Goal: Transaction & Acquisition: Book appointment/travel/reservation

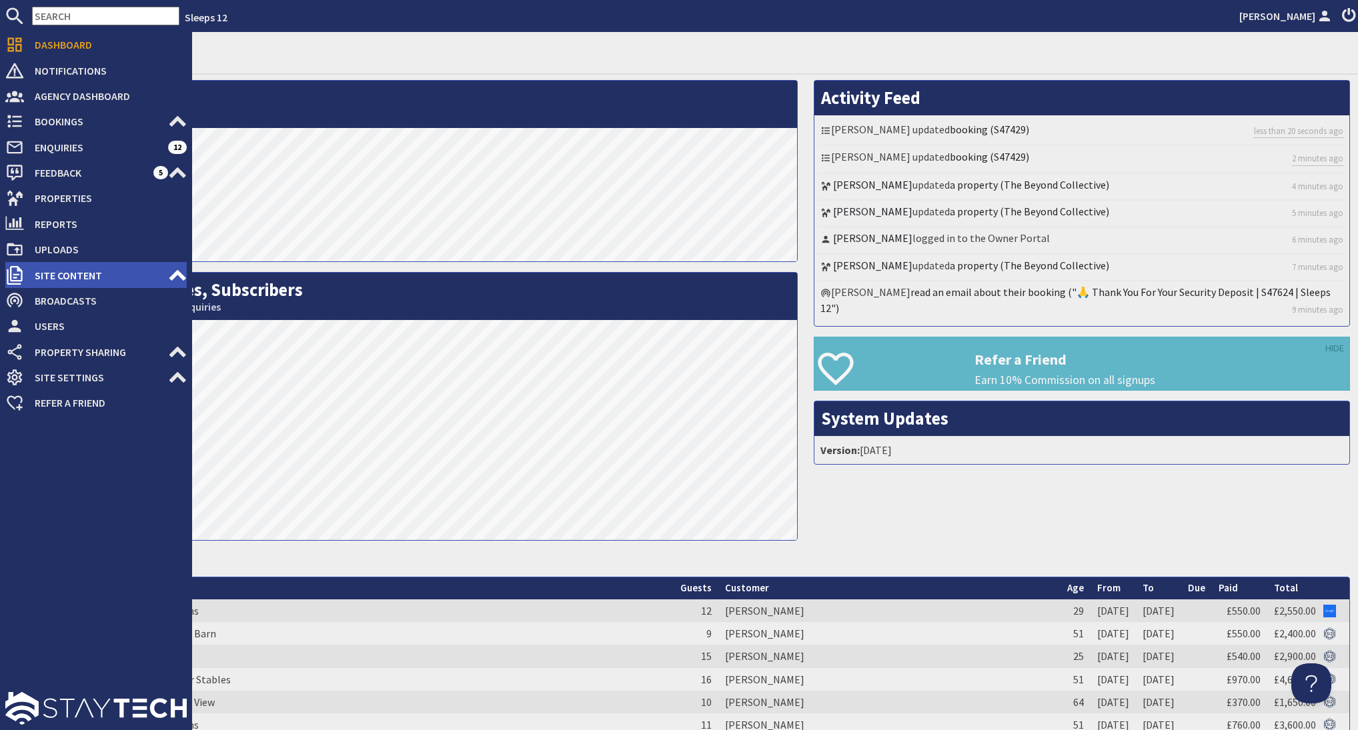
click at [110, 278] on span "Site Content" at bounding box center [96, 275] width 144 height 21
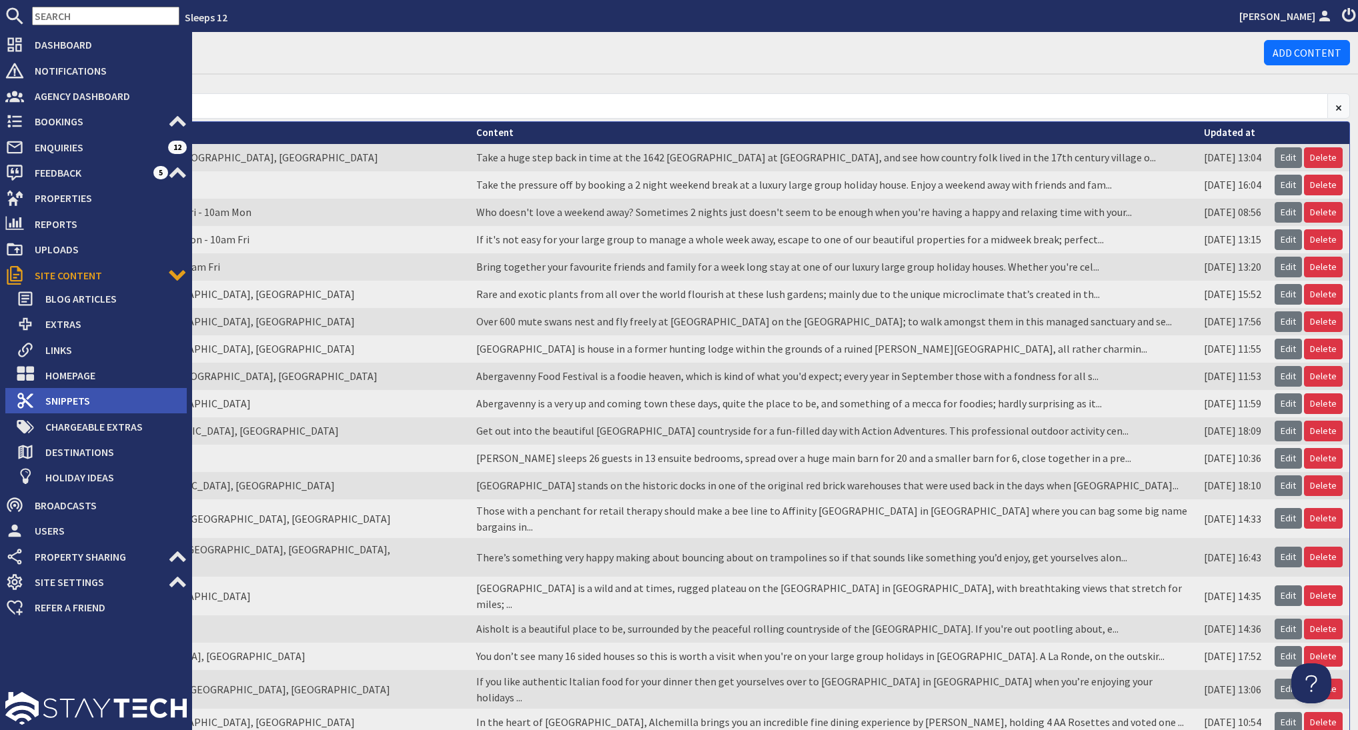
click at [69, 398] on span "Snippets" at bounding box center [111, 400] width 152 height 21
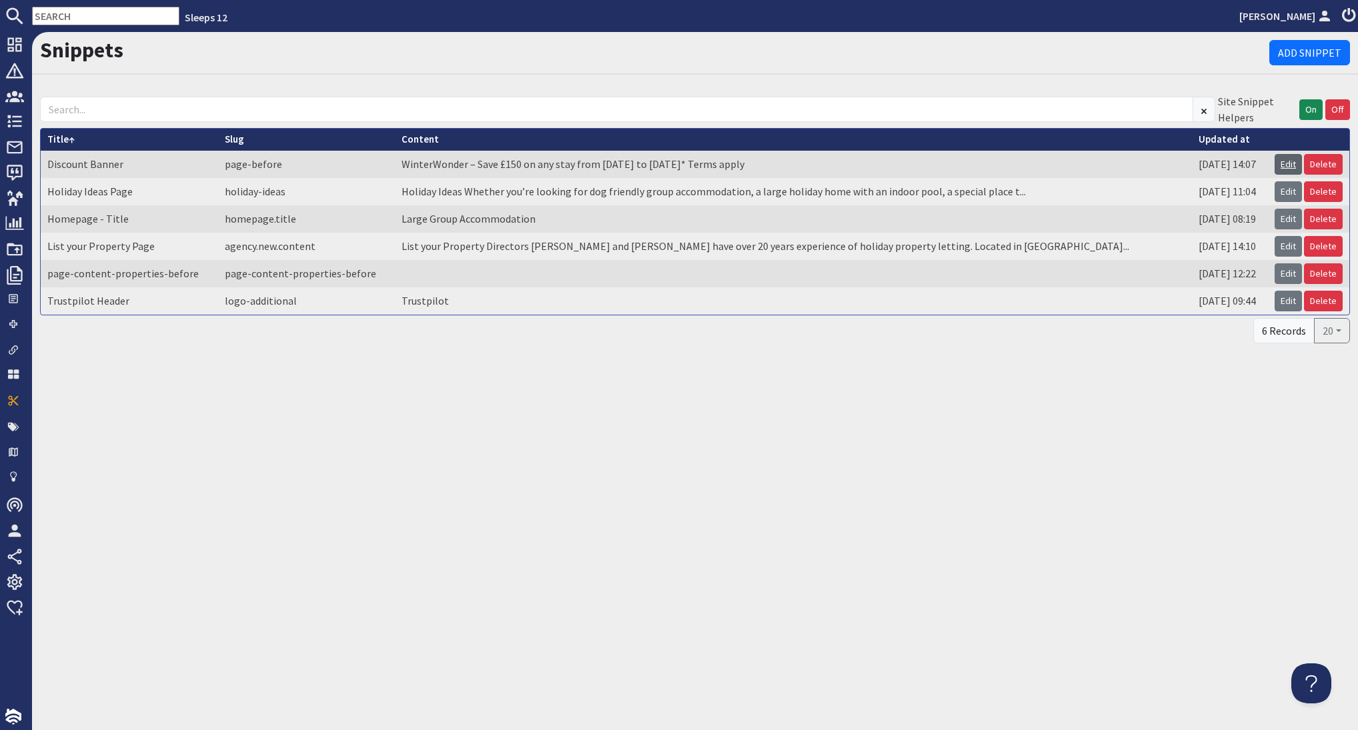
click at [1279, 165] on link "Edit" at bounding box center [1288, 164] width 27 height 21
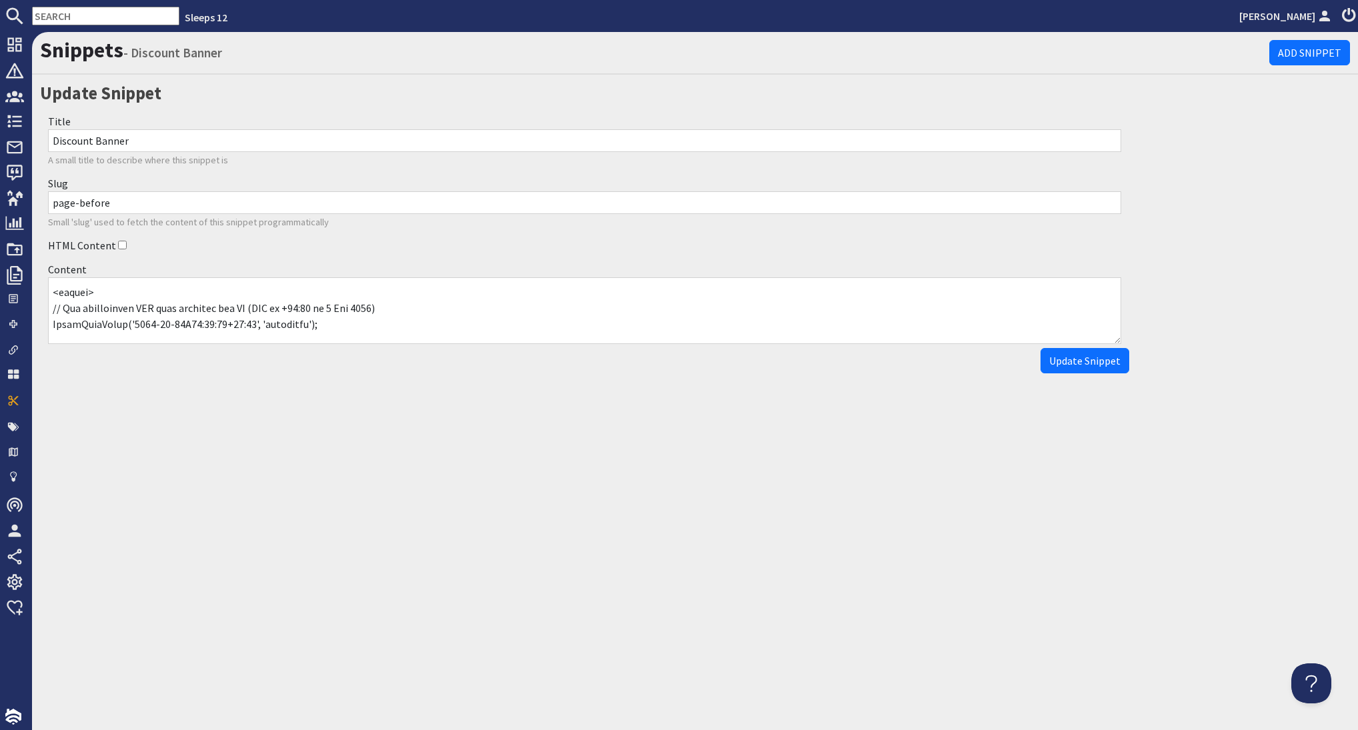
scroll to position [112, 0]
click at [338, 306] on textarea "Content" at bounding box center [584, 310] width 1073 height 67
type textarea "<a href="https://www.sleeps12.com/content/discount-code-winterwonder-terms-cond…"
click at [1064, 369] on button "Update Snippet" at bounding box center [1085, 360] width 89 height 25
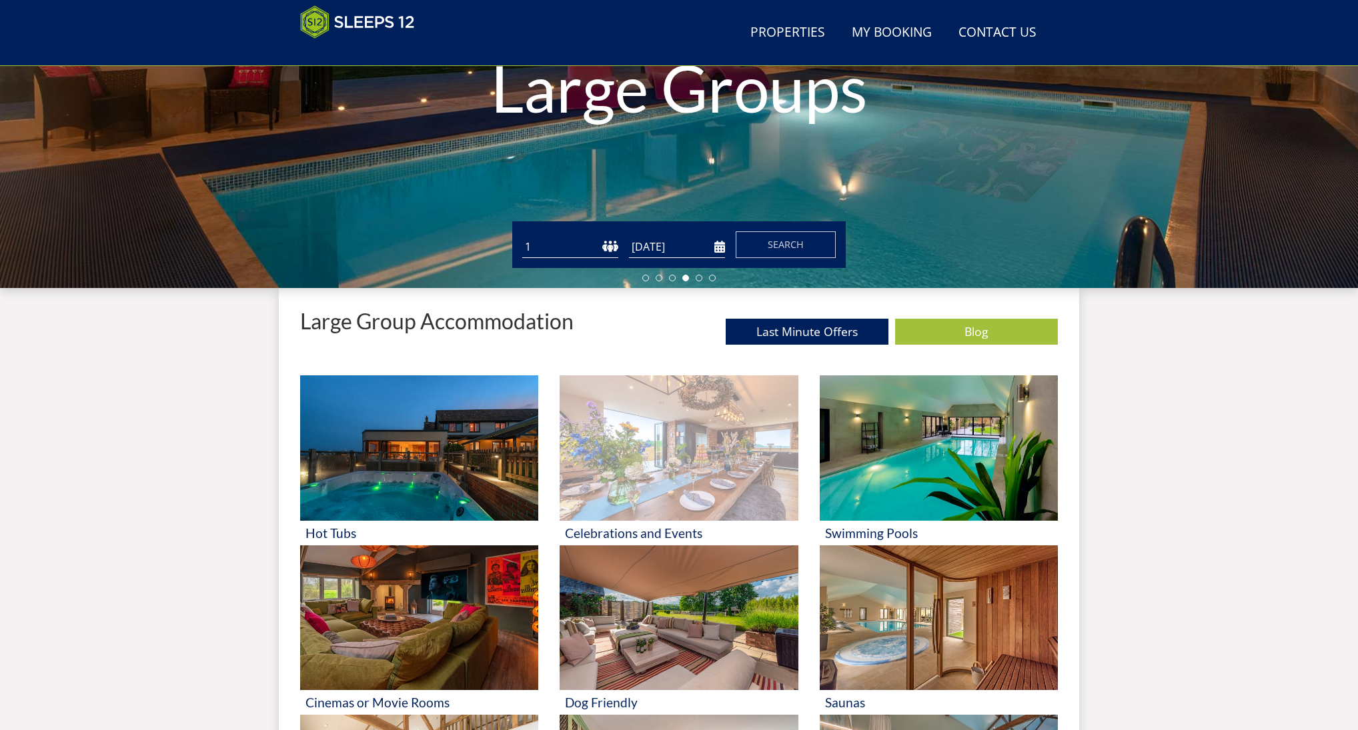
scroll to position [347, 0]
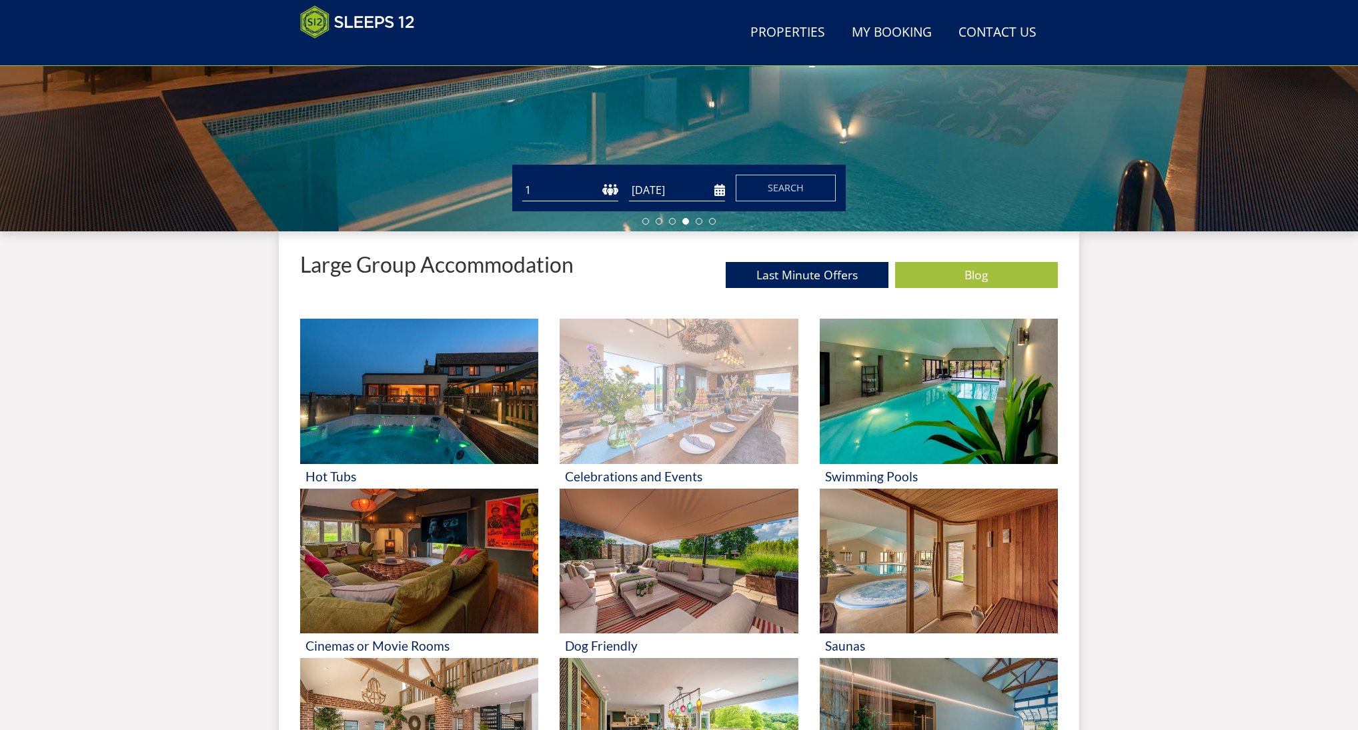
click at [687, 383] on img at bounding box center [679, 391] width 238 height 145
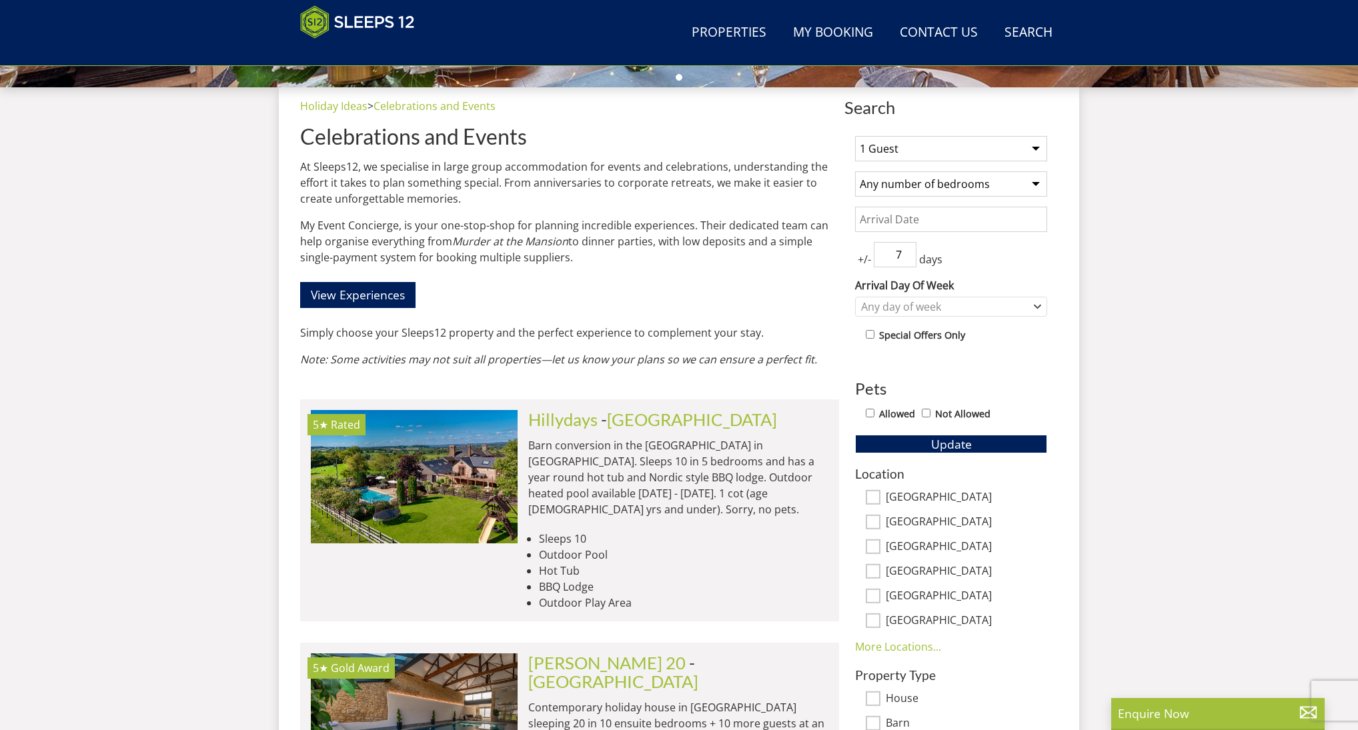
scroll to position [490, 0]
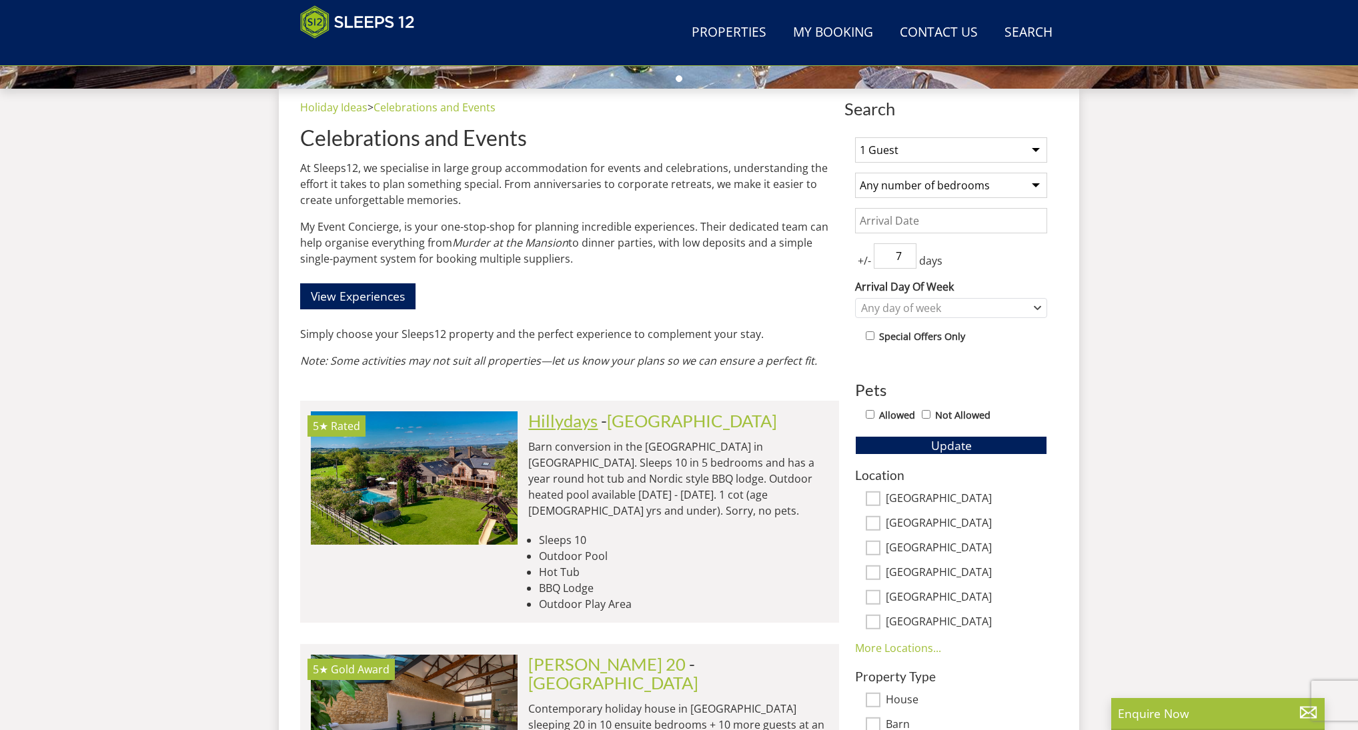
click at [556, 418] on link "Hillydays" at bounding box center [562, 421] width 69 height 20
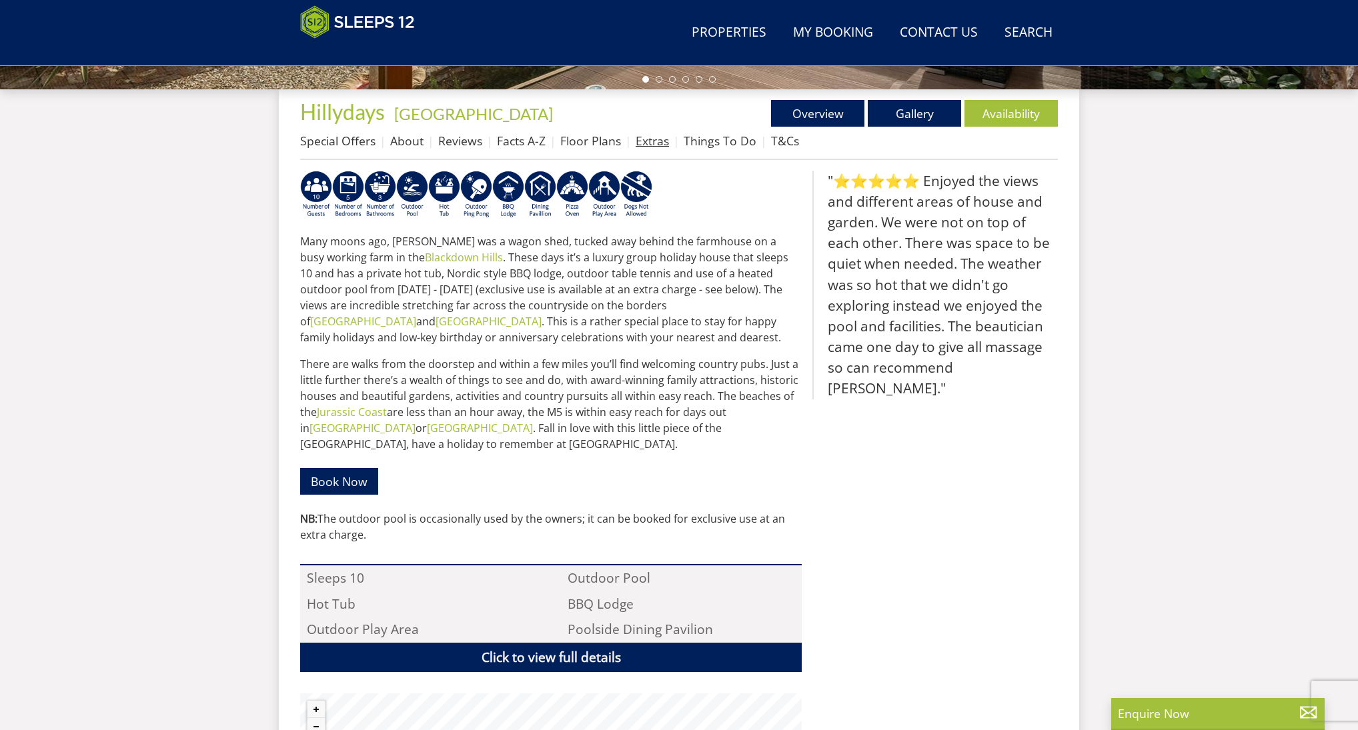
click at [638, 136] on link "Extras" at bounding box center [652, 141] width 33 height 16
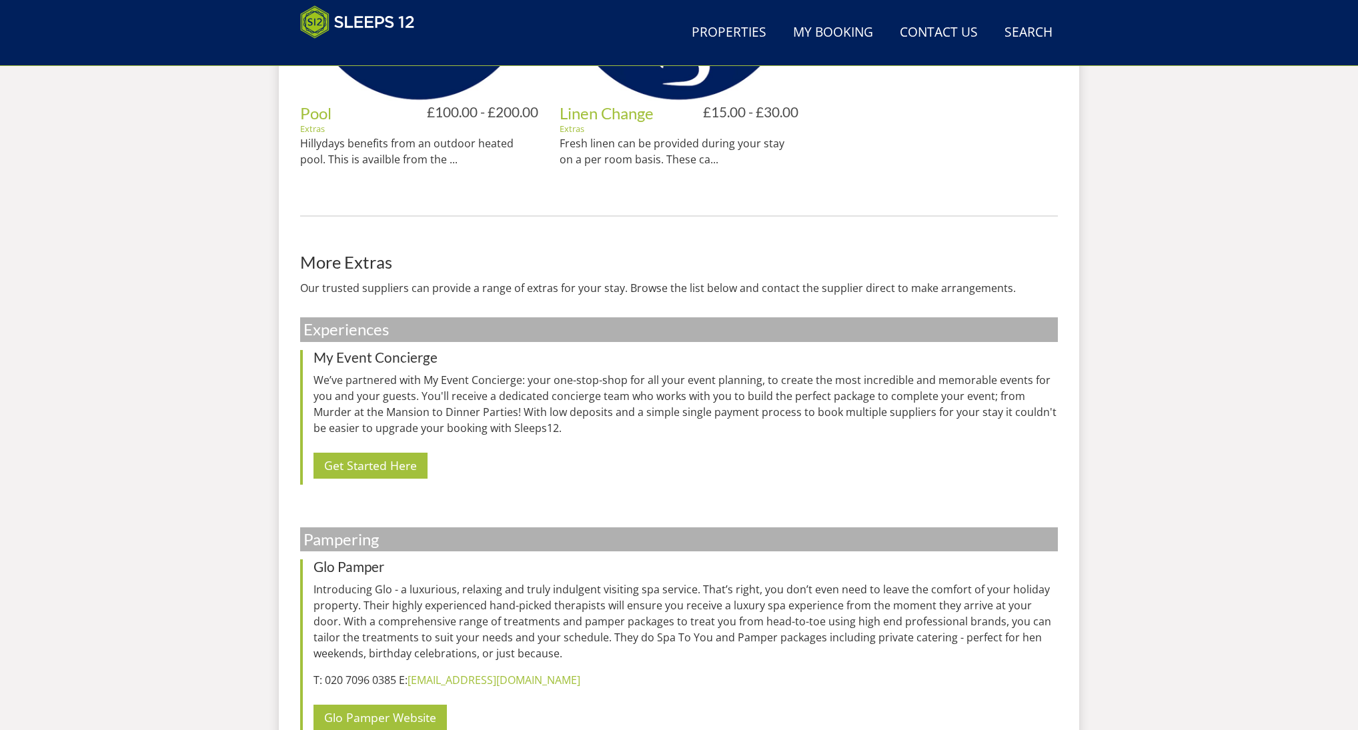
scroll to position [891, 0]
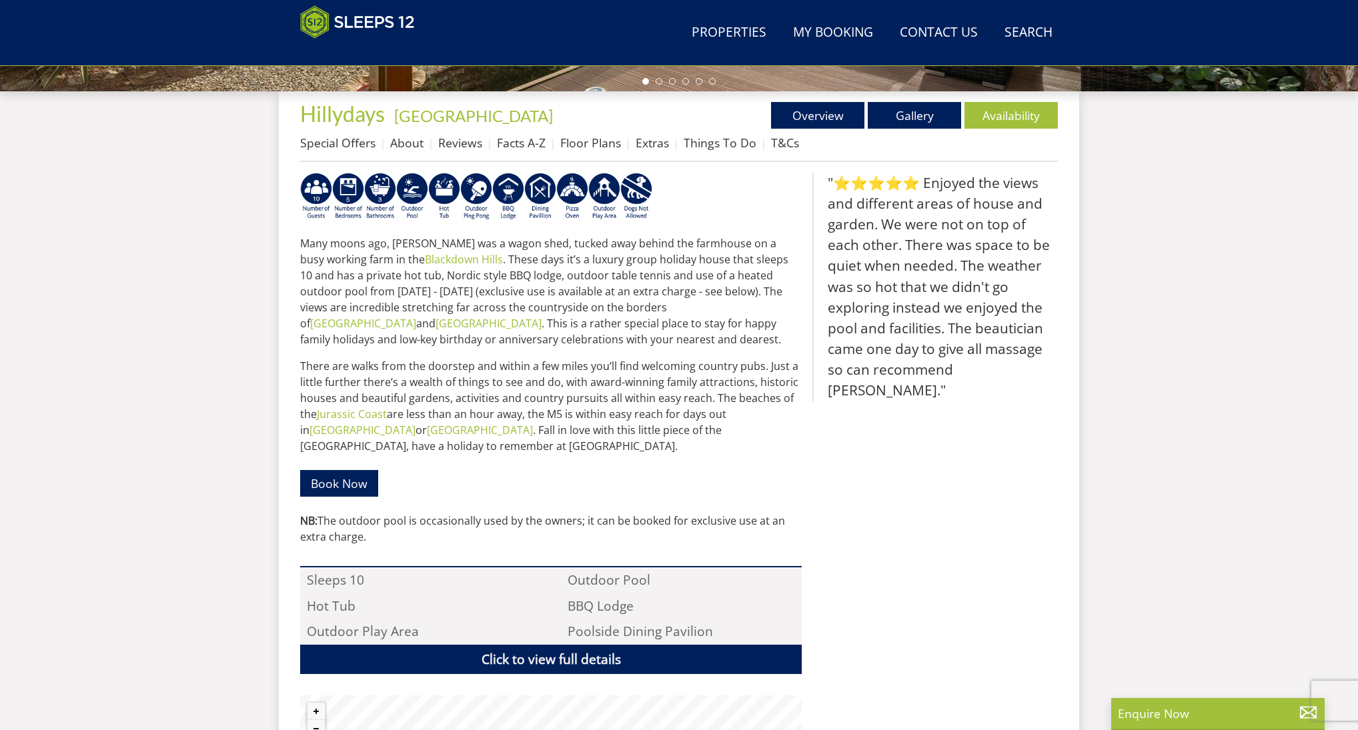
scroll to position [490, 0]
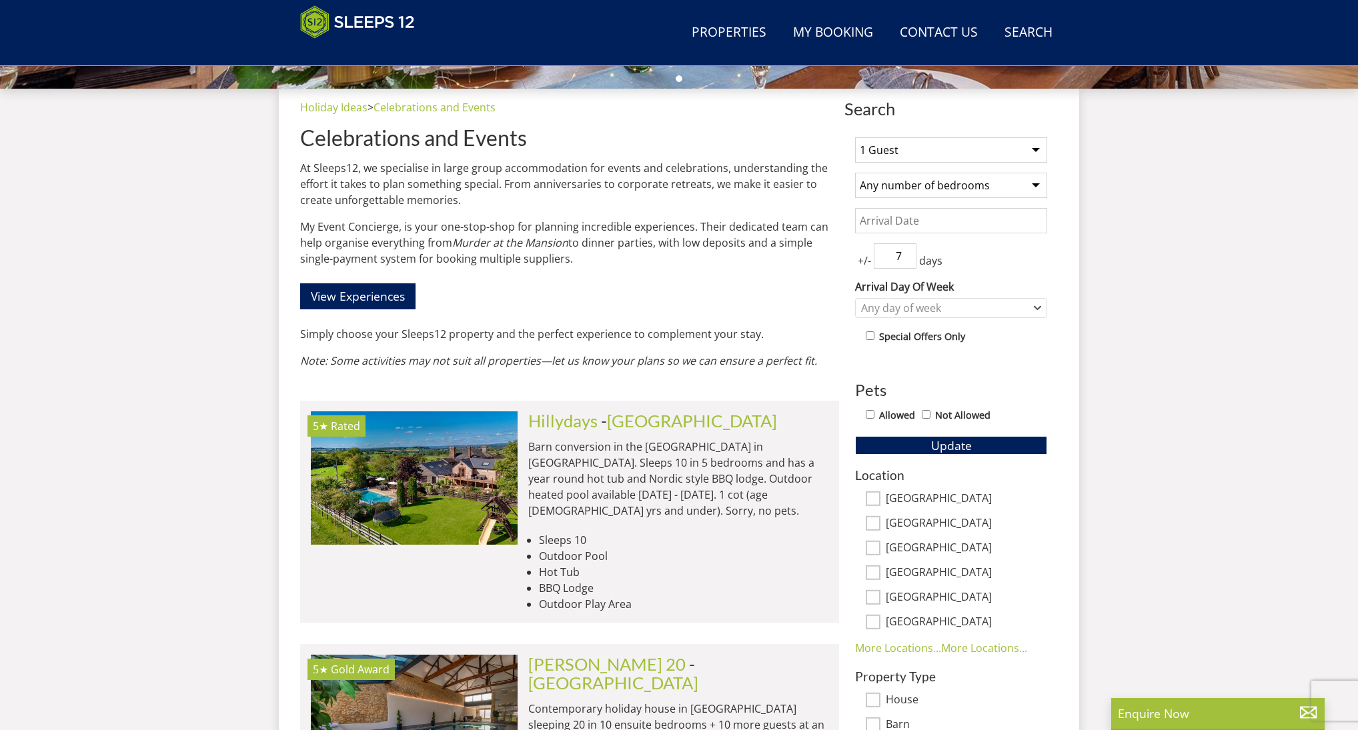
drag, startPoint x: 299, startPoint y: 166, endPoint x: 596, endPoint y: 265, distance: 313.7
copy div "At Sleeps12, we specialise in large group accommodation for events and celebrat…"
click at [352, 25] on img at bounding box center [357, 21] width 115 height 33
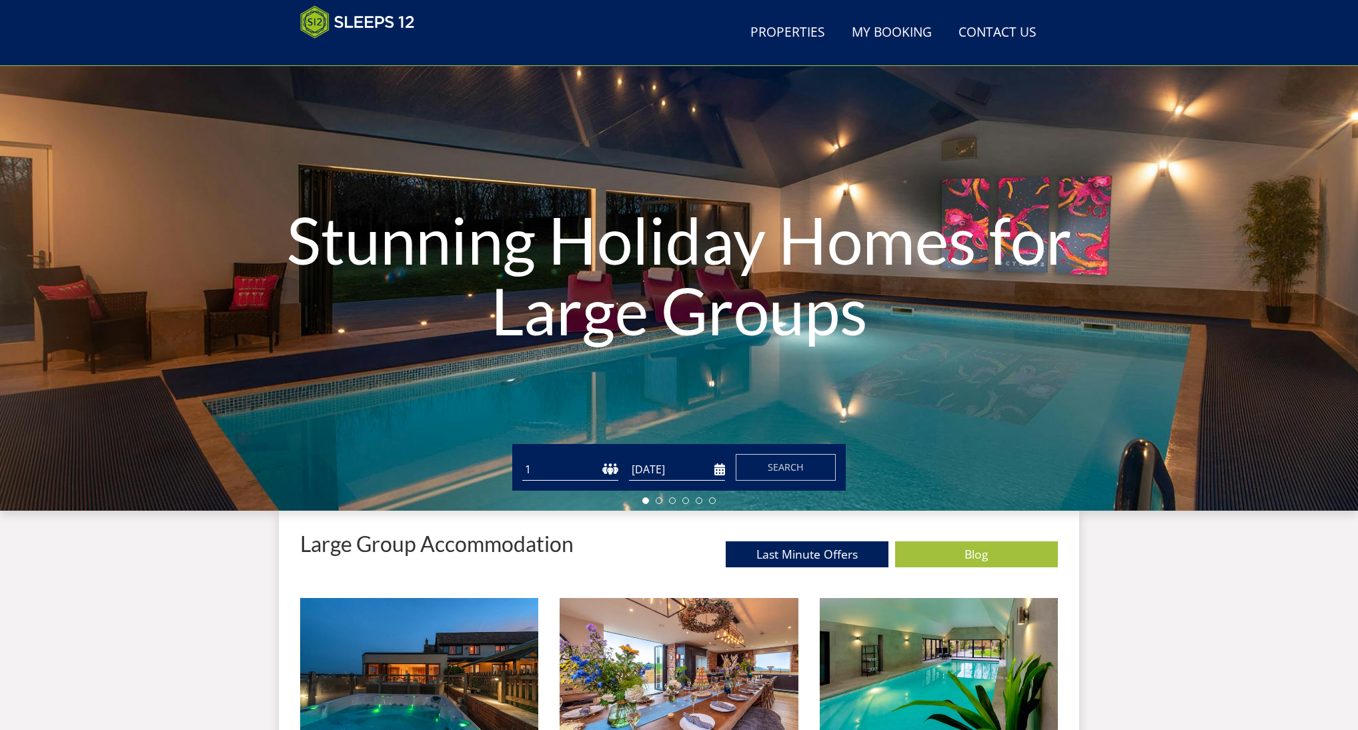
scroll to position [197, 0]
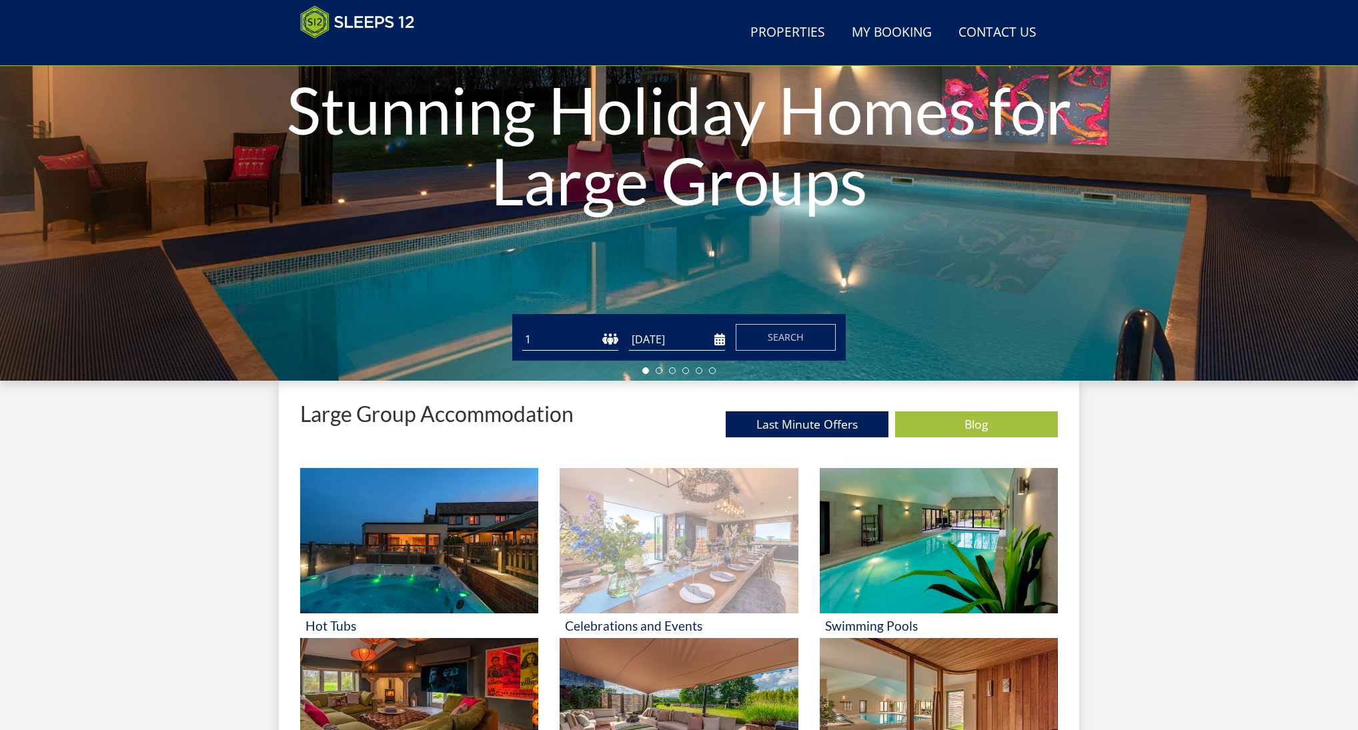
click at [680, 554] on img at bounding box center [679, 540] width 238 height 145
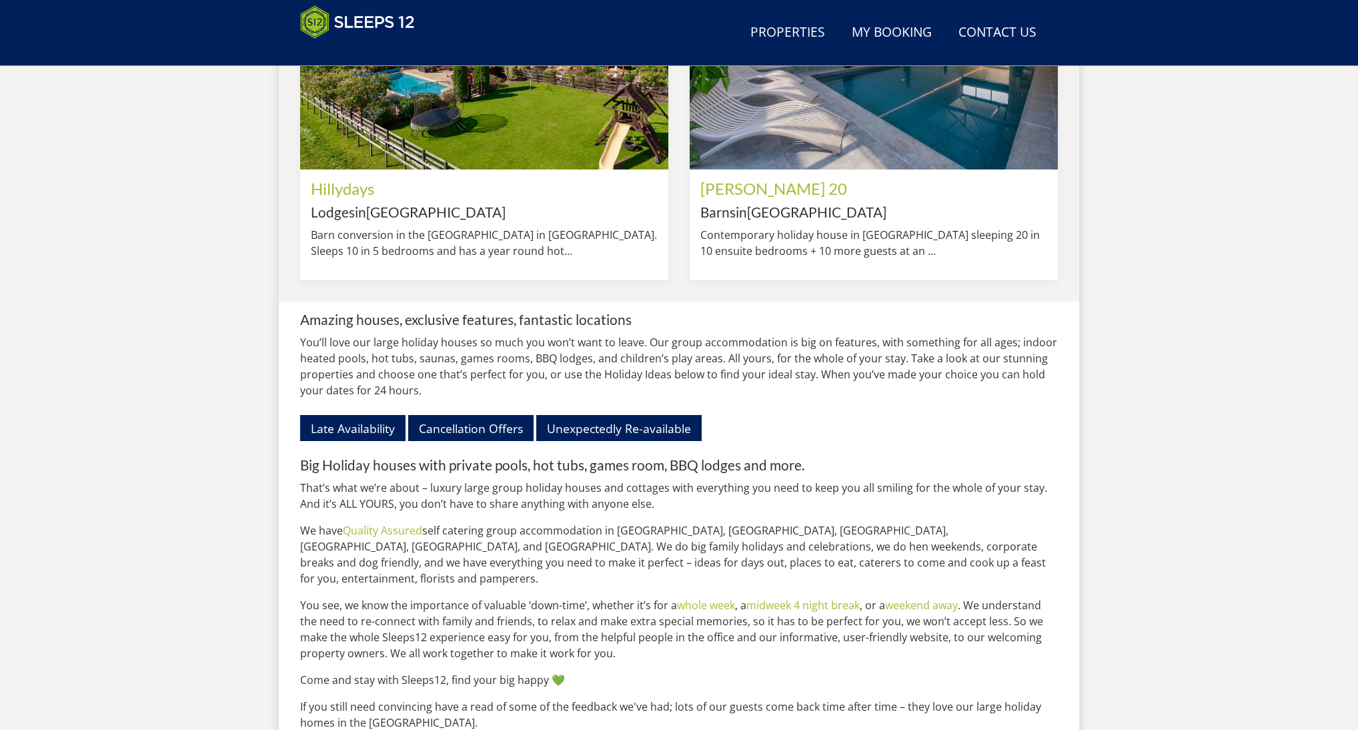
scroll to position [1182, 0]
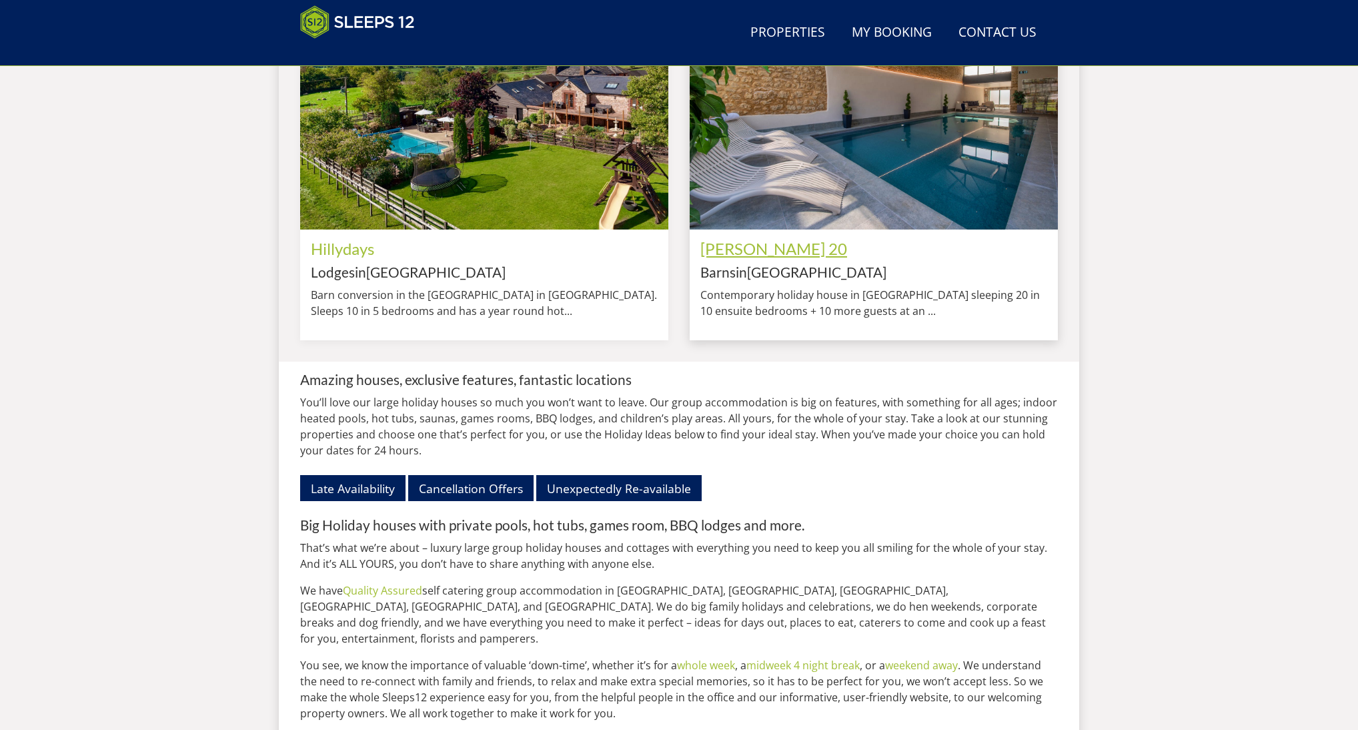
click at [772, 258] on link "Churchill 20" at bounding box center [773, 248] width 147 height 19
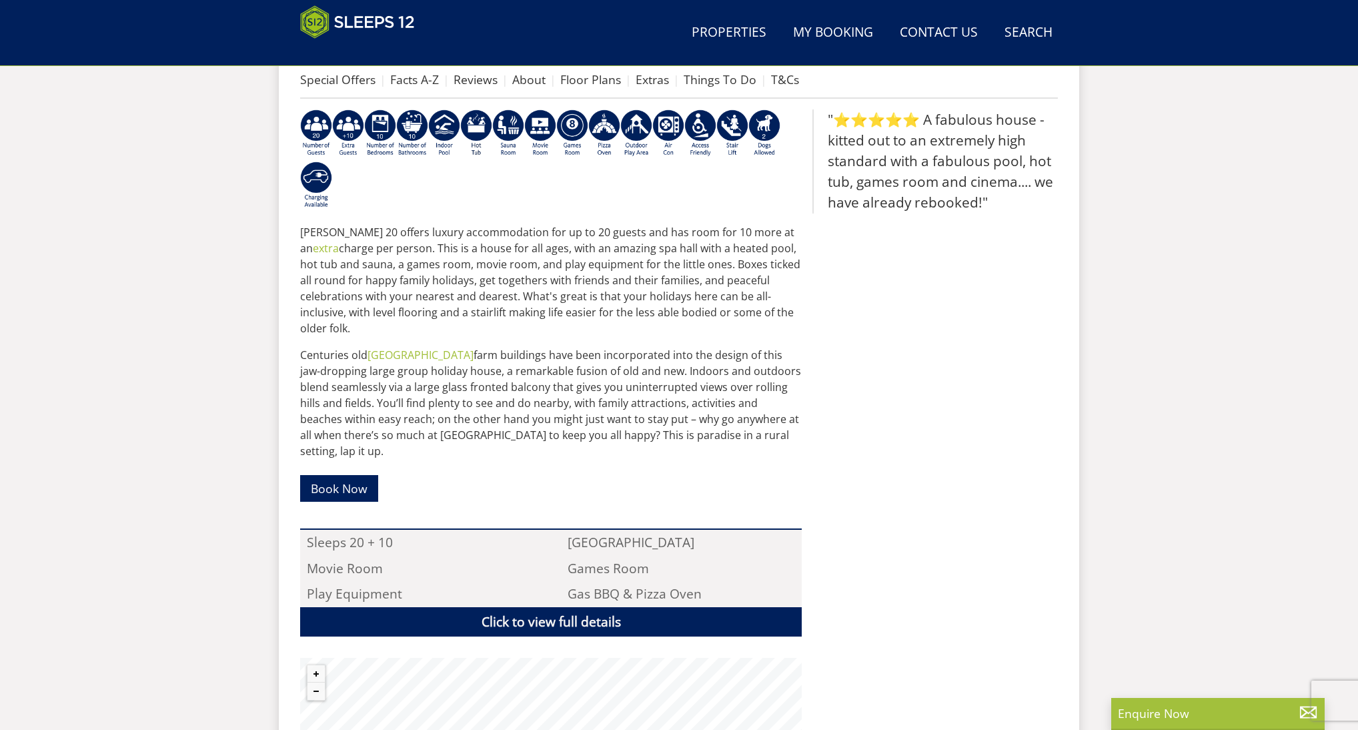
scroll to position [995, 0]
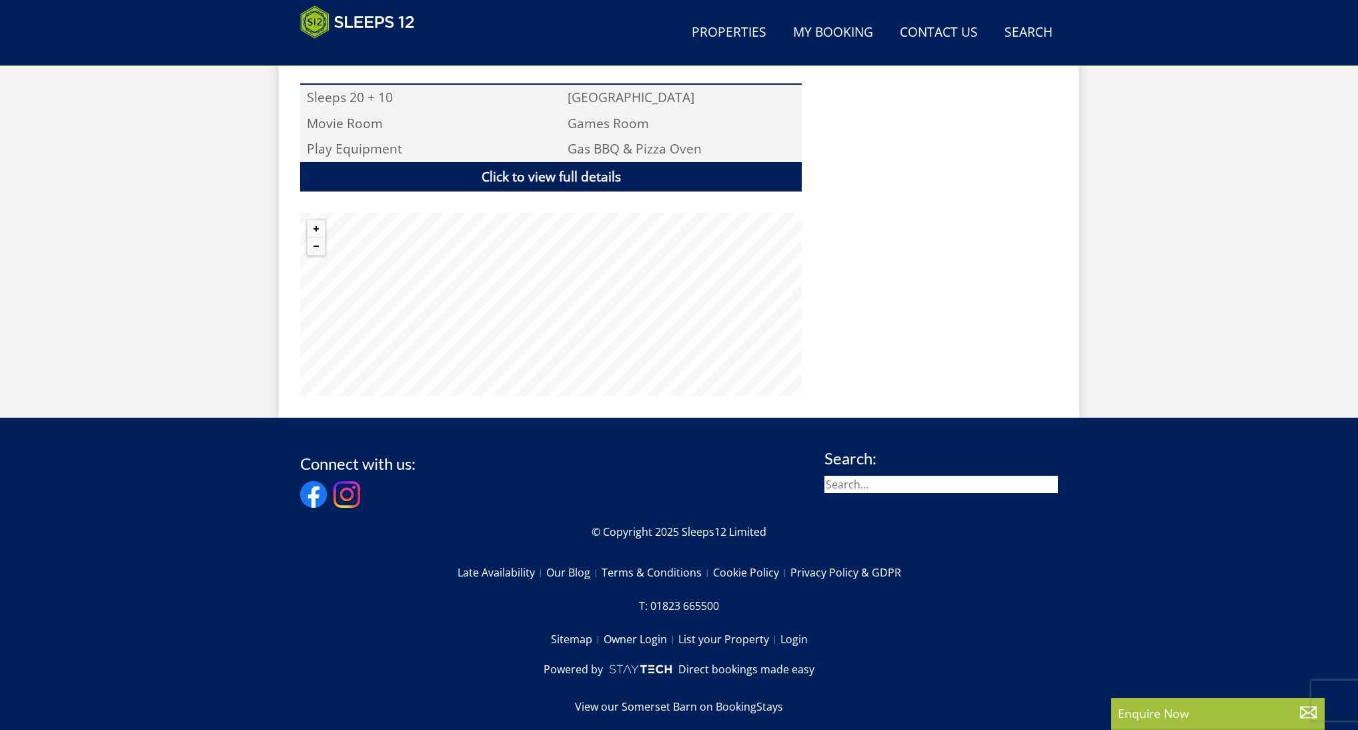
click at [876, 476] on input "search" at bounding box center [940, 484] width 233 height 17
click at [877, 476] on input "search" at bounding box center [940, 484] width 233 height 17
type input "mingleby manor"
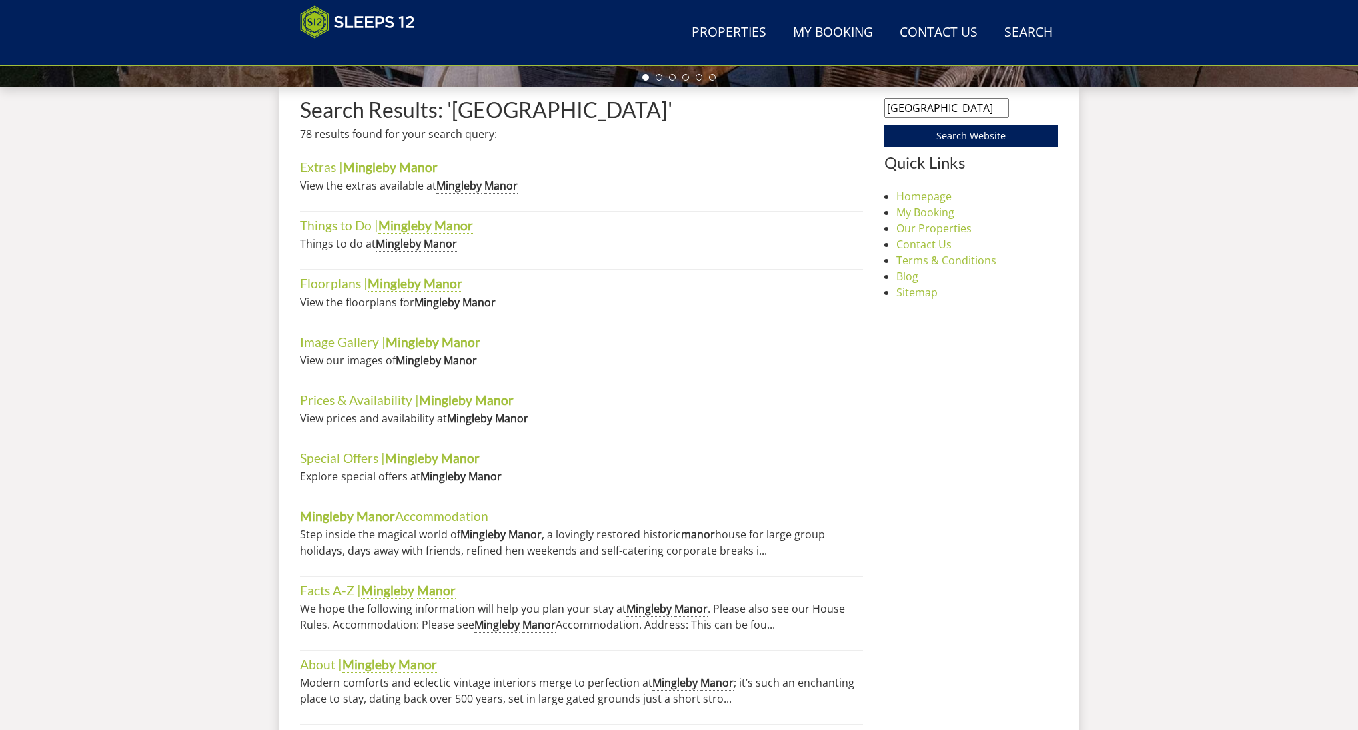
scroll to position [486, 0]
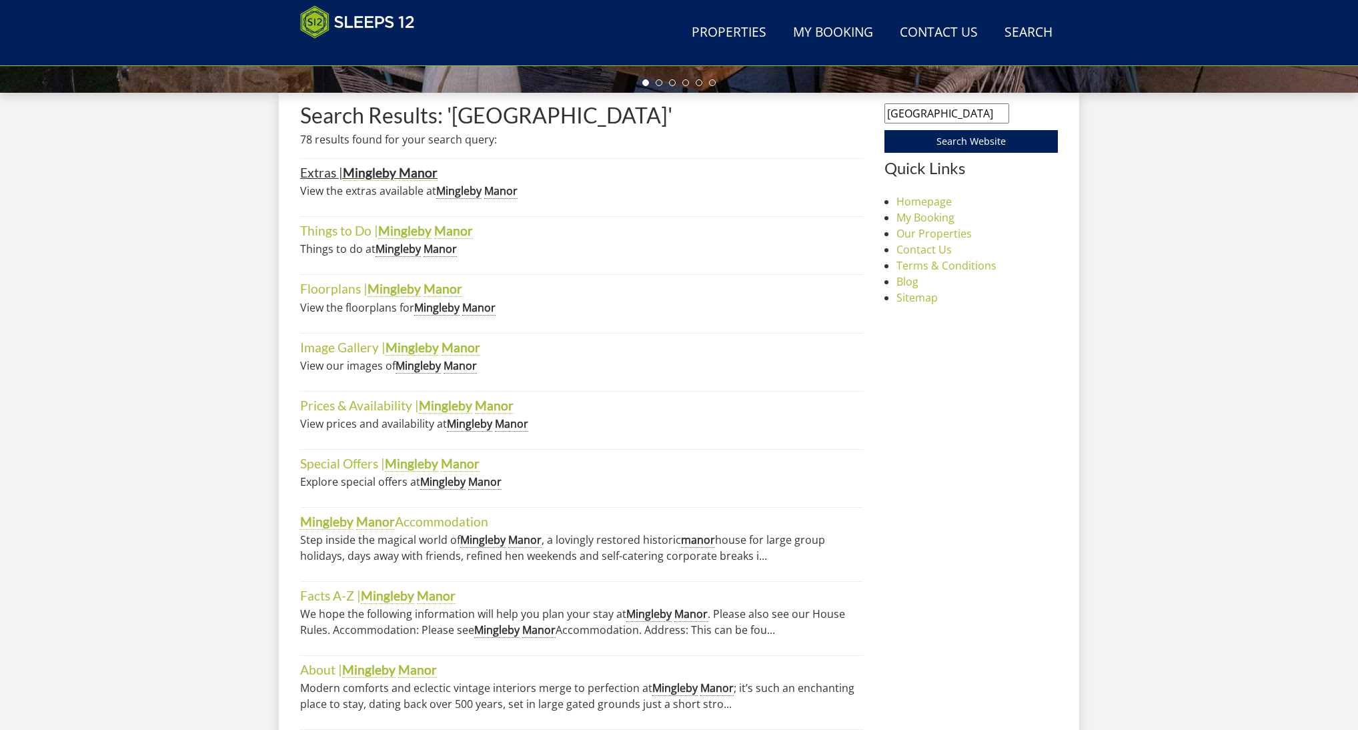
click at [360, 171] on strong "Mingleby" at bounding box center [369, 173] width 53 height 16
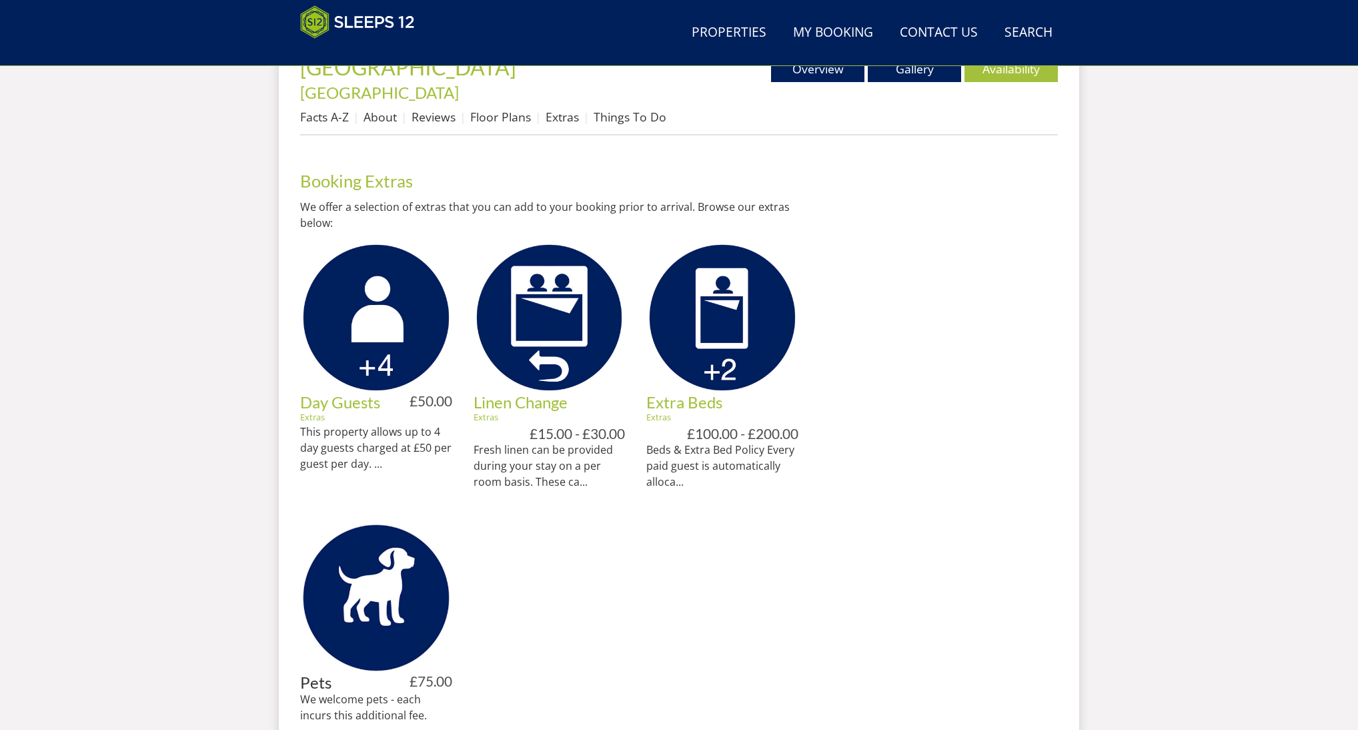
scroll to position [468, 0]
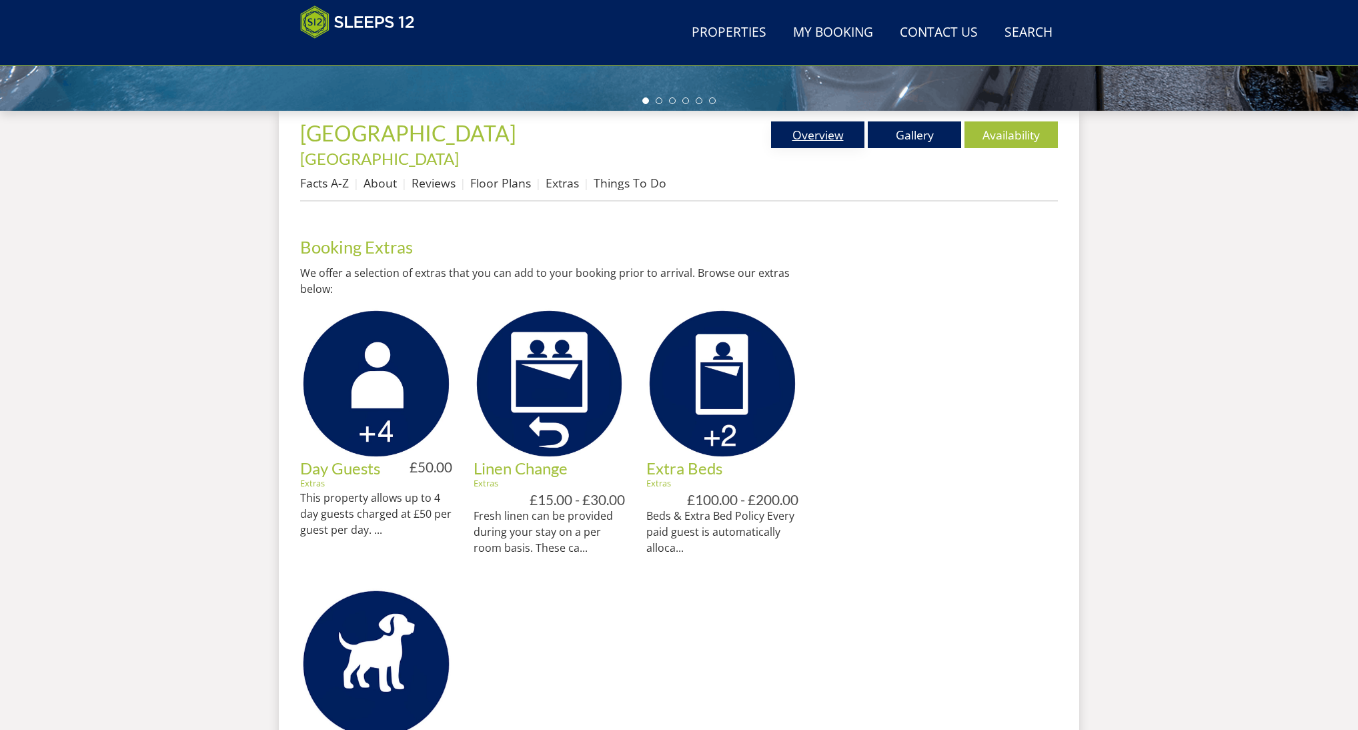
click at [815, 131] on link "Overview" at bounding box center [817, 134] width 93 height 27
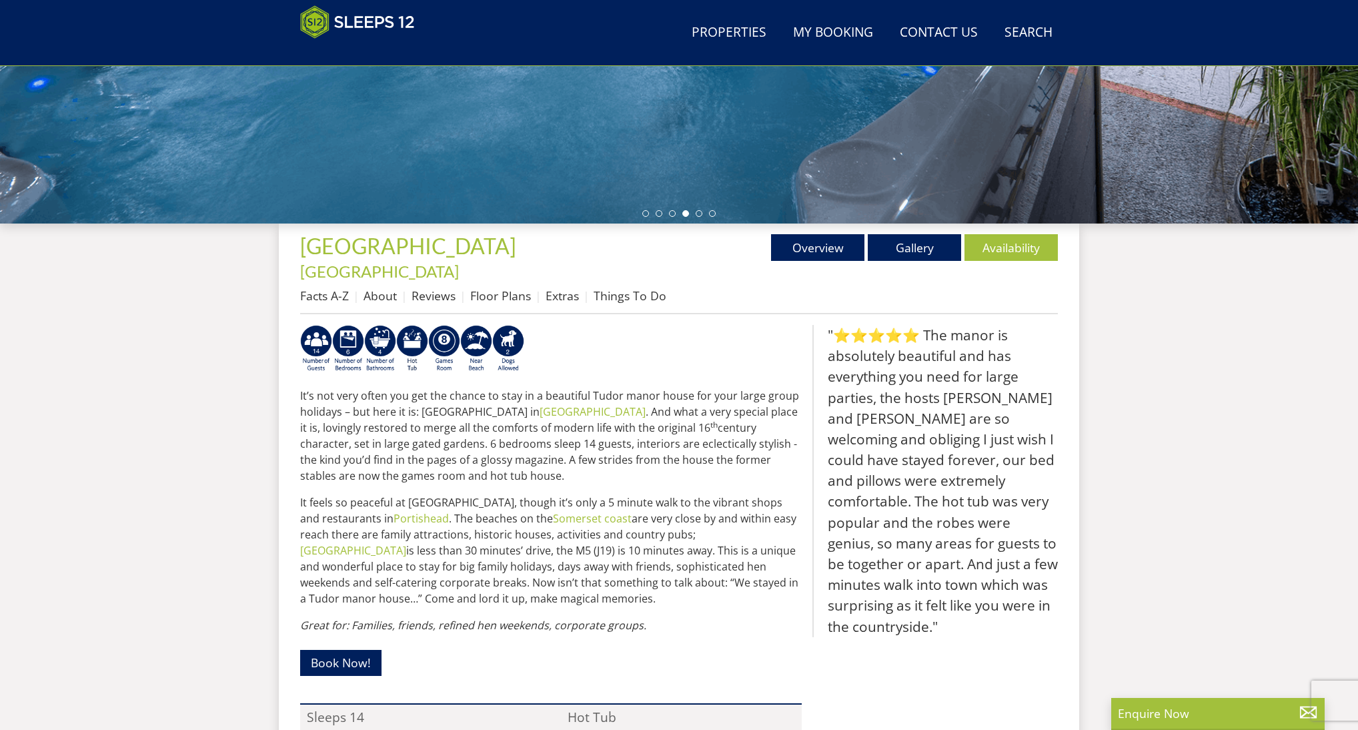
scroll to position [235, 0]
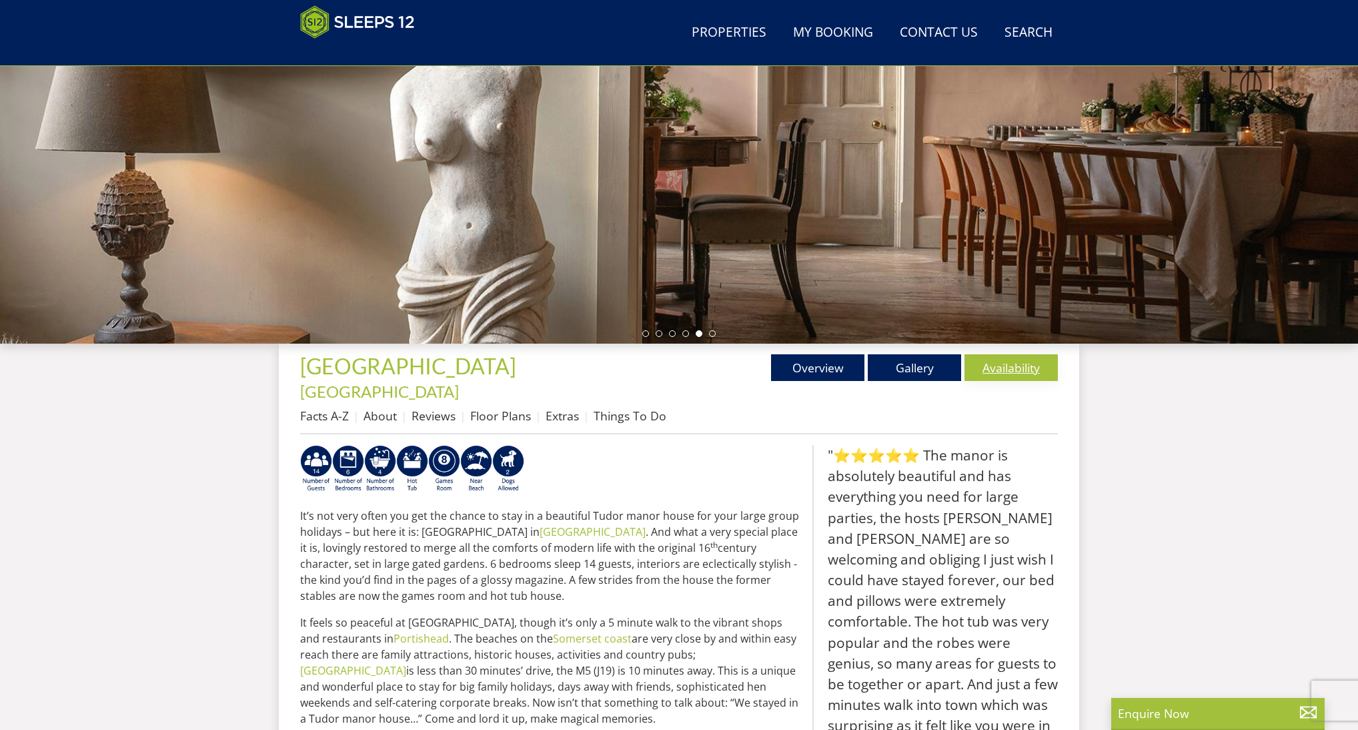
click at [1009, 372] on link "Availability" at bounding box center [1011, 367] width 93 height 27
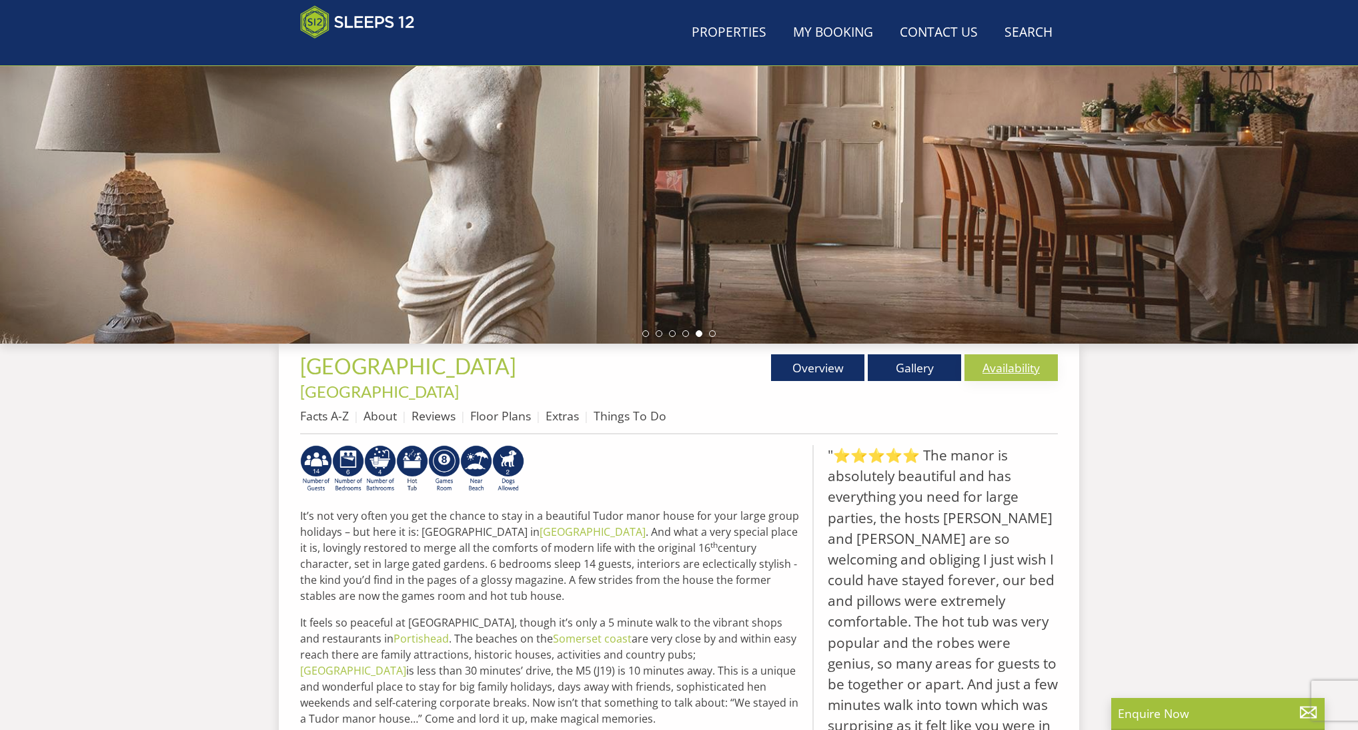
click at [1009, 372] on link "Availability" at bounding box center [1011, 367] width 93 height 27
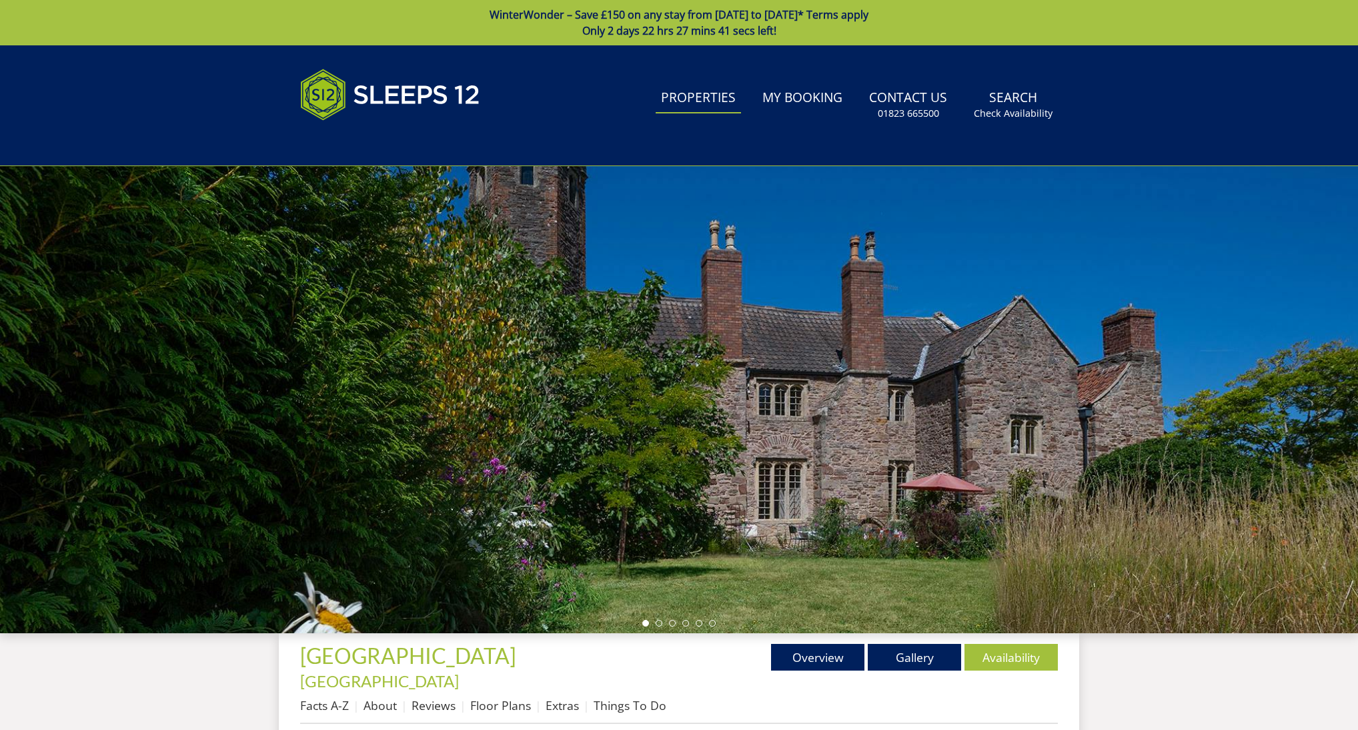
click at [700, 99] on link "Properties" at bounding box center [698, 98] width 85 height 30
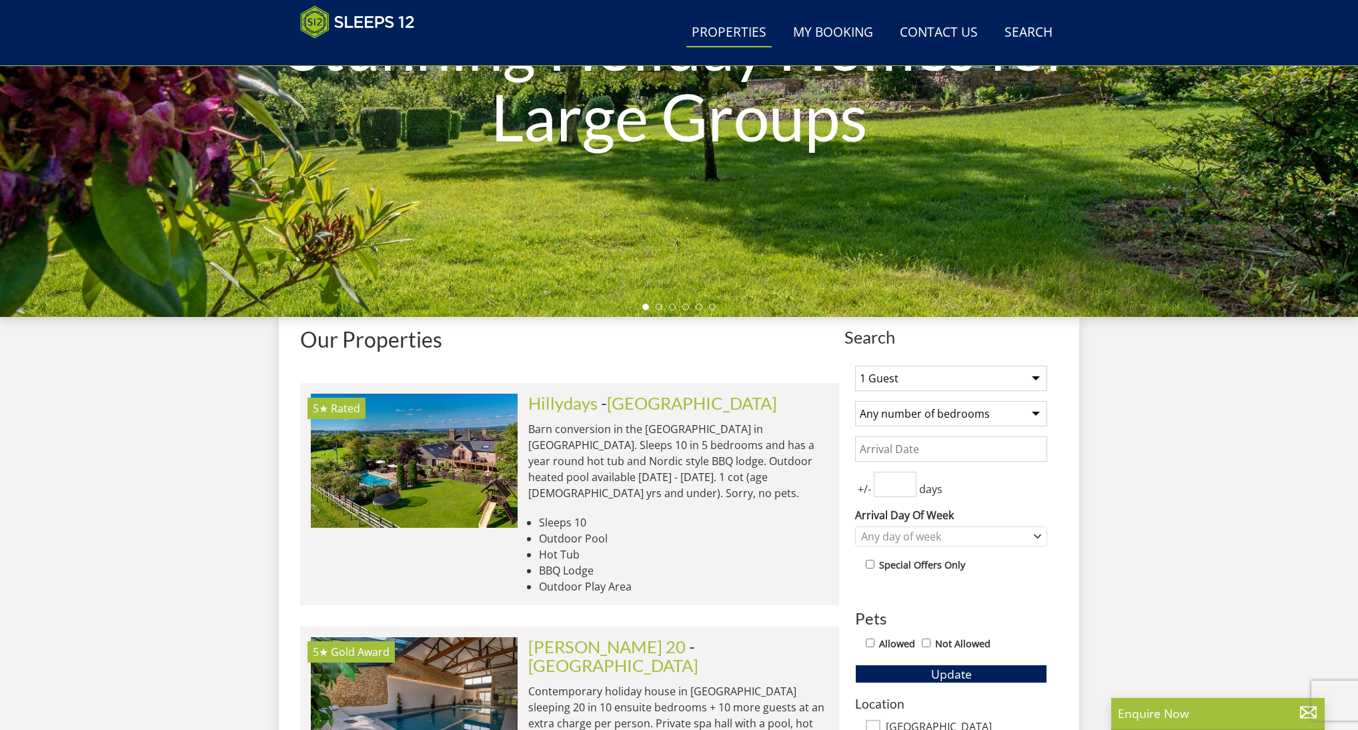
scroll to position [302, 0]
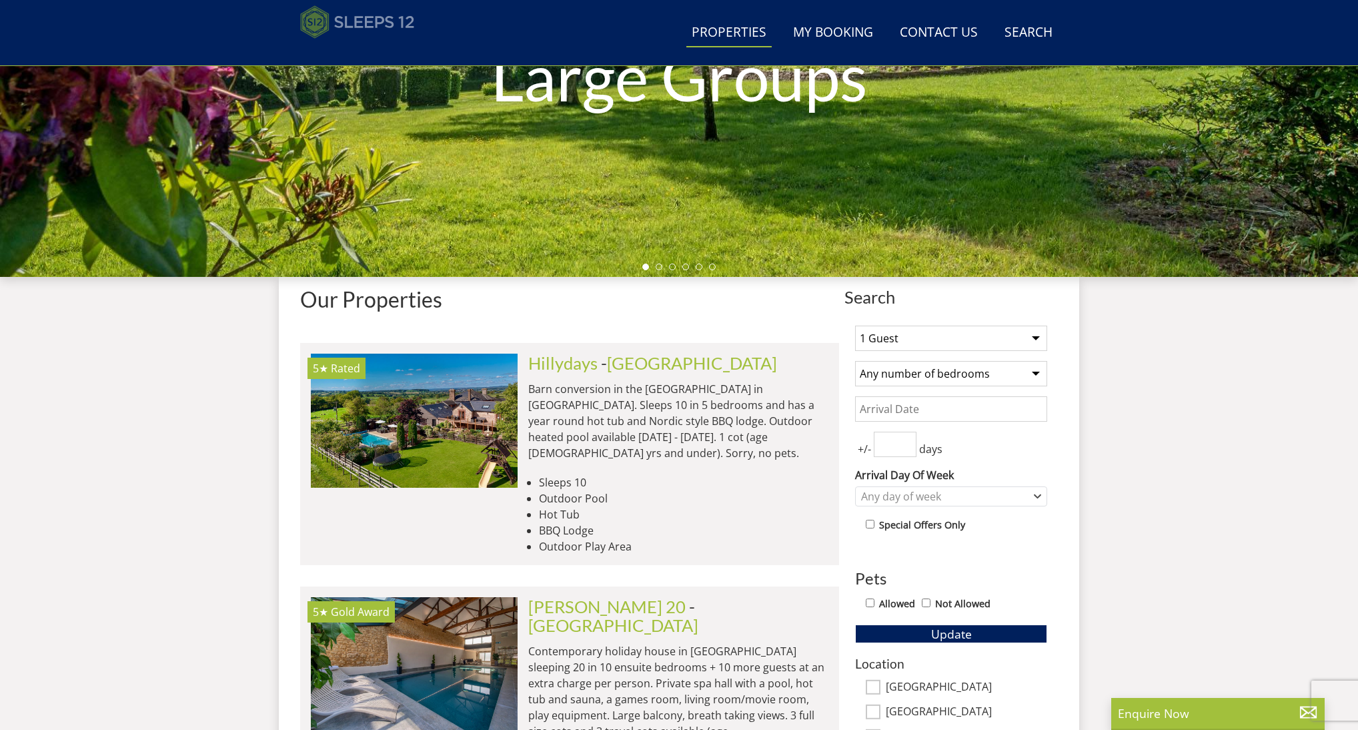
click at [368, 24] on img at bounding box center [357, 21] width 115 height 33
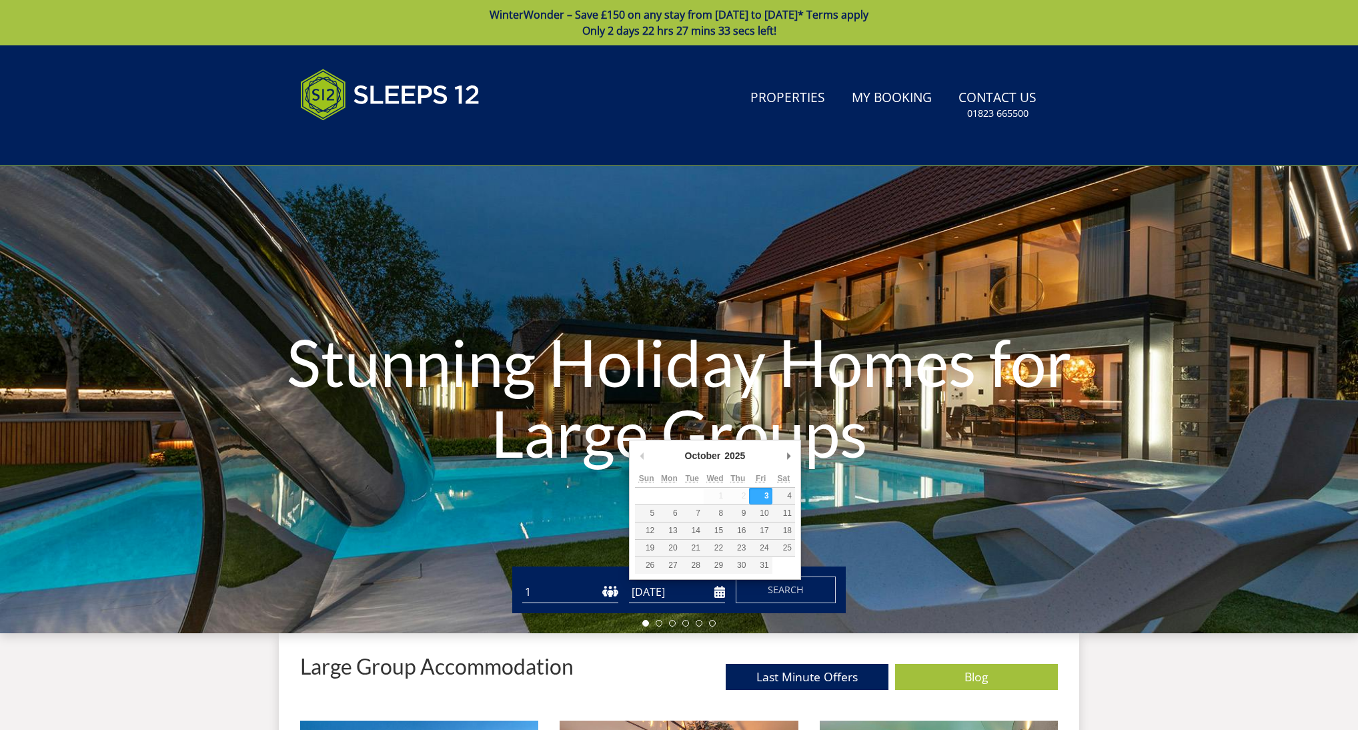
click at [720, 591] on input "[DATE]" at bounding box center [677, 592] width 96 height 22
click at [632, 455] on div "January January February March April May June July August September October Nov…" at bounding box center [715, 510] width 172 height 140
type input "22/12/2025"
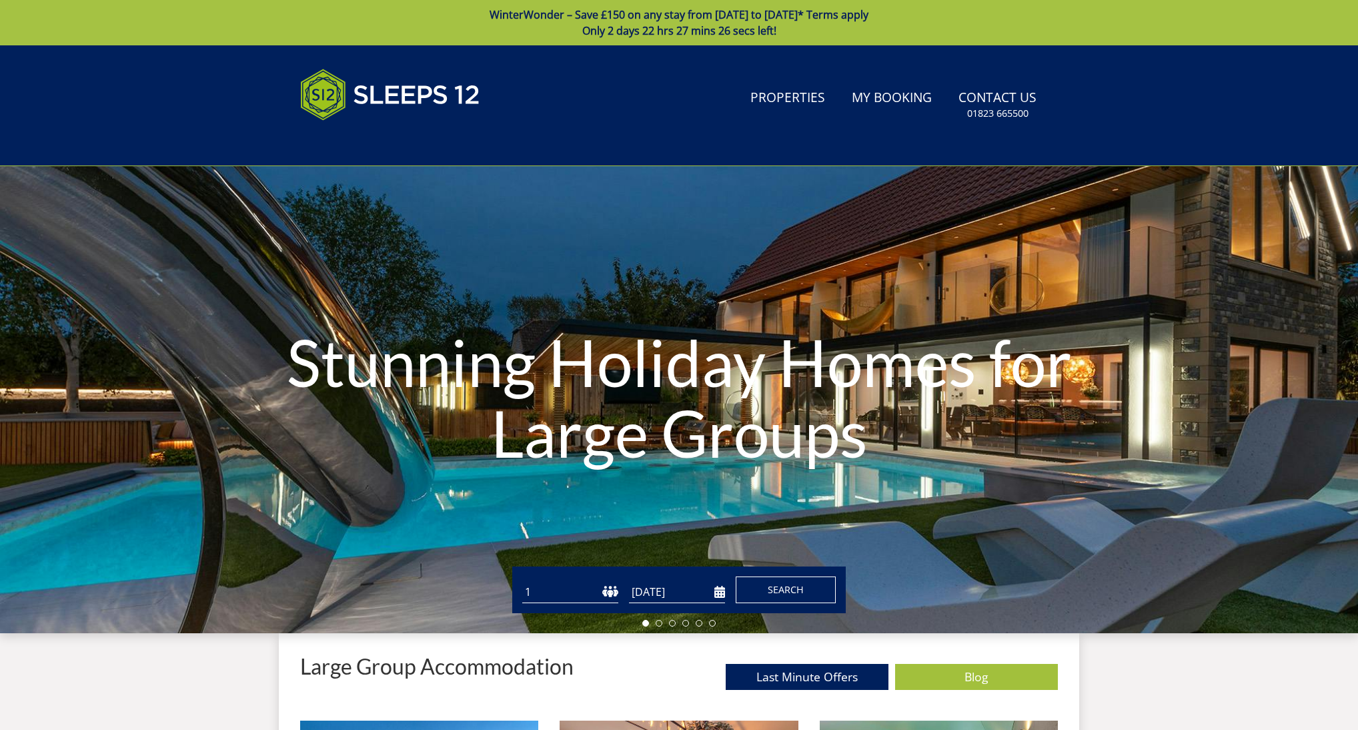
click at [792, 589] on span "Search" at bounding box center [786, 589] width 36 height 13
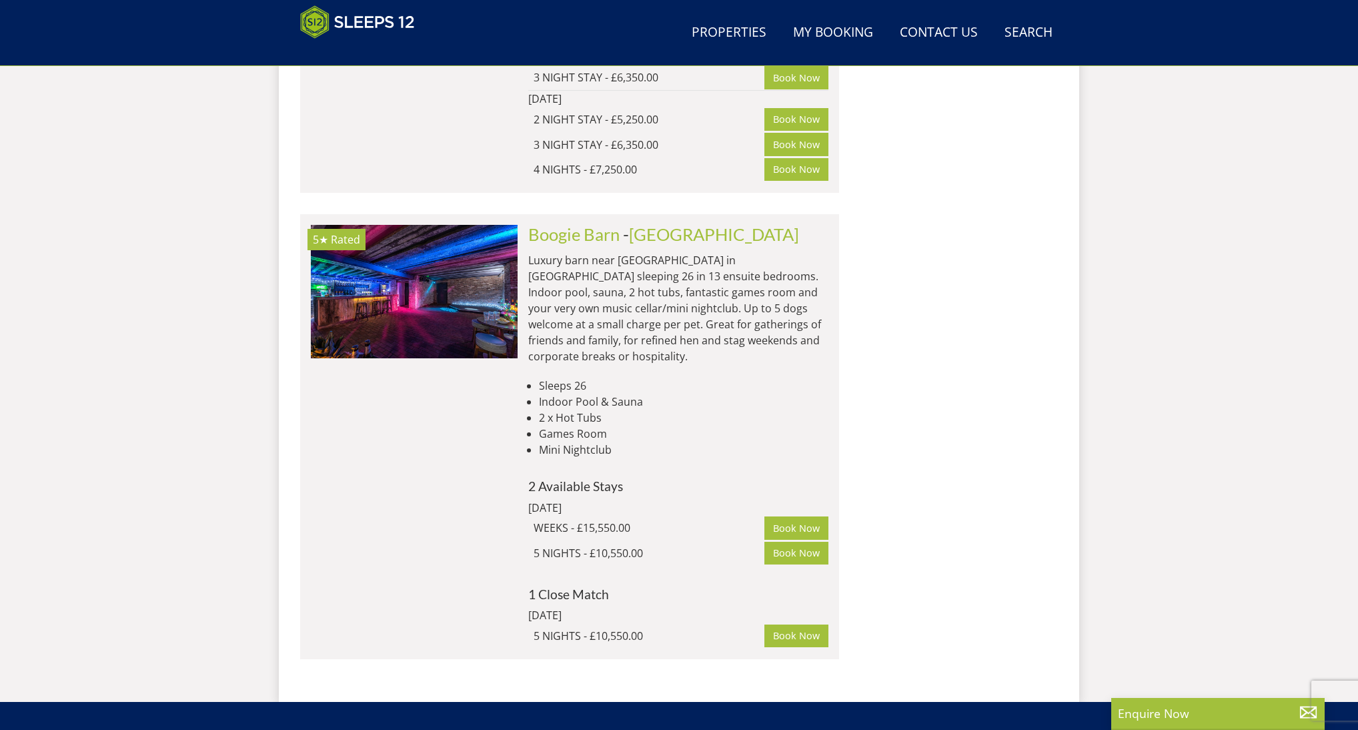
scroll to position [2131, 0]
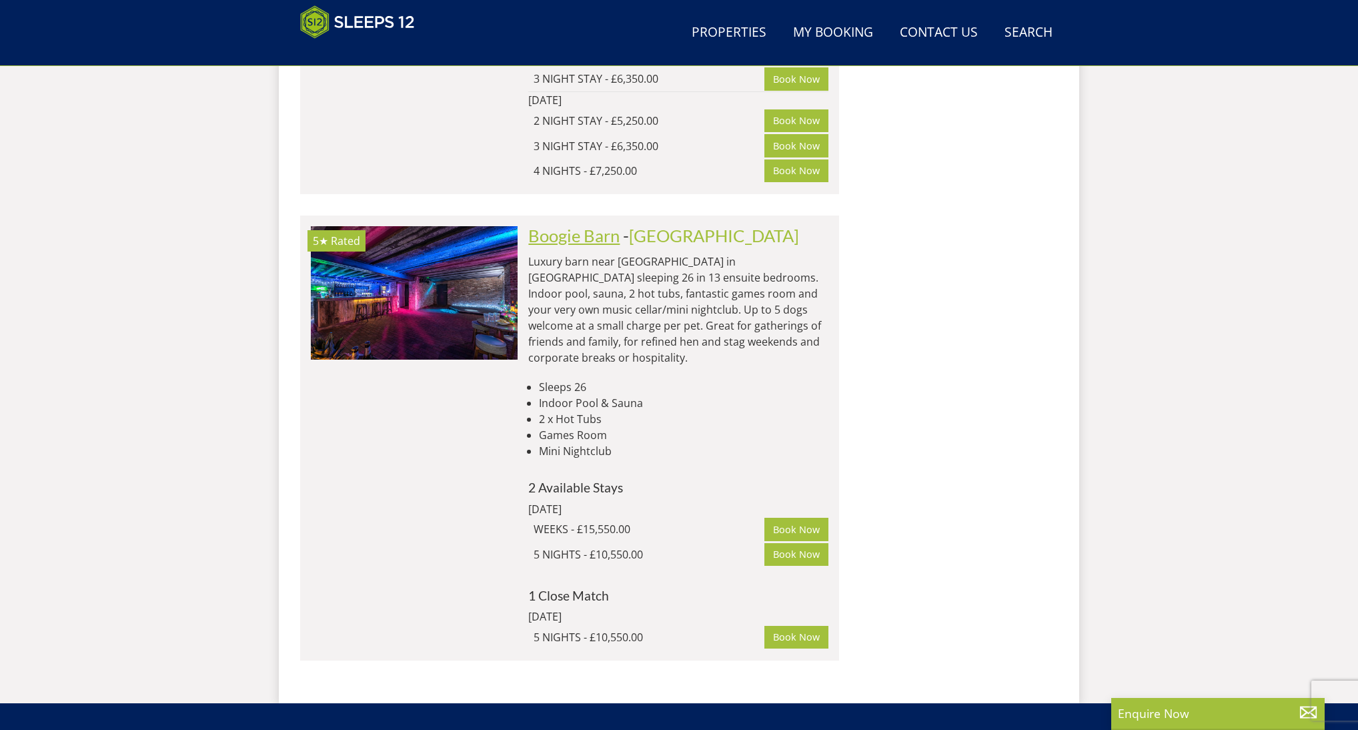
click at [558, 225] on link "Boogie Barn" at bounding box center [573, 235] width 91 height 20
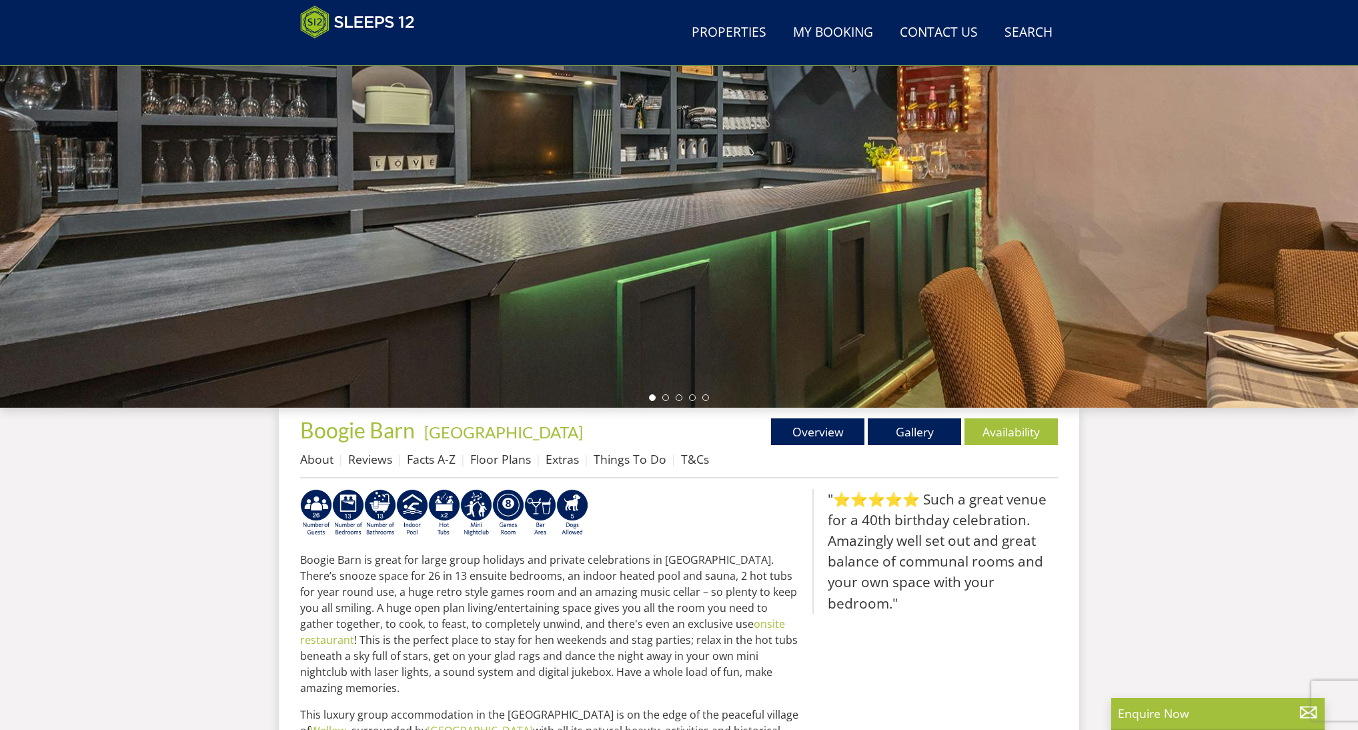
scroll to position [175, 0]
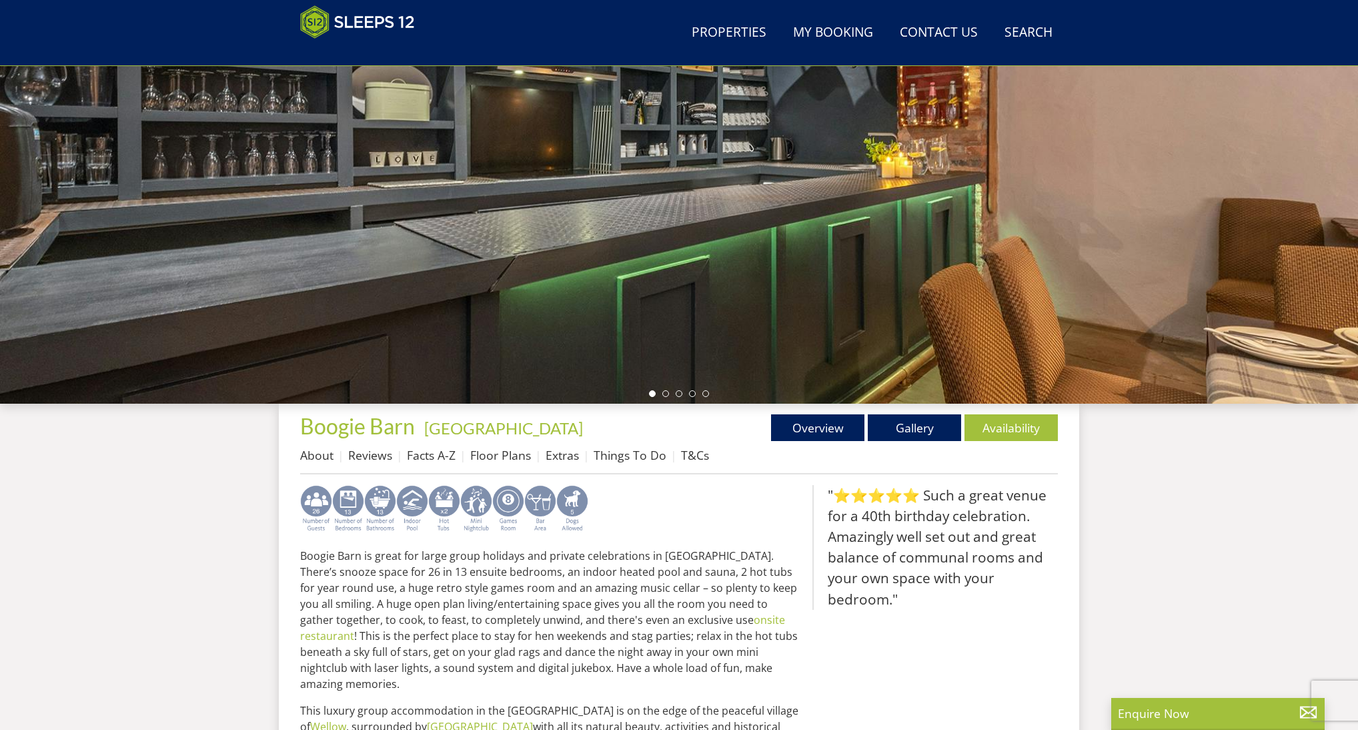
click at [434, 488] on img at bounding box center [444, 509] width 32 height 48
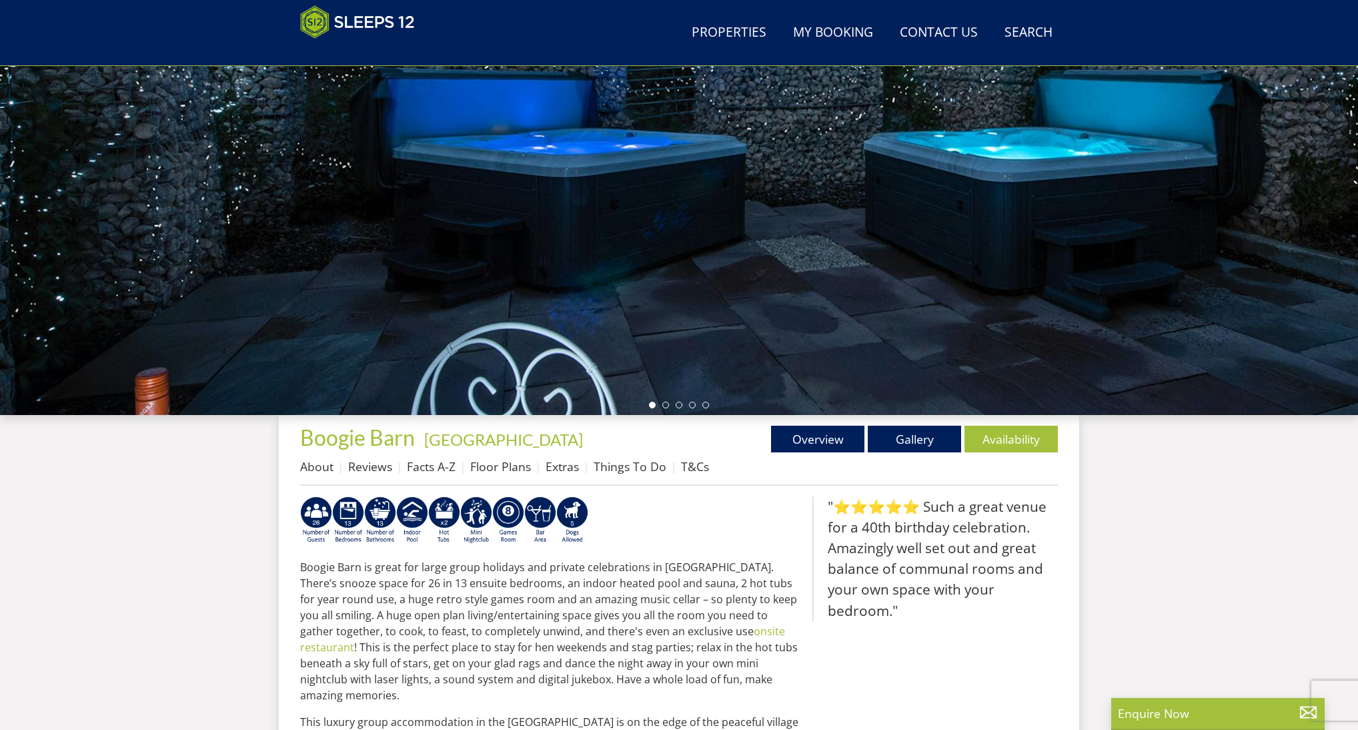
scroll to position [160, 0]
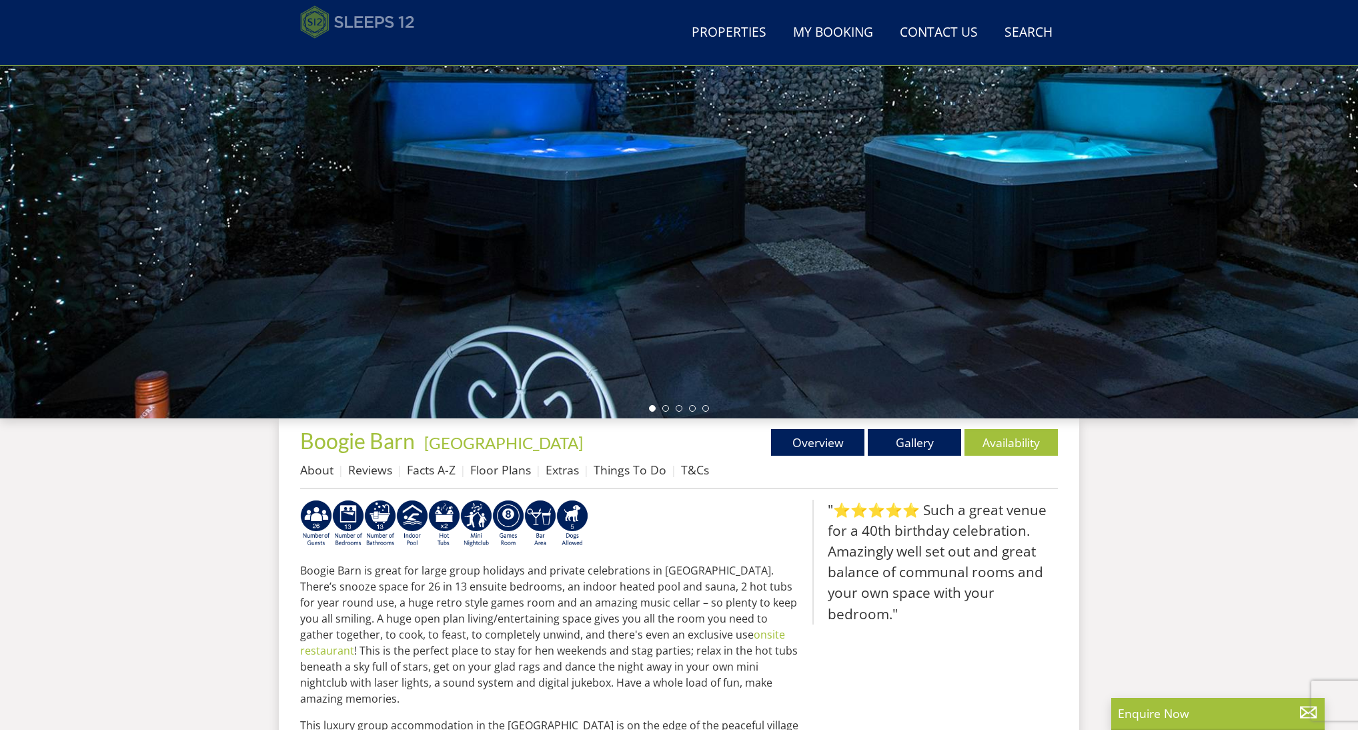
click at [382, 27] on img at bounding box center [357, 21] width 115 height 33
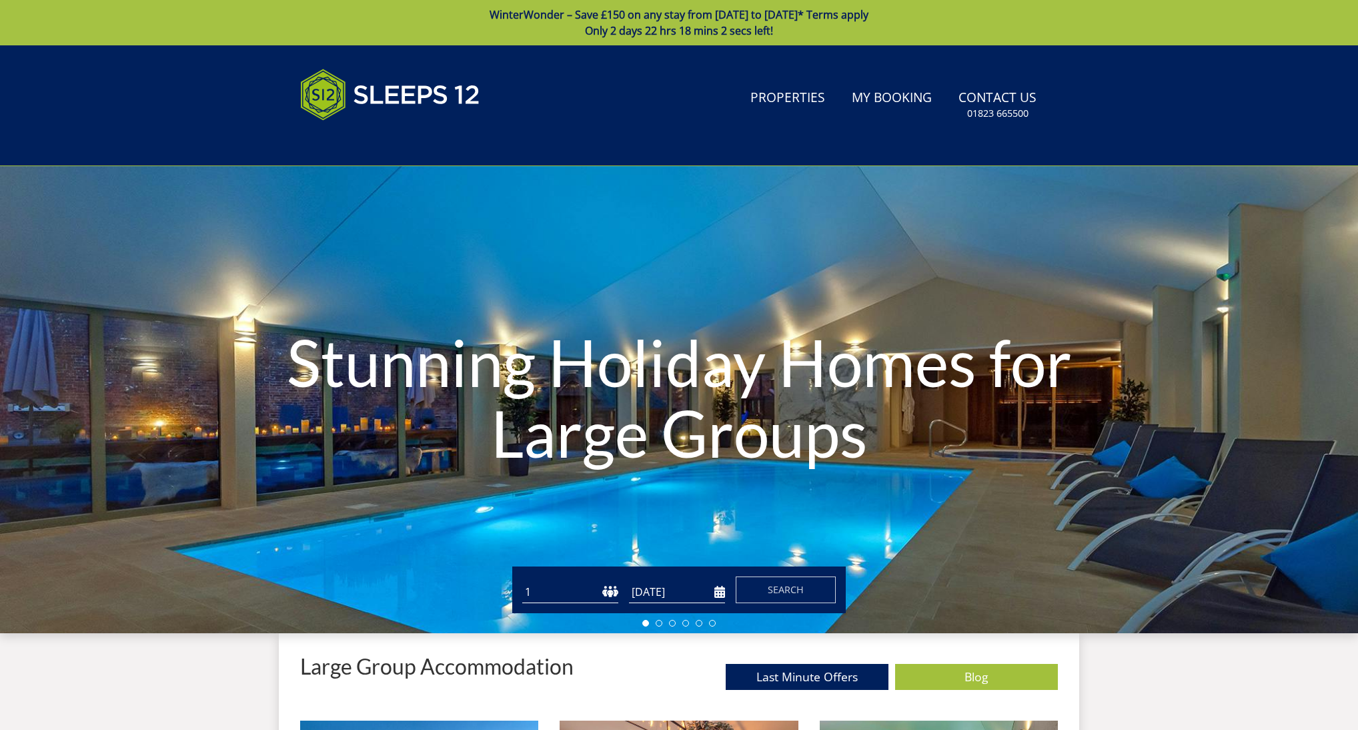
click at [726, 597] on form "Guests 1 2 3 4 5 6 7 8 9 10 11 12 13 14 15 16 17 18 19 20 21 22 23 24 25 26 27 …" at bounding box center [679, 589] width 314 height 27
click at [714, 592] on input "[DATE]" at bounding box center [677, 592] width 96 height 22
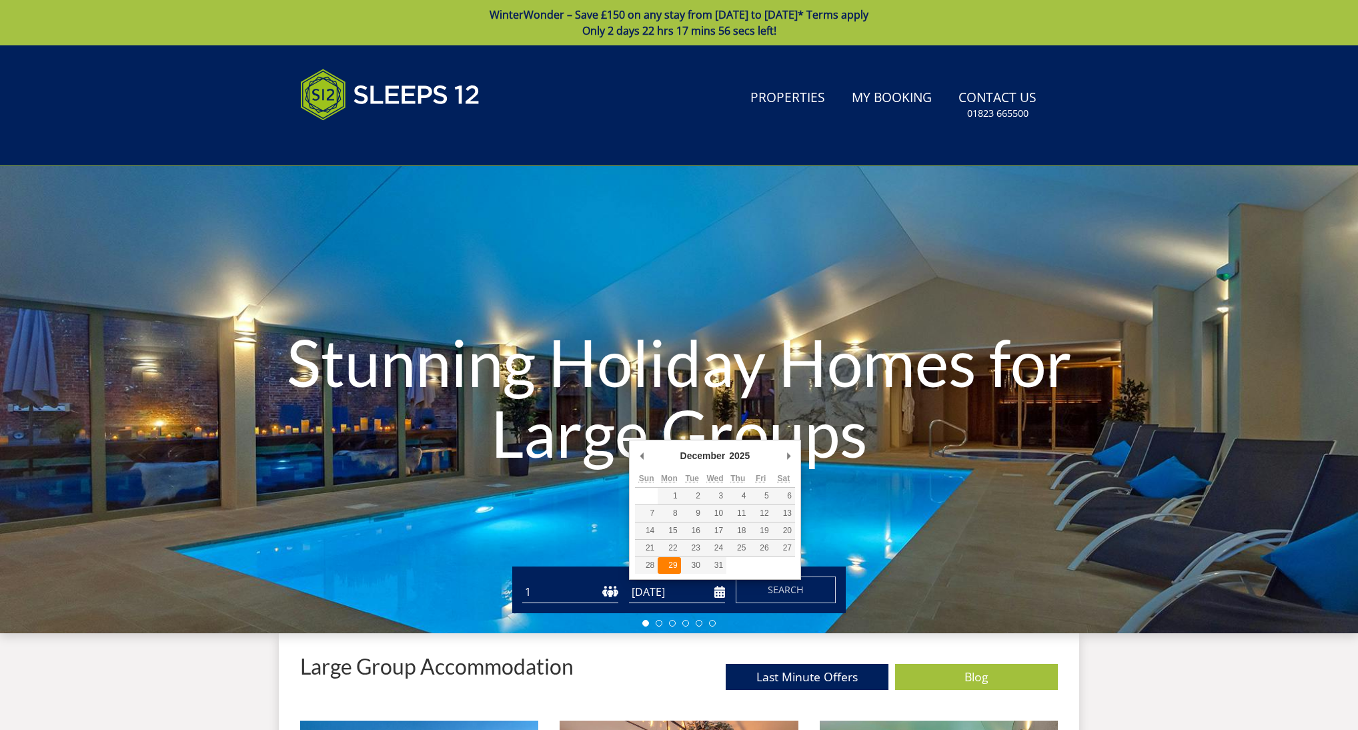
type input "29/12/2025"
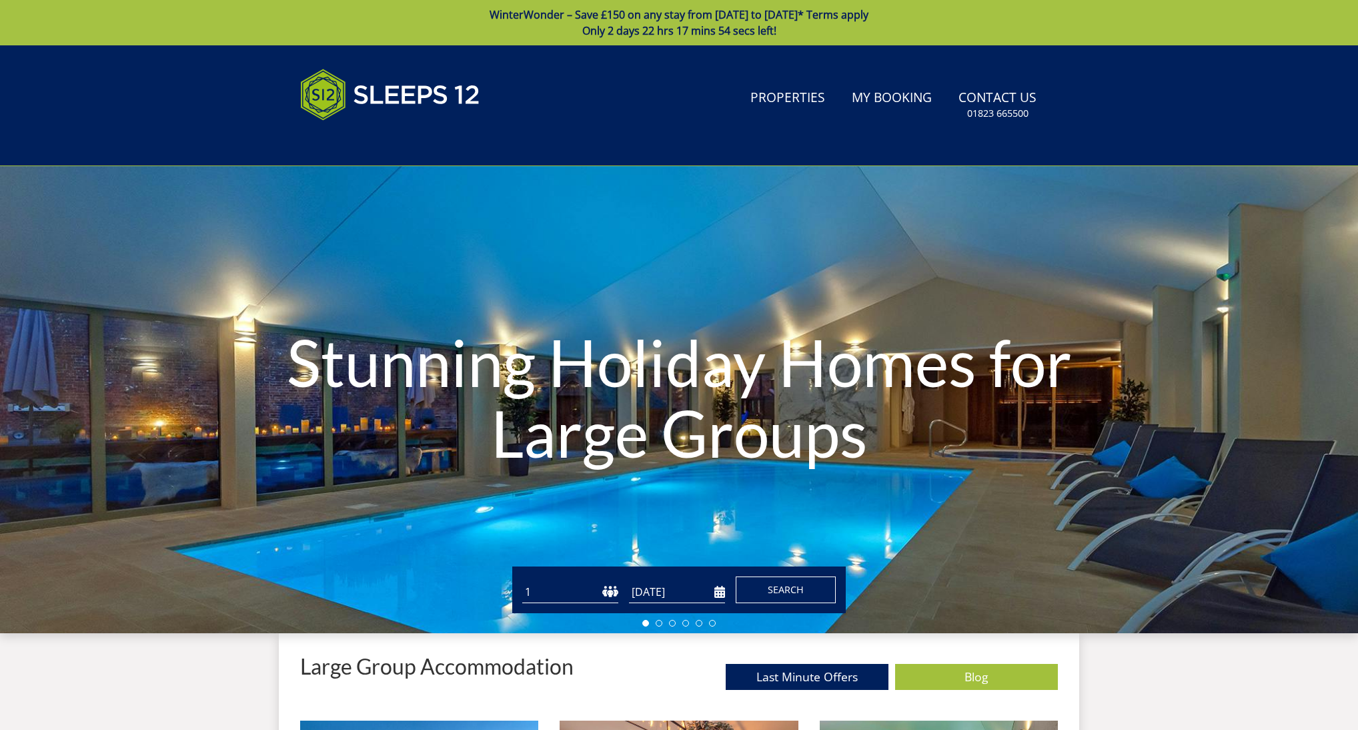
click at [794, 588] on span "Search" at bounding box center [786, 589] width 36 height 13
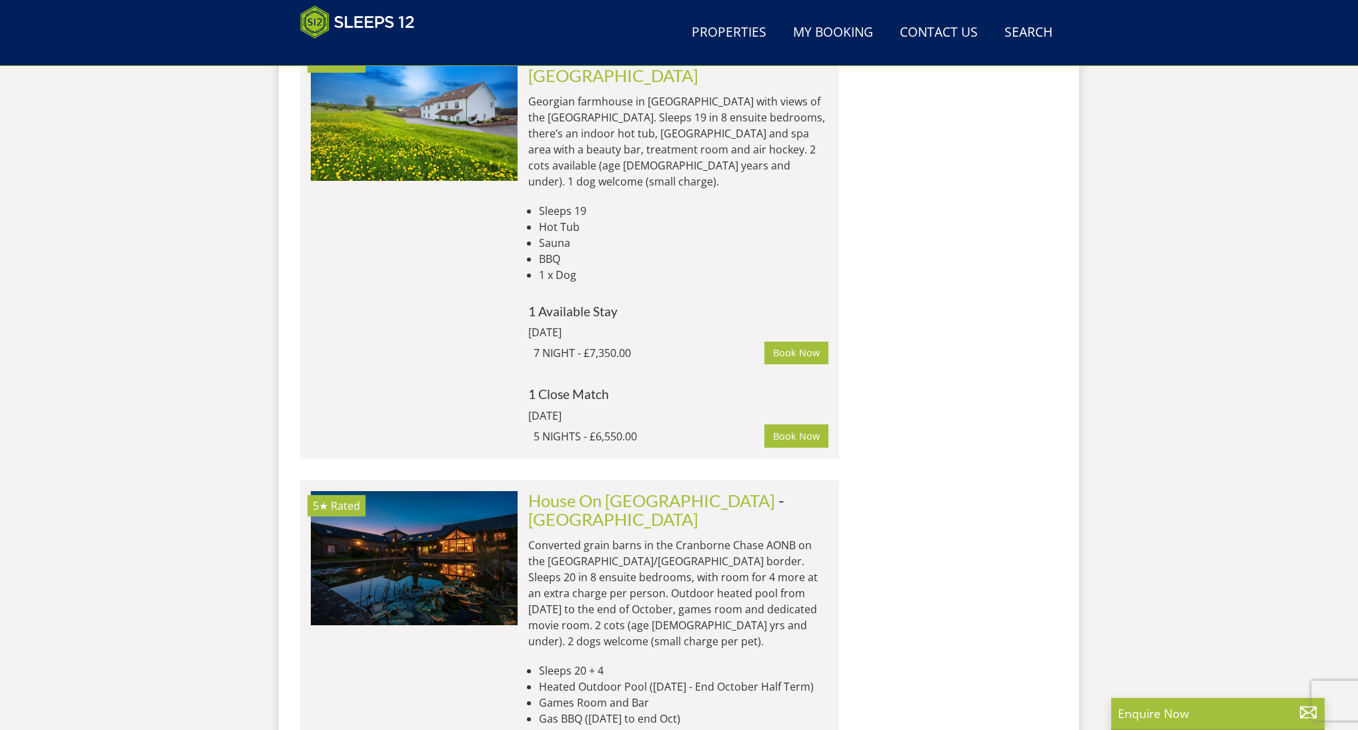
scroll to position [6042, 0]
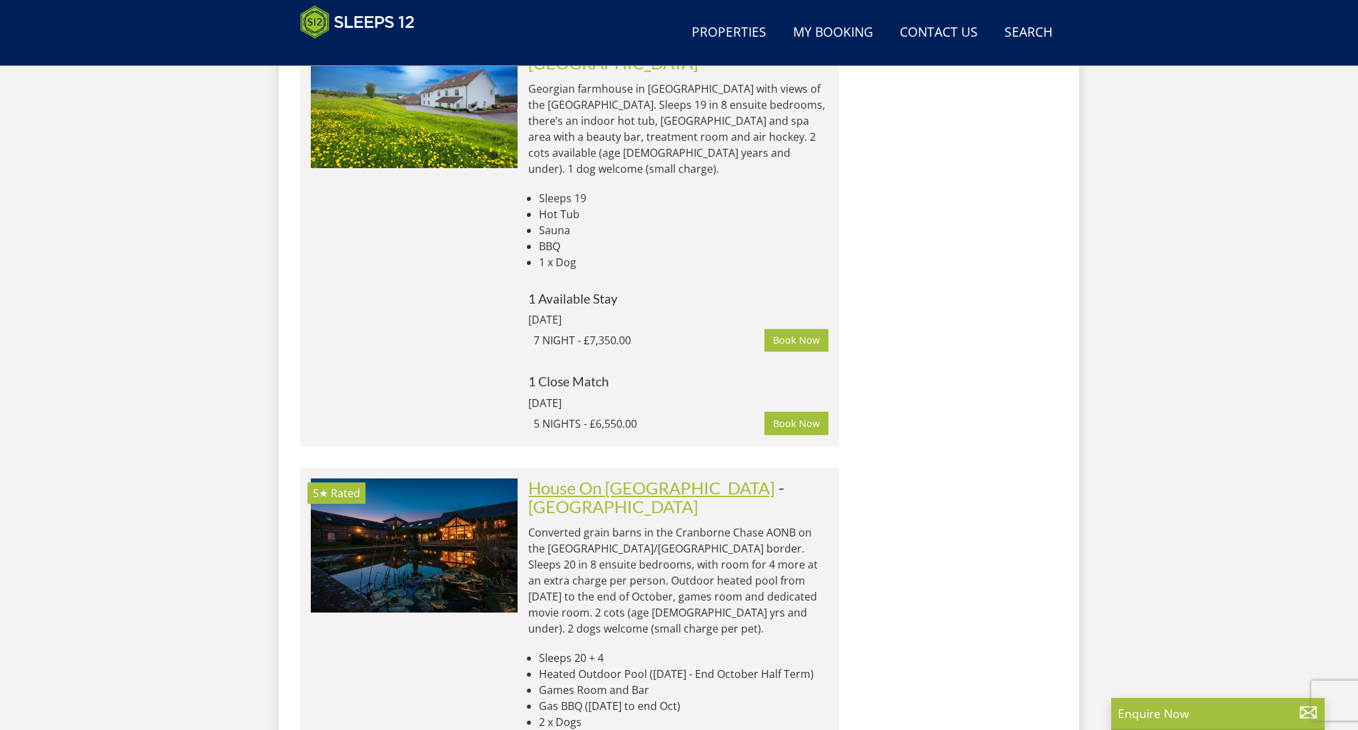
click at [572, 478] on link "House On The Hill" at bounding box center [651, 488] width 247 height 20
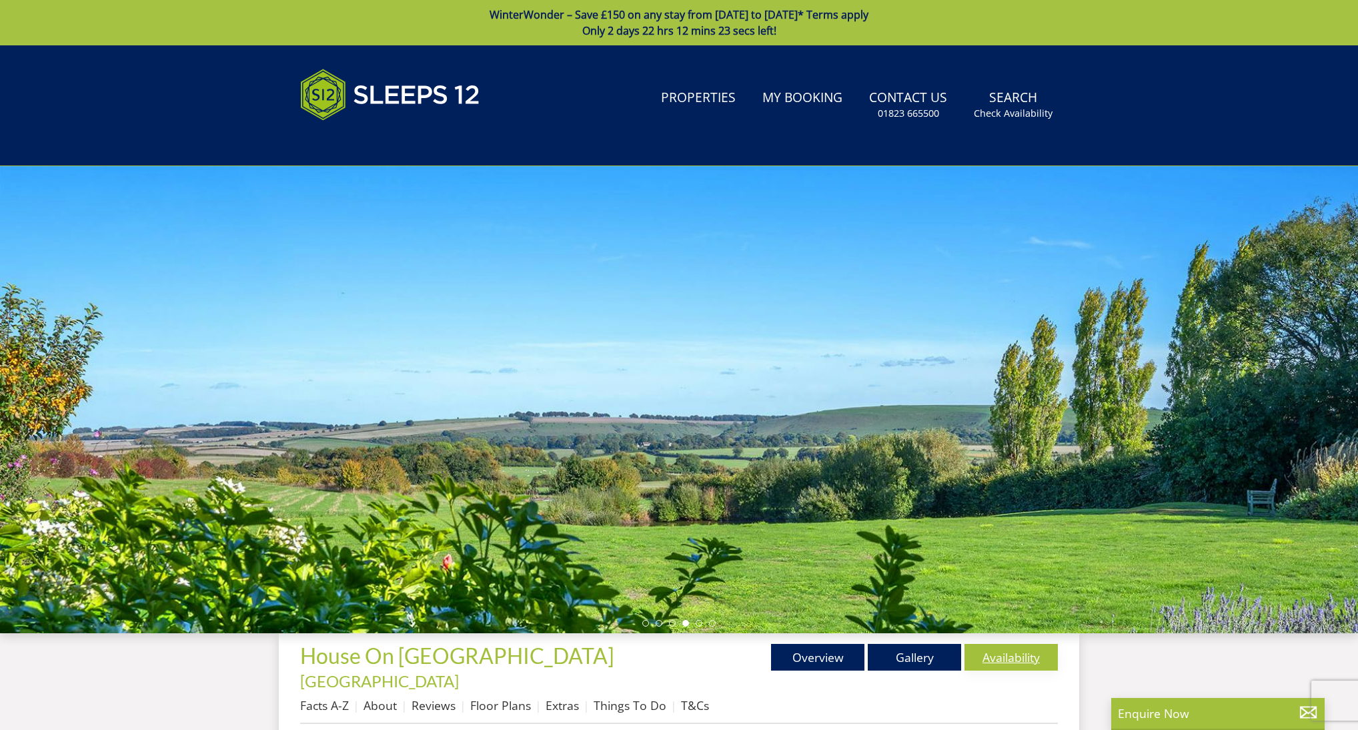
click at [1025, 656] on link "Availability" at bounding box center [1011, 657] width 93 height 27
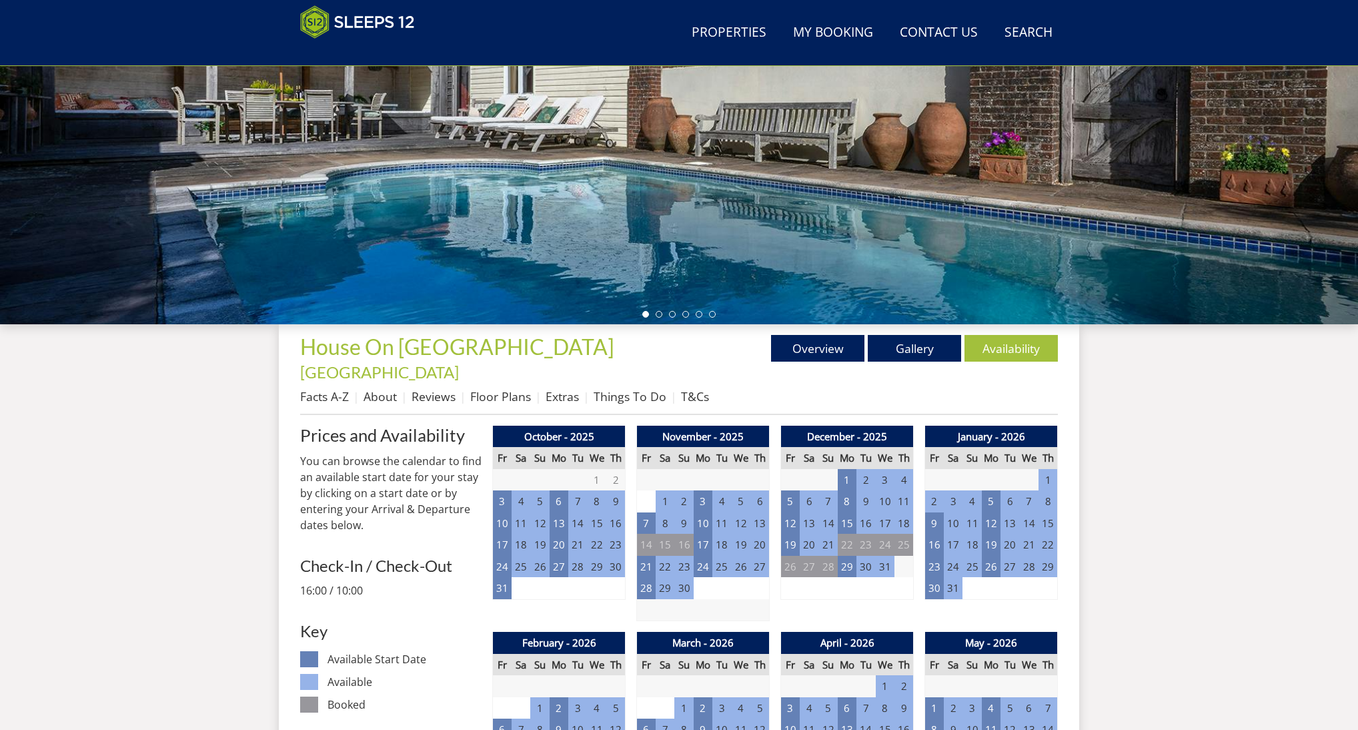
scroll to position [283, 0]
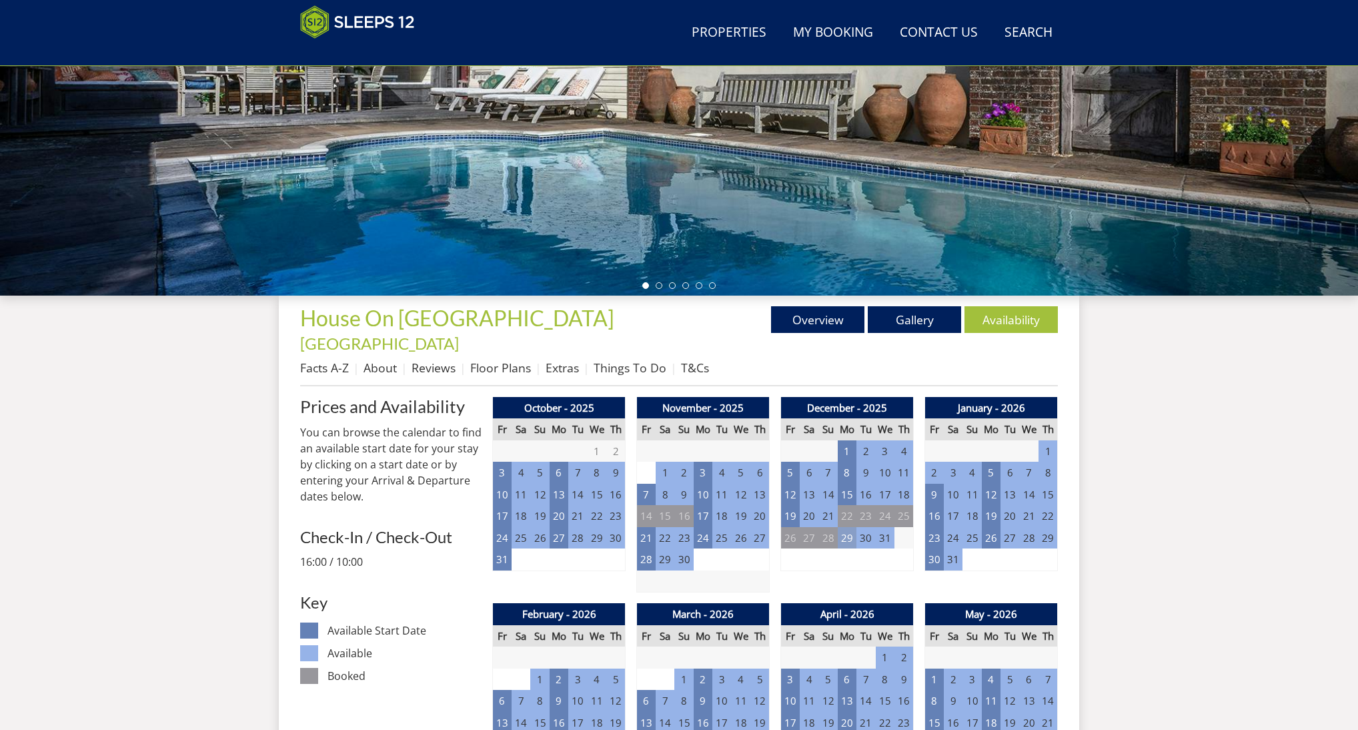
click at [848, 527] on td "29" at bounding box center [847, 538] width 19 height 22
click at [808, 324] on link "Overview" at bounding box center [817, 319] width 93 height 27
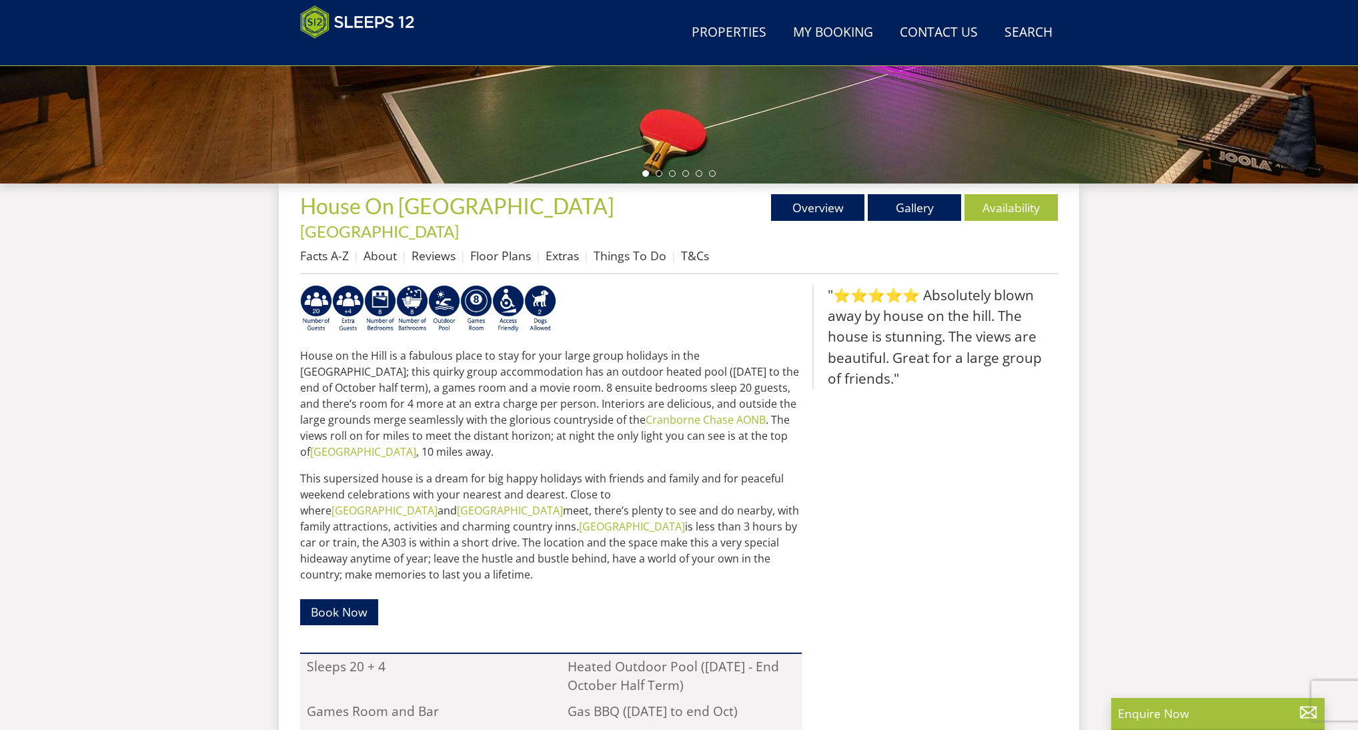
scroll to position [404, 0]
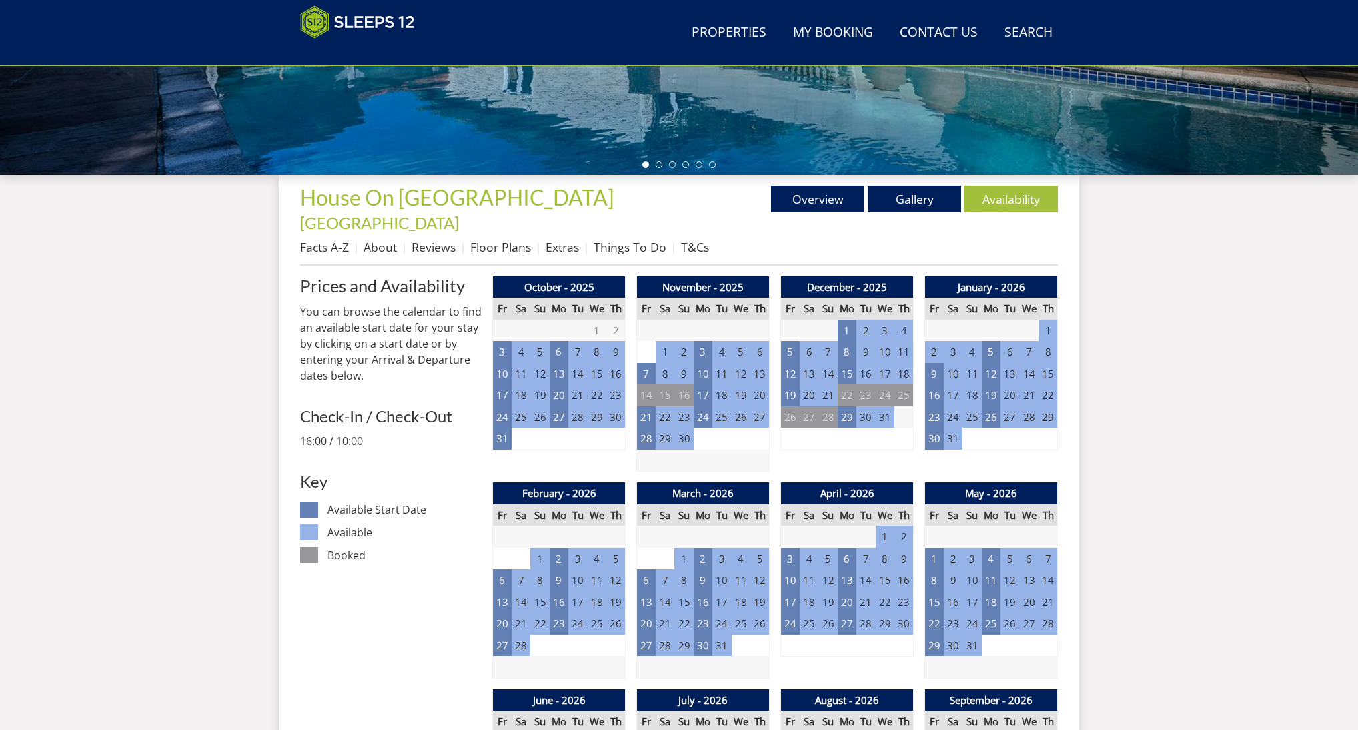
scroll to position [283, 0]
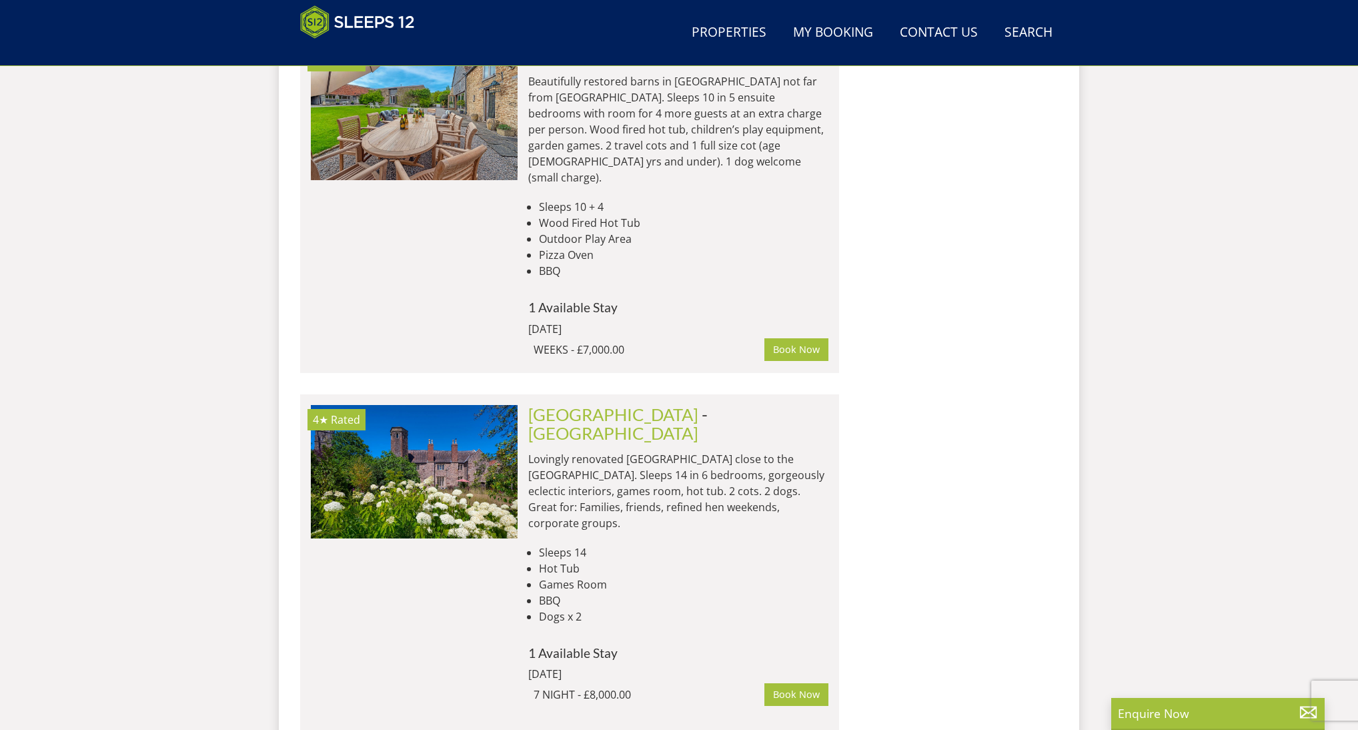
scroll to position [3593, 0]
click at [626, 406] on link "[GEOGRAPHIC_DATA]" at bounding box center [613, 416] width 170 height 20
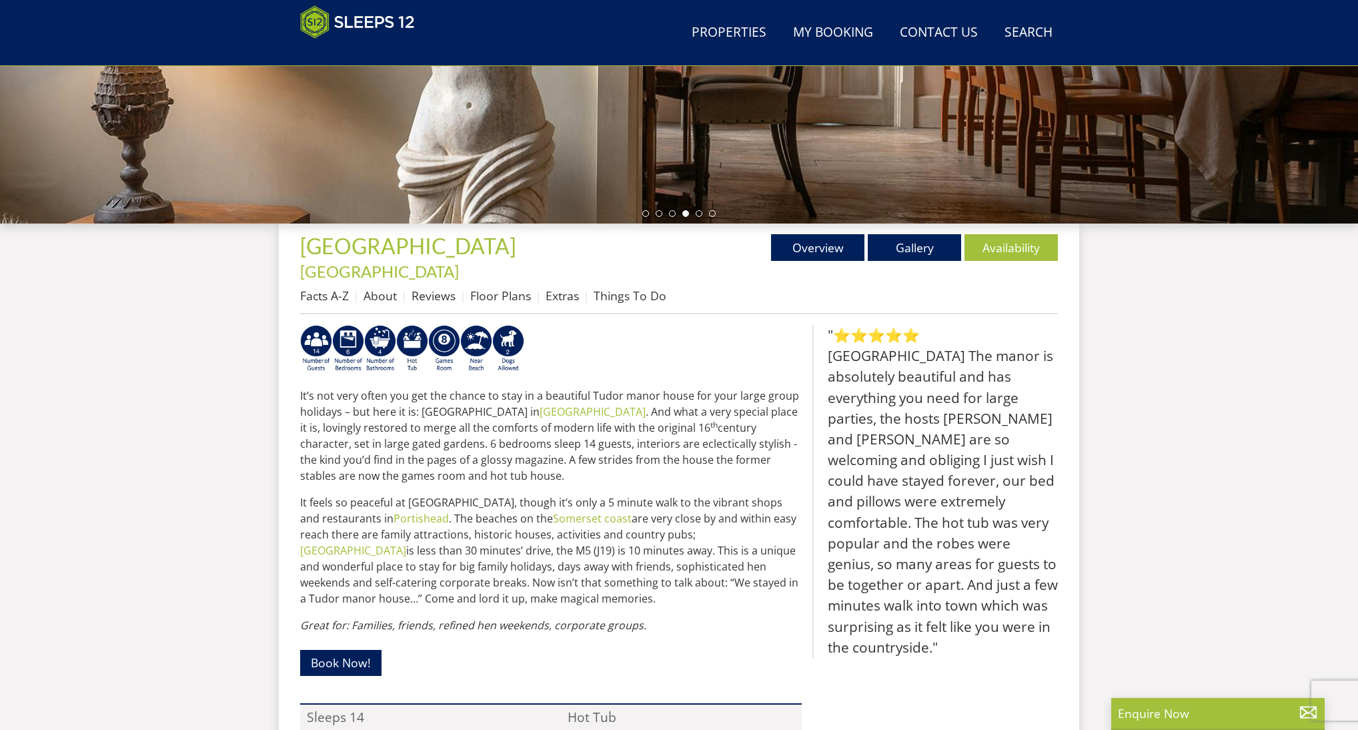
scroll to position [296, 0]
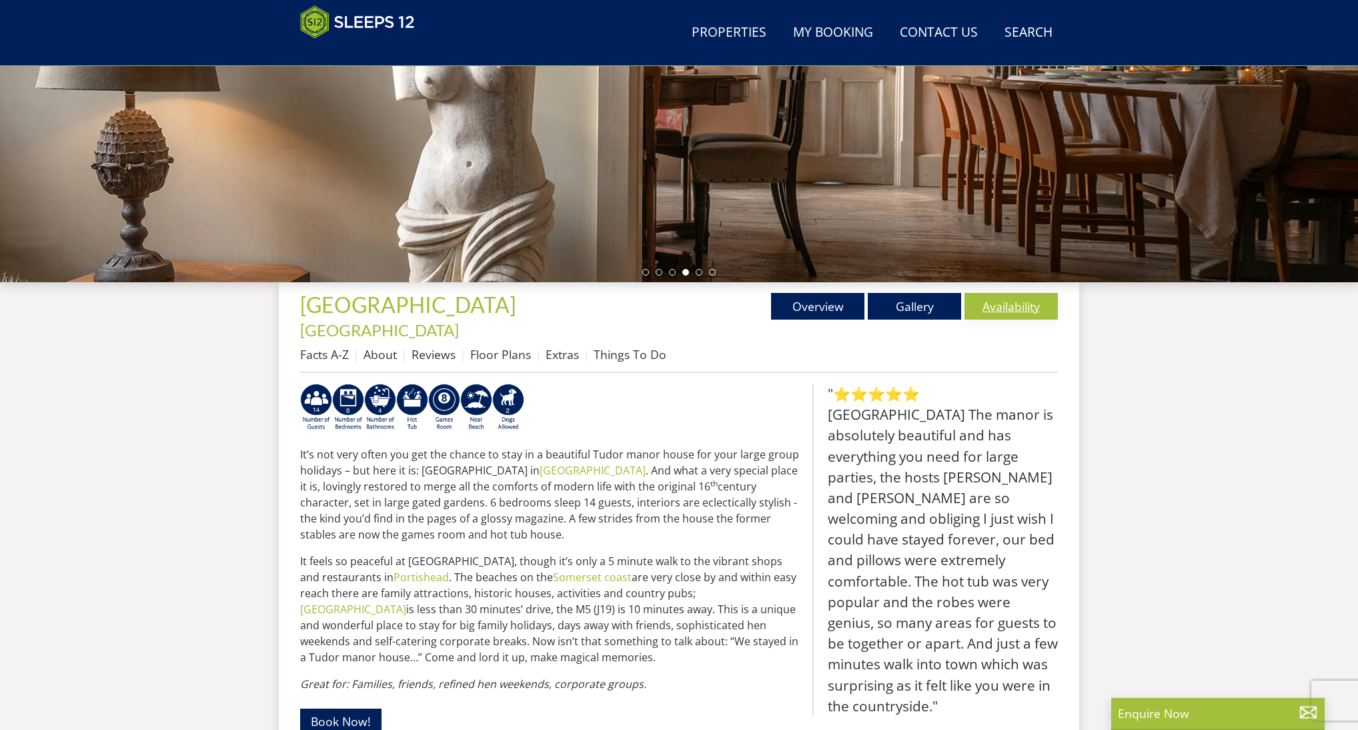
click at [1007, 310] on link "Availability" at bounding box center [1011, 306] width 93 height 27
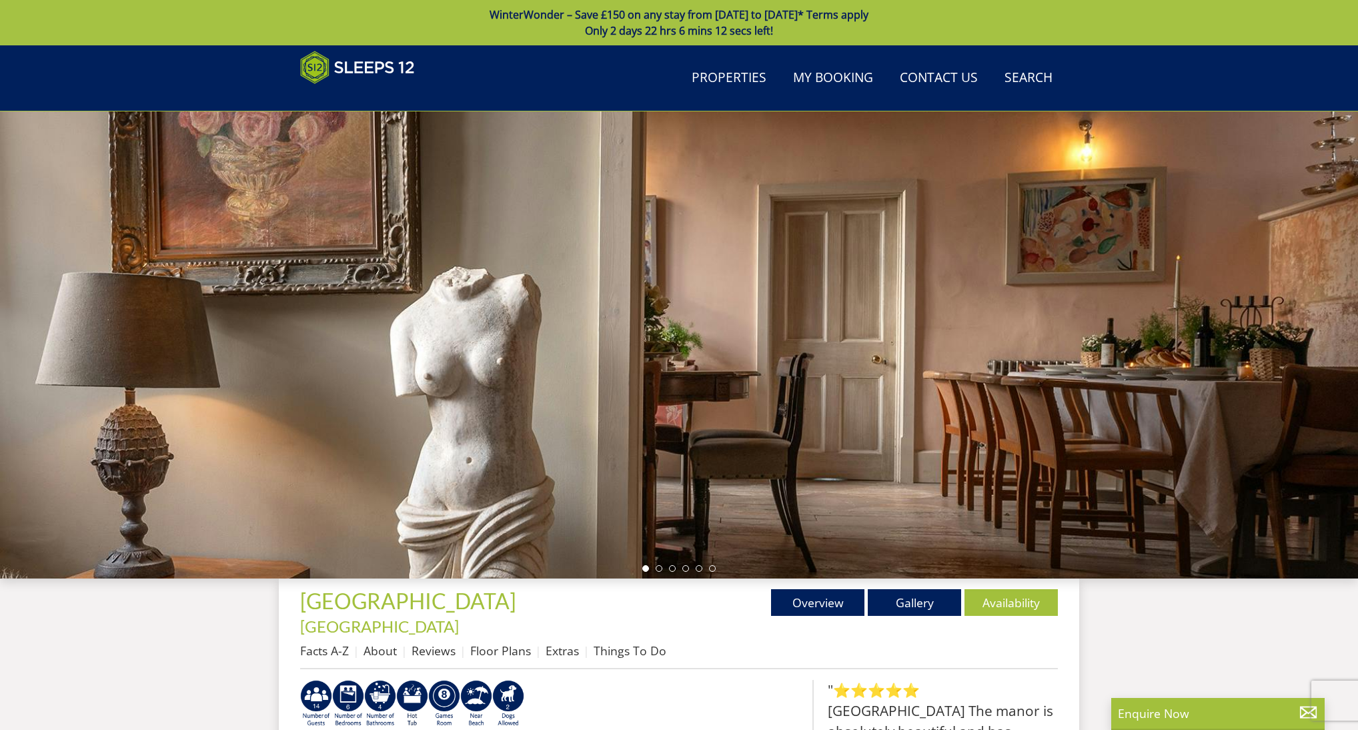
scroll to position [296, 0]
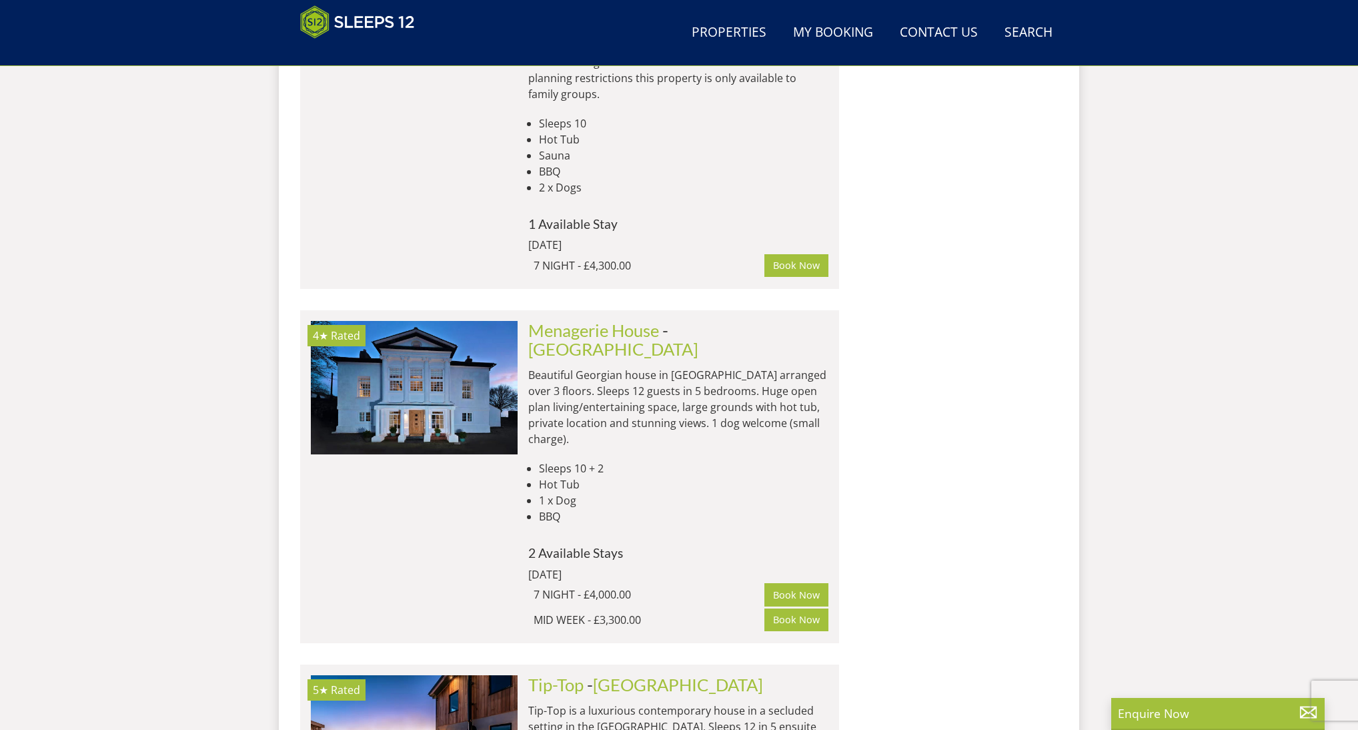
scroll to position [1650, 0]
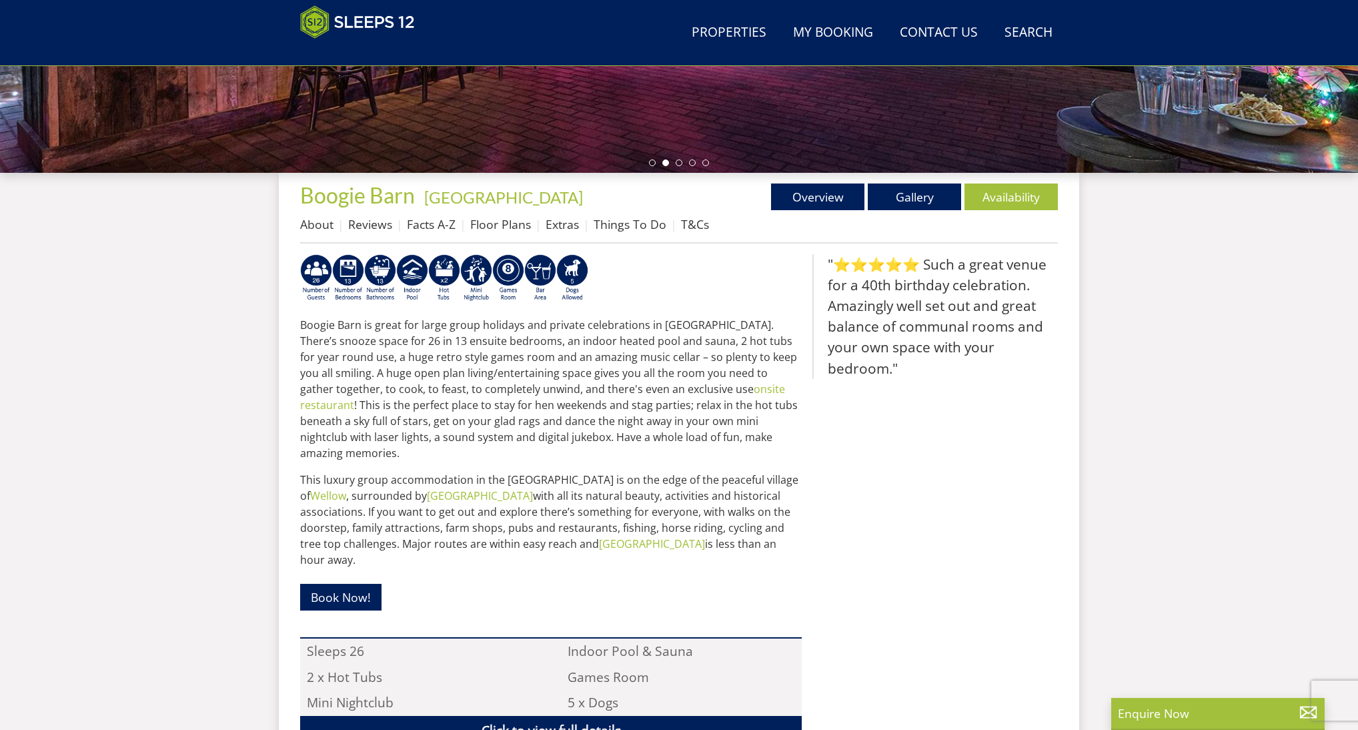
scroll to position [424, 0]
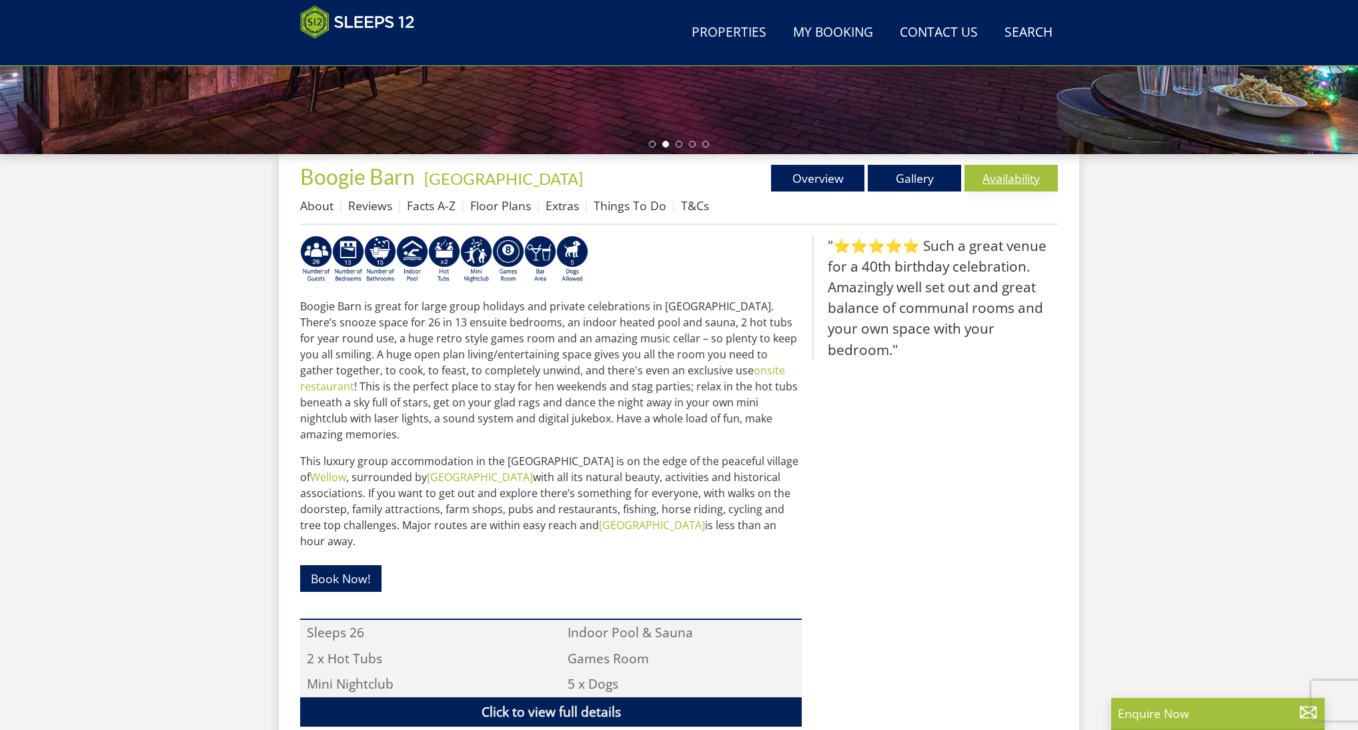
click at [1003, 179] on link "Availability" at bounding box center [1011, 178] width 93 height 27
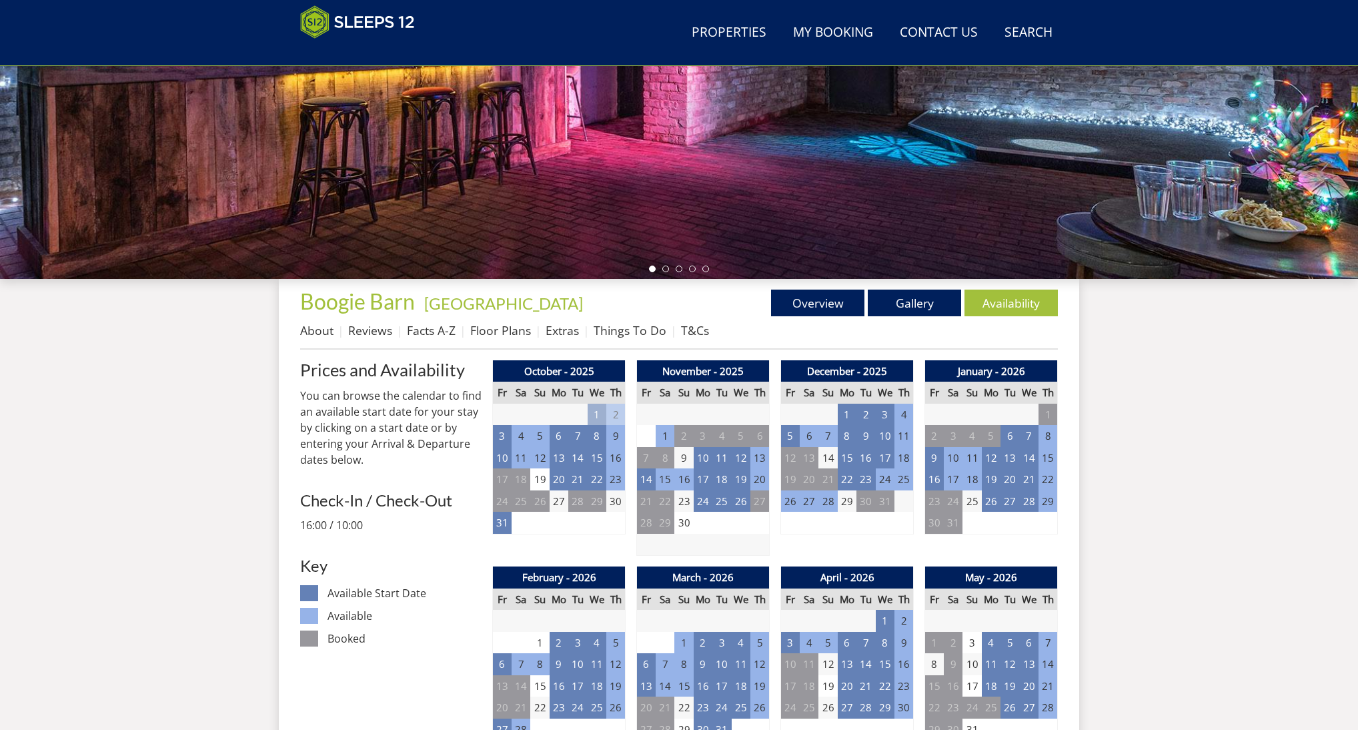
scroll to position [300, 0]
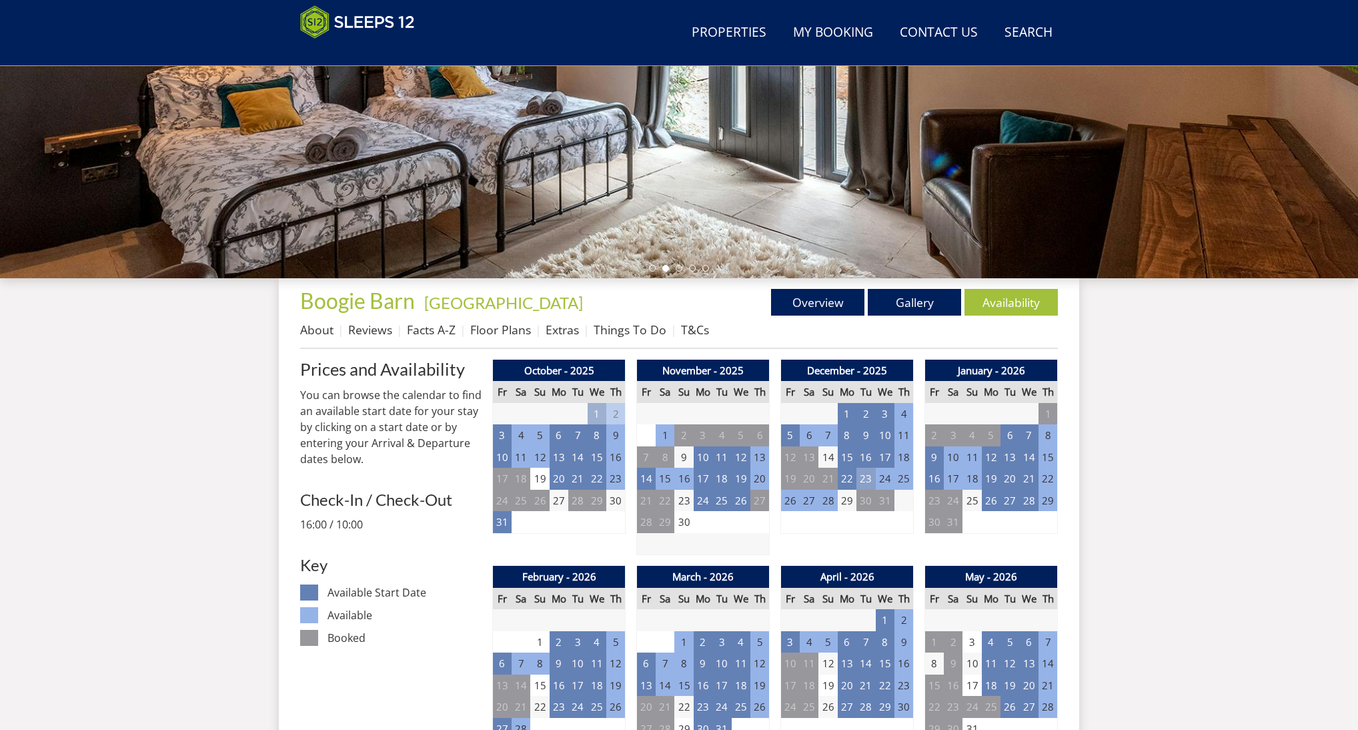
click at [866, 478] on td "23" at bounding box center [866, 479] width 19 height 22
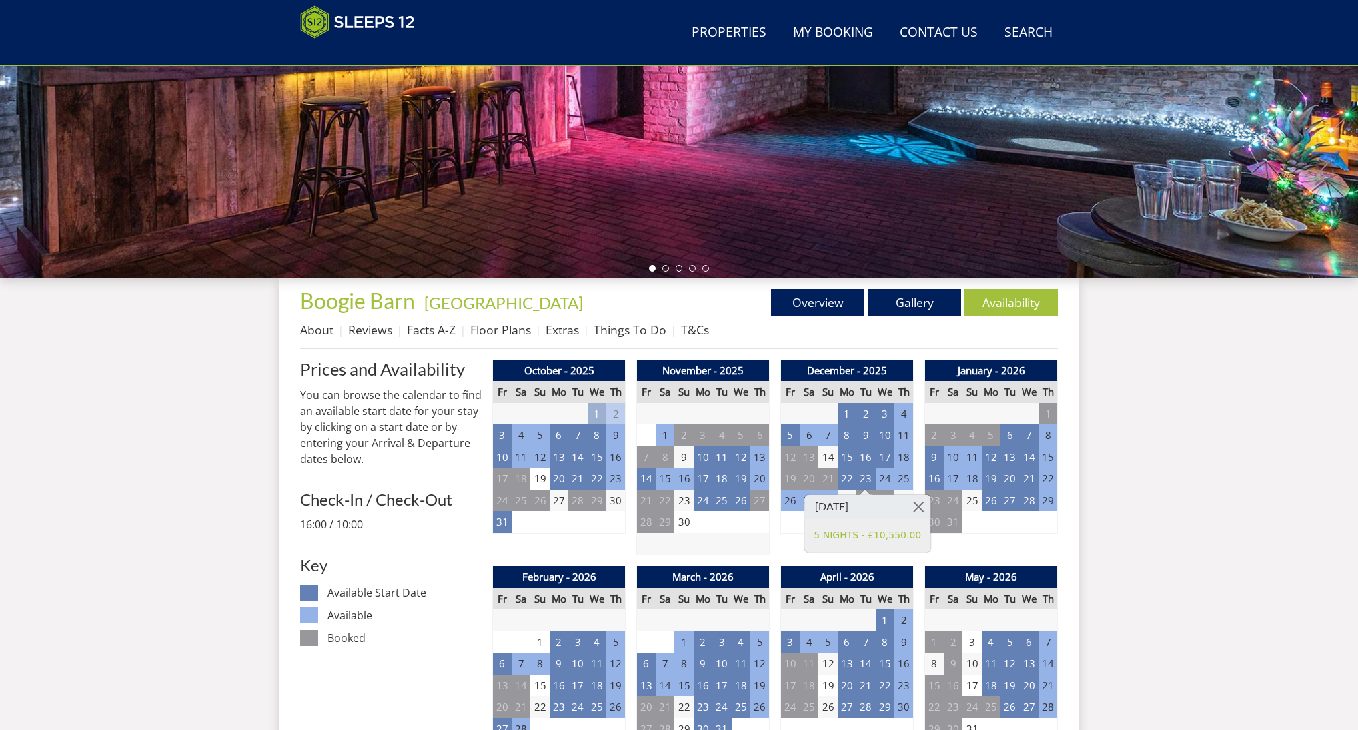
scroll to position [302, 0]
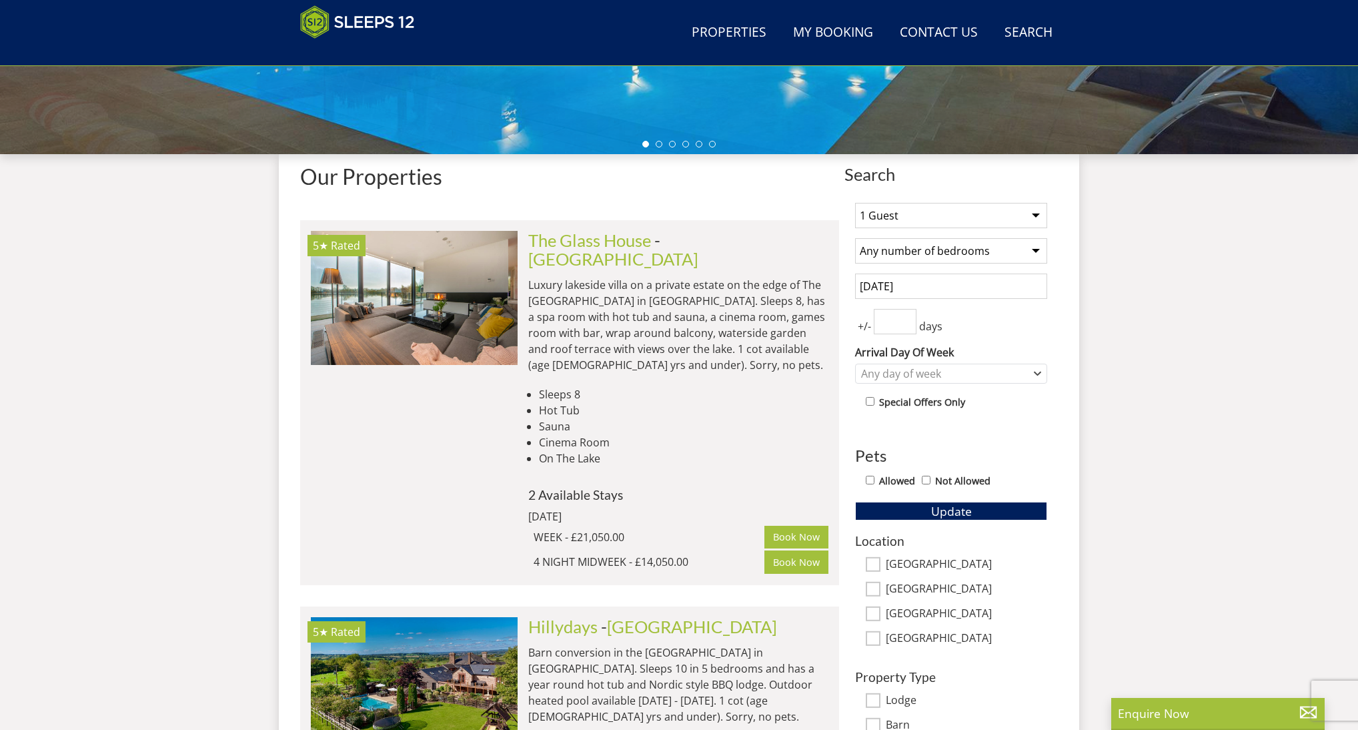
scroll to position [2131, 0]
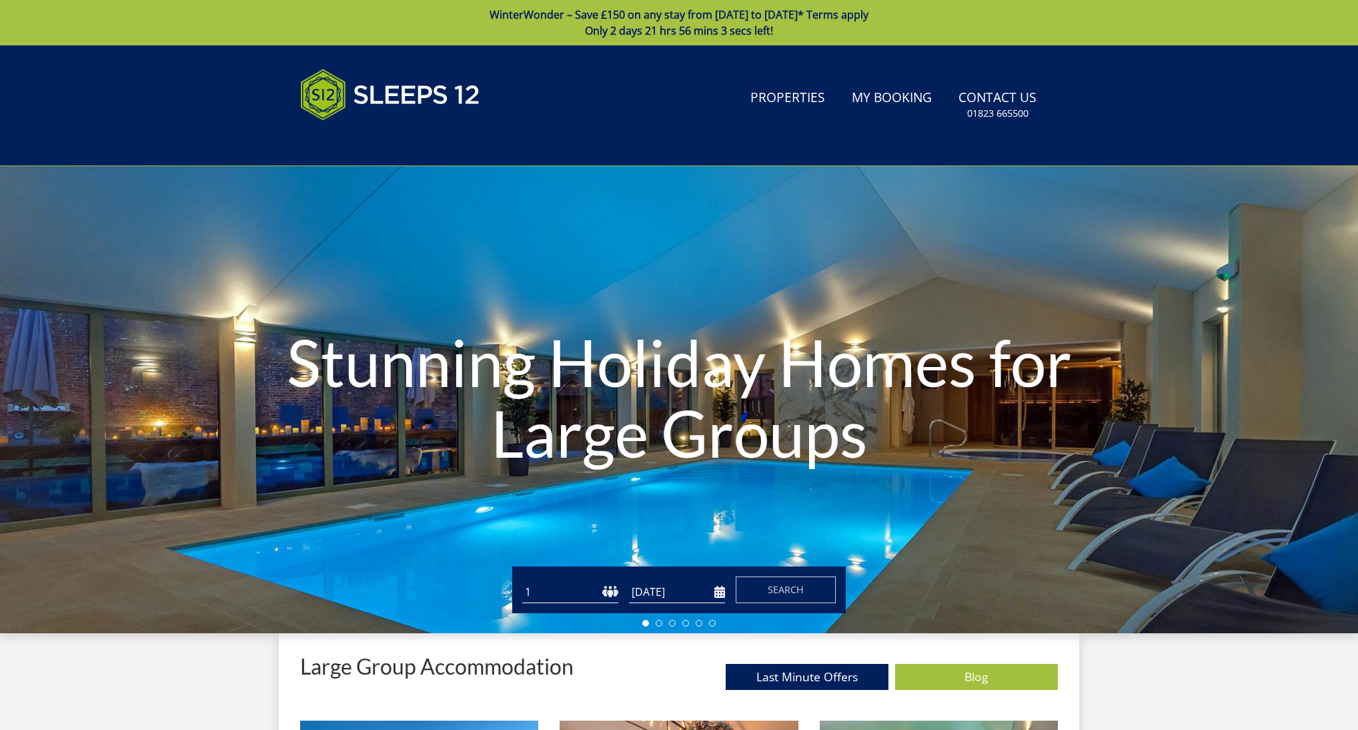
click at [726, 595] on form "Guests 1 2 3 4 5 6 7 8 9 10 11 12 13 14 15 16 17 18 19 20 21 22 23 24 25 26 27 …" at bounding box center [679, 589] width 314 height 27
click at [682, 592] on input "29/12/2025" at bounding box center [677, 592] width 96 height 22
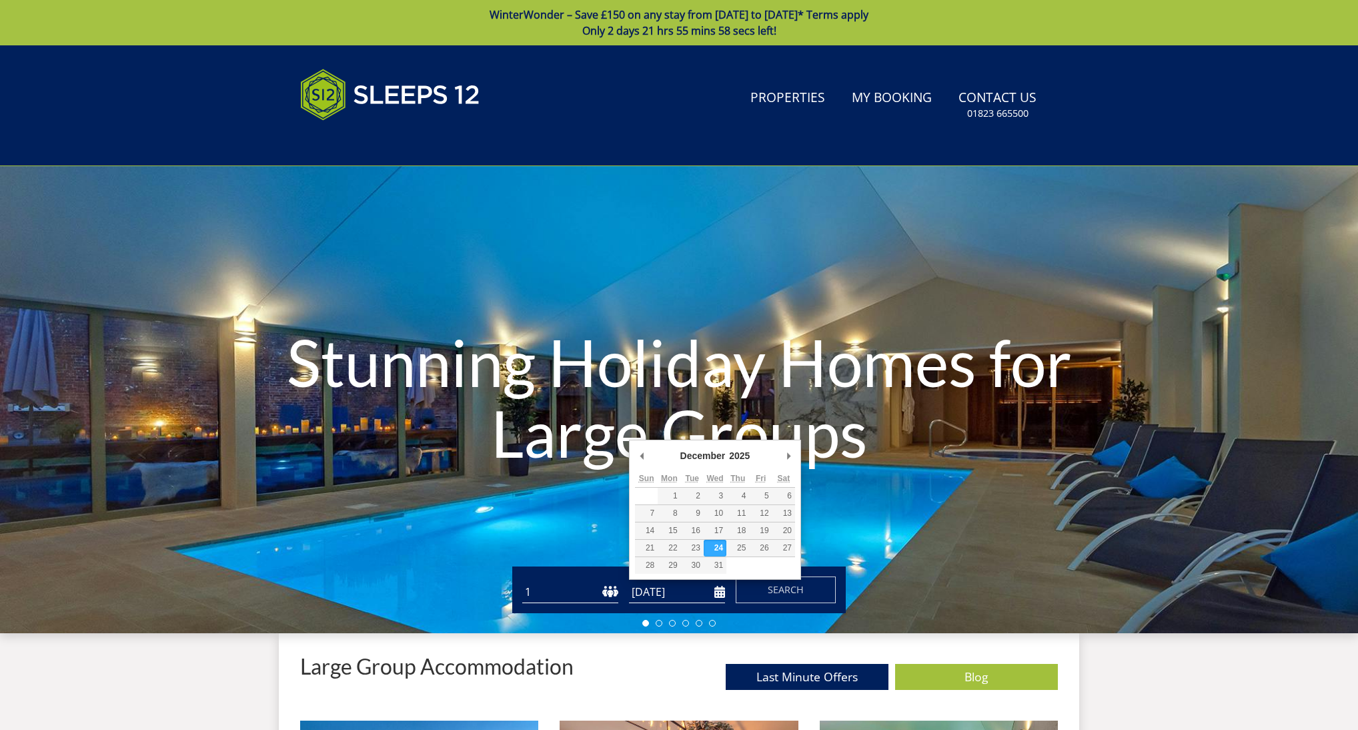
click at [720, 597] on input "24/12/2025" at bounding box center [677, 592] width 96 height 22
type input "22/12/2025"
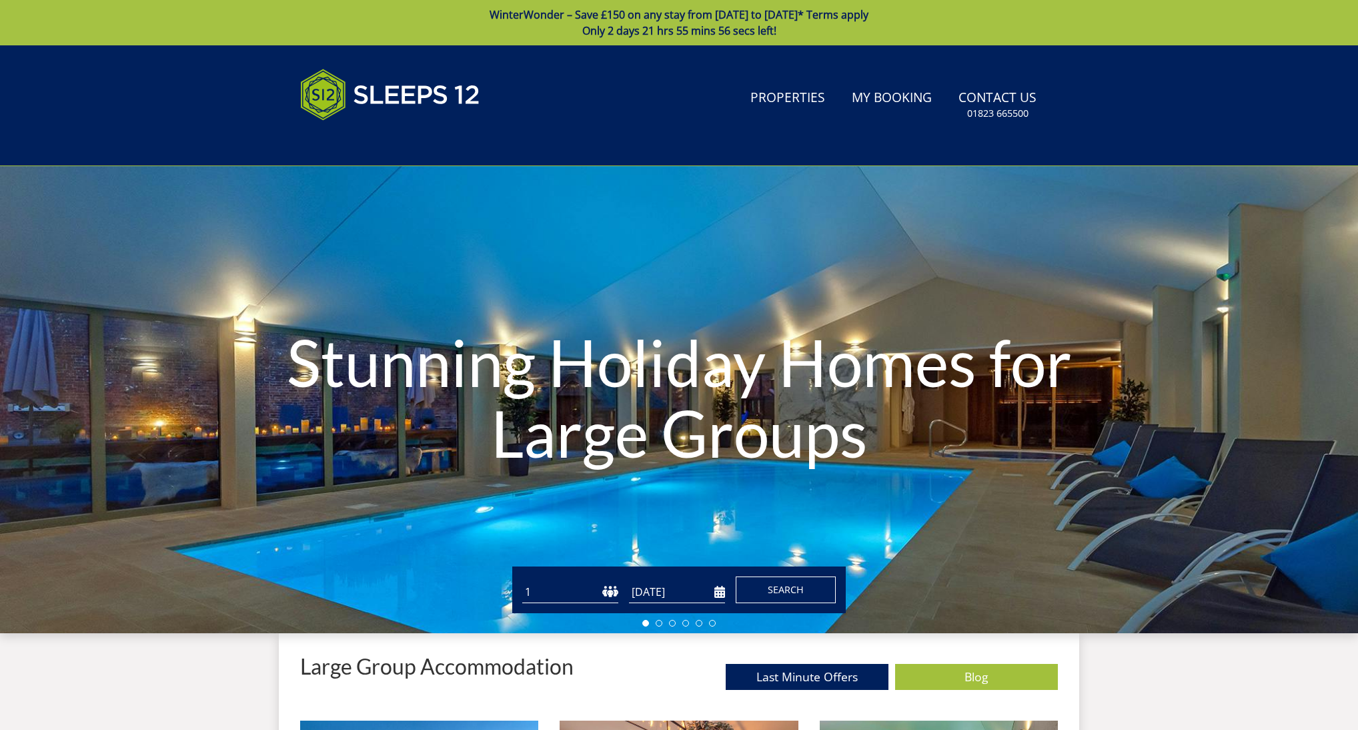
drag, startPoint x: 793, startPoint y: 588, endPoint x: 931, endPoint y: 566, distance: 139.8
click at [794, 588] on span "Search" at bounding box center [786, 589] width 36 height 13
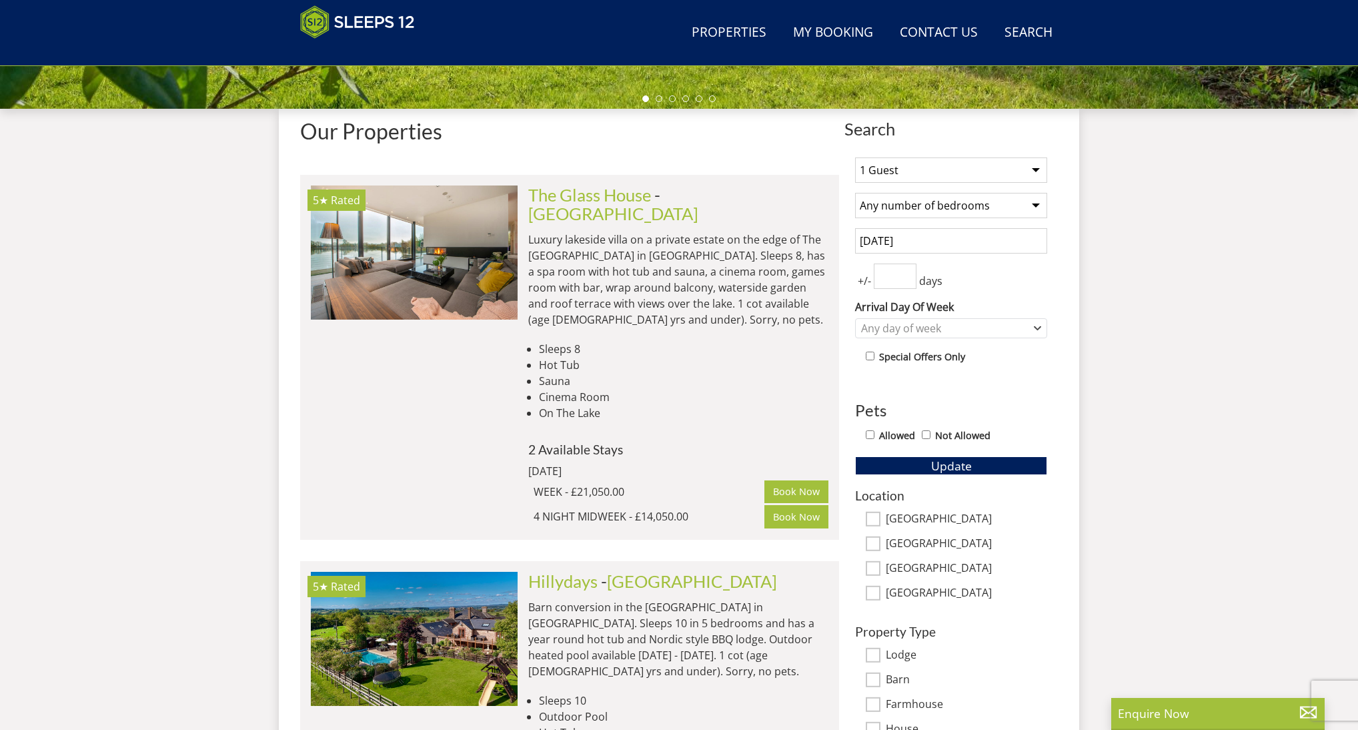
scroll to position [476, 0]
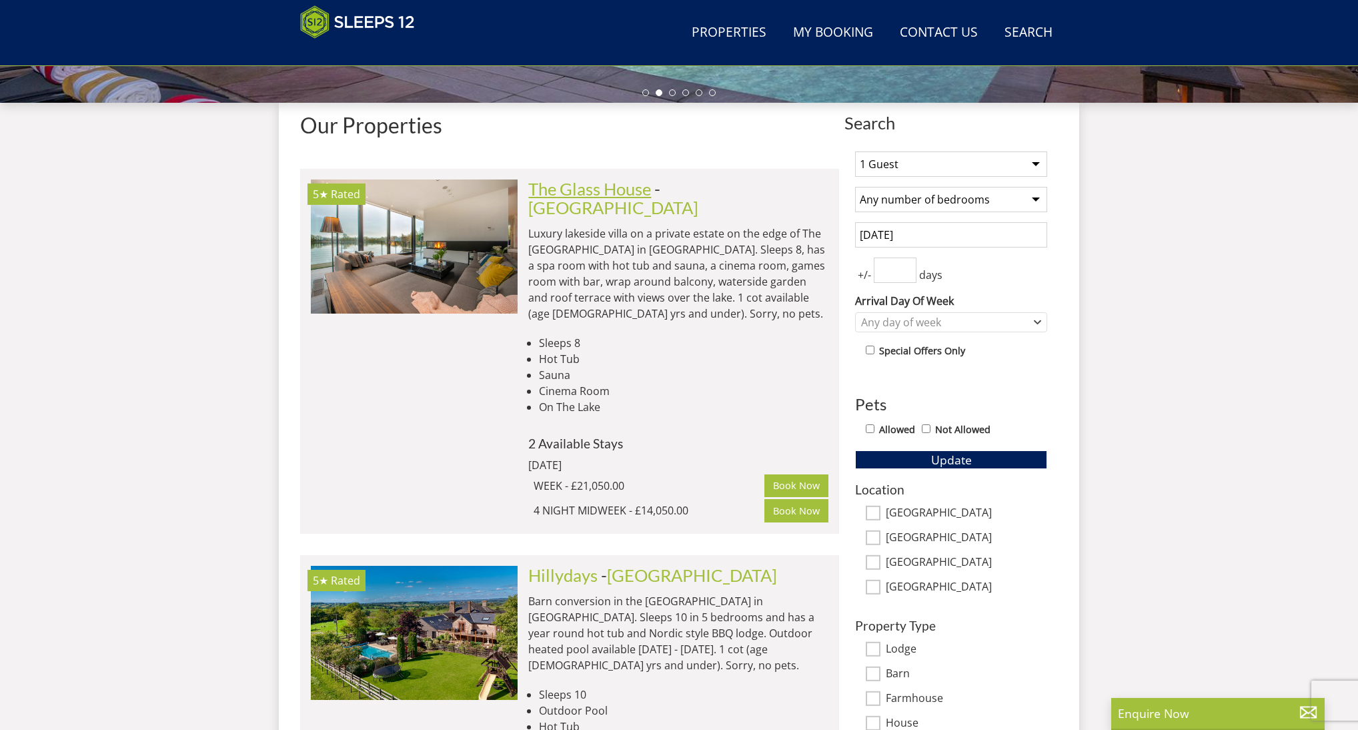
click at [568, 194] on link "The Glass House" at bounding box center [589, 189] width 123 height 20
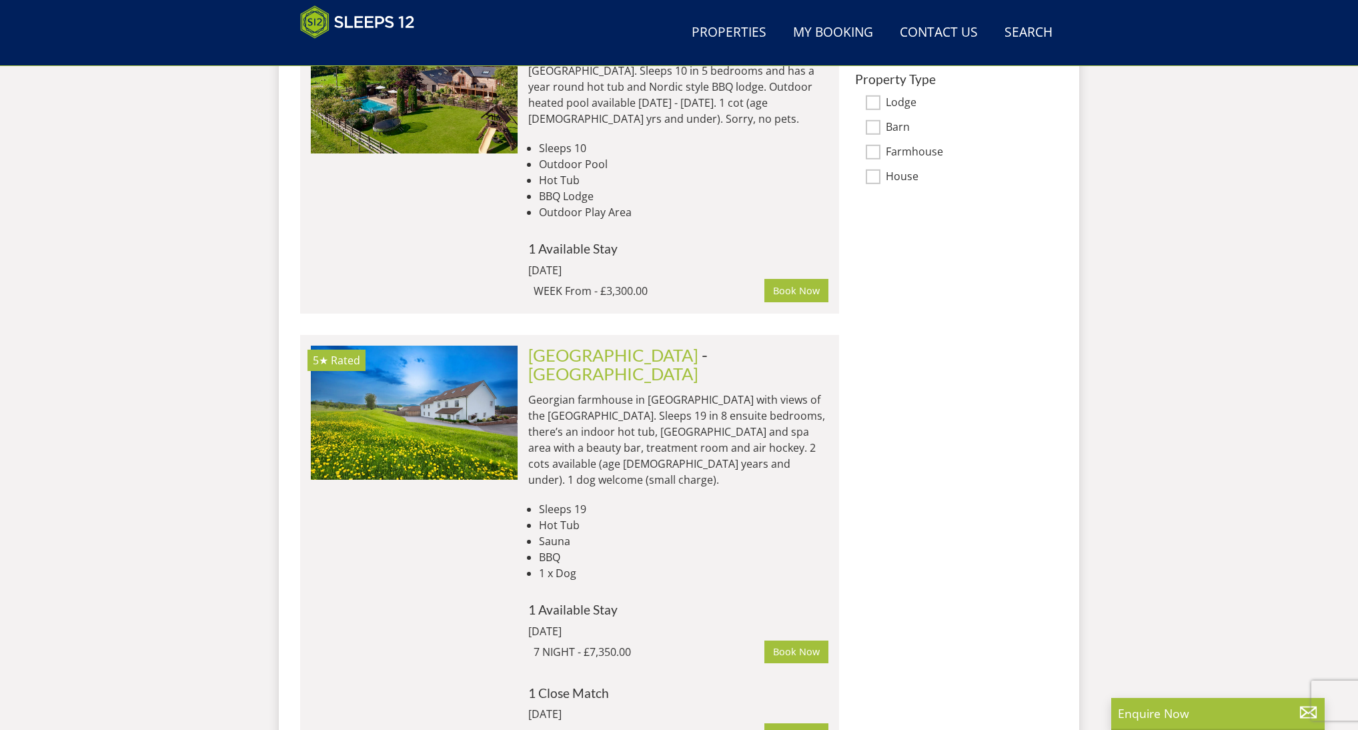
scroll to position [1023, 0]
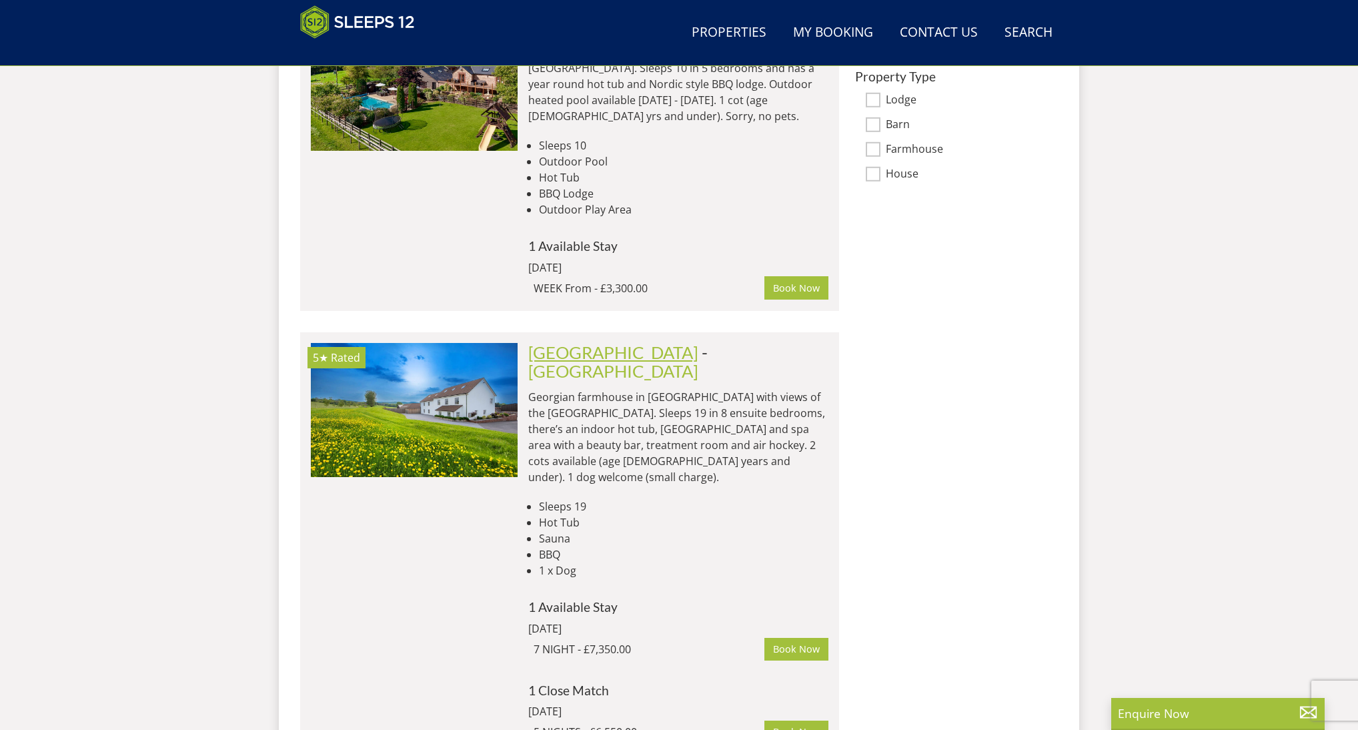
scroll to position [1026, 0]
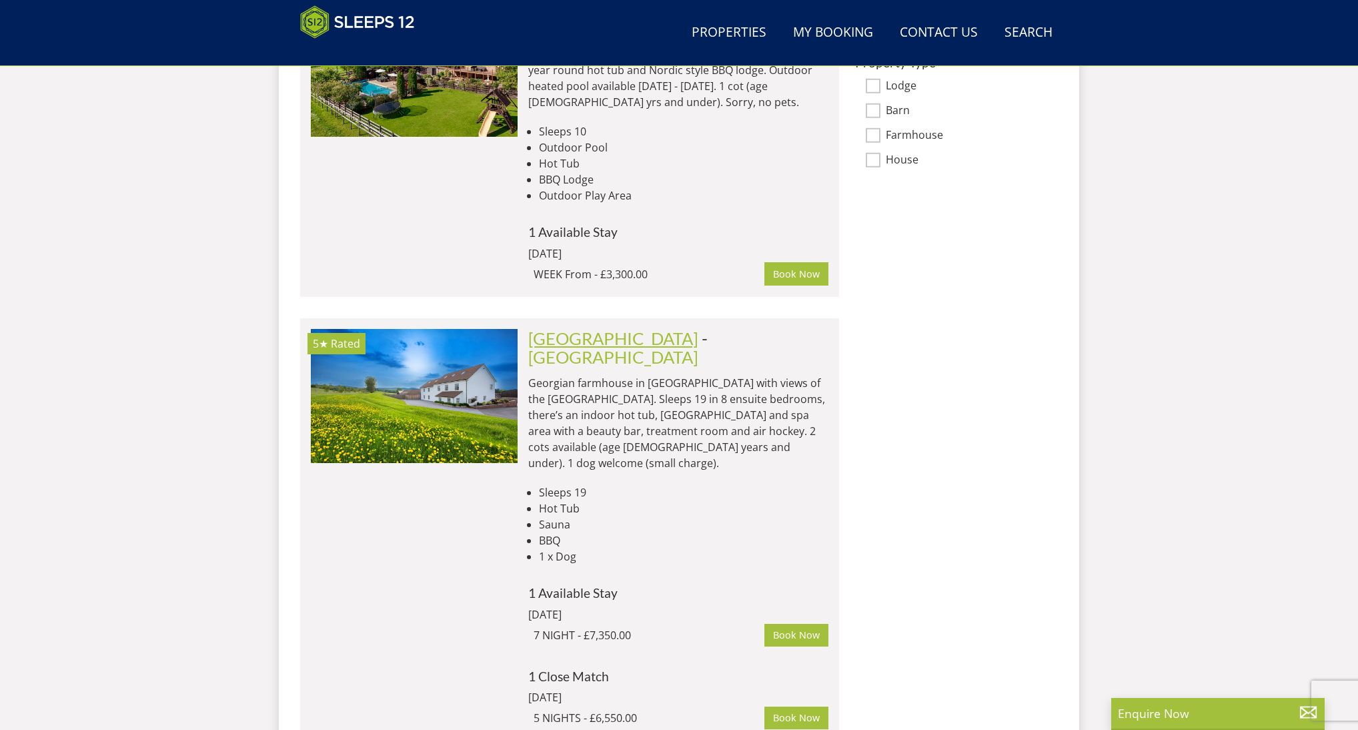
click at [614, 328] on link "[GEOGRAPHIC_DATA]" at bounding box center [613, 338] width 170 height 20
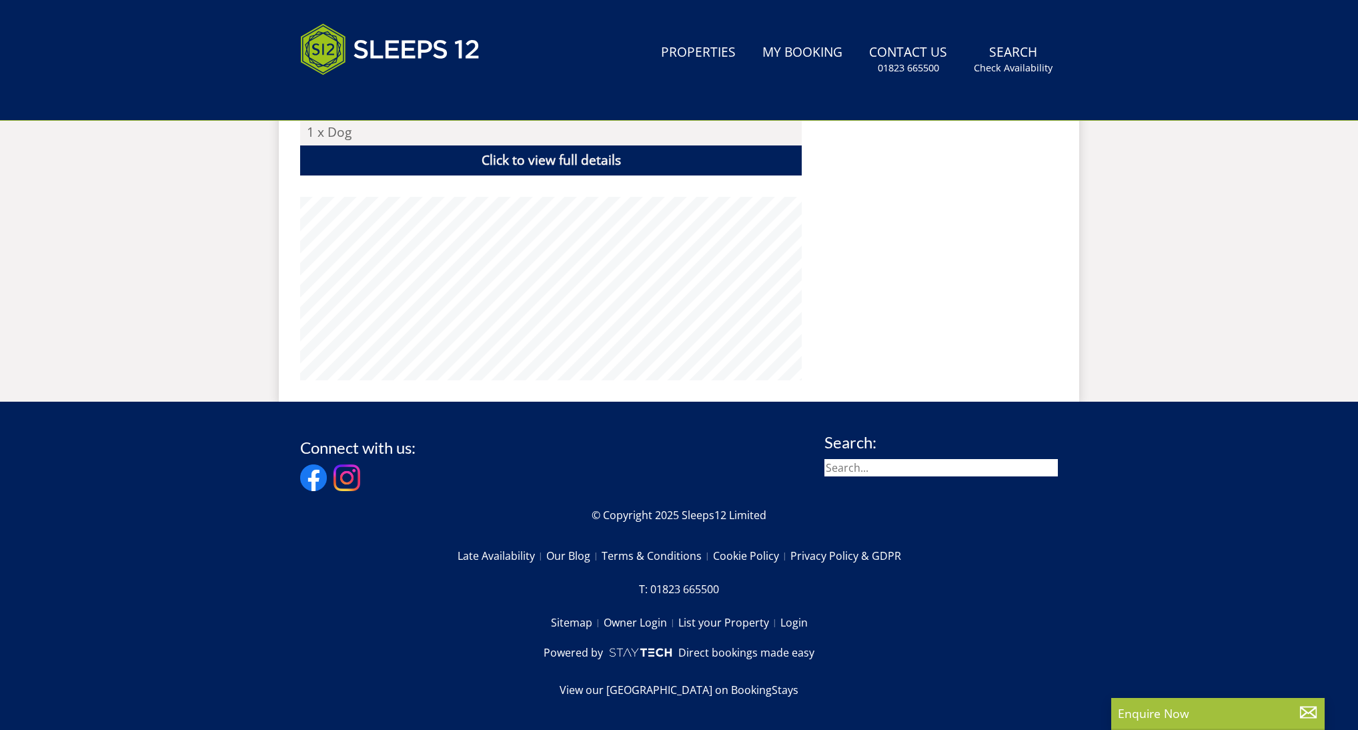
scroll to position [3, 0]
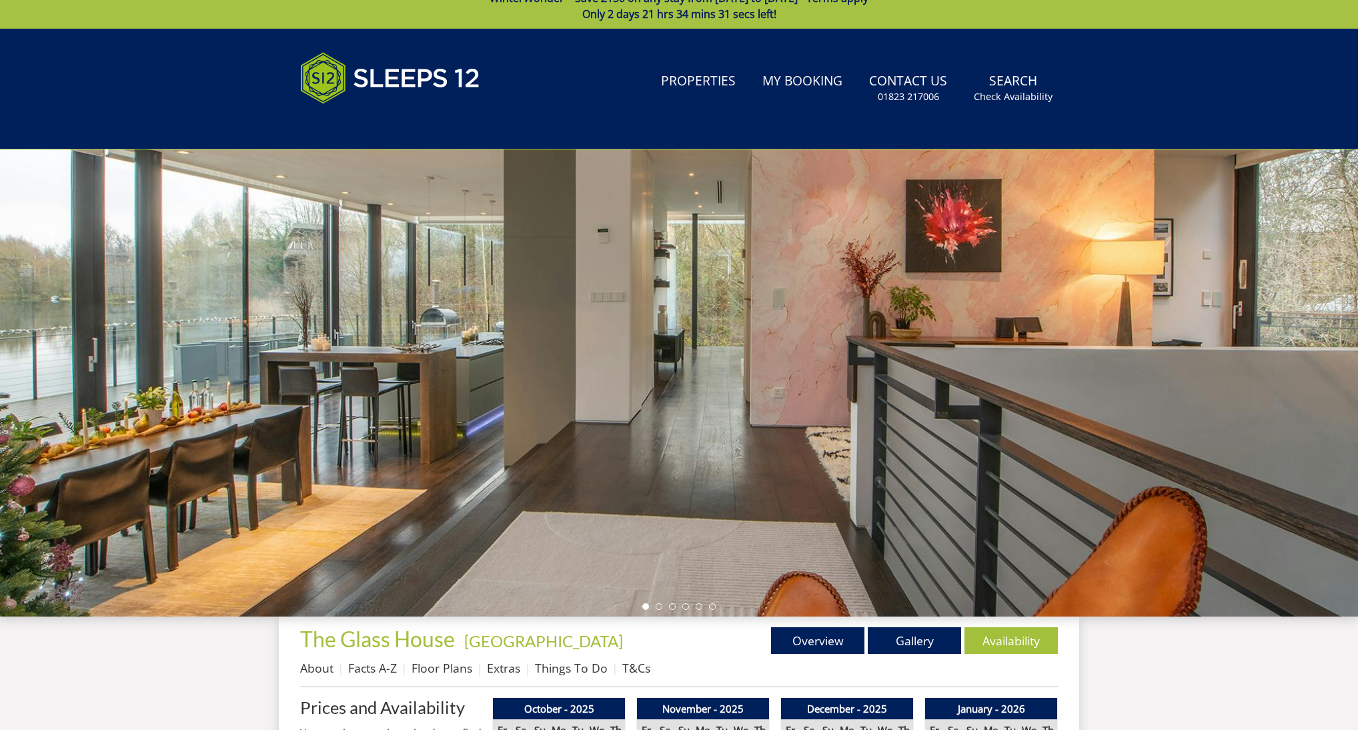
scroll to position [17, 0]
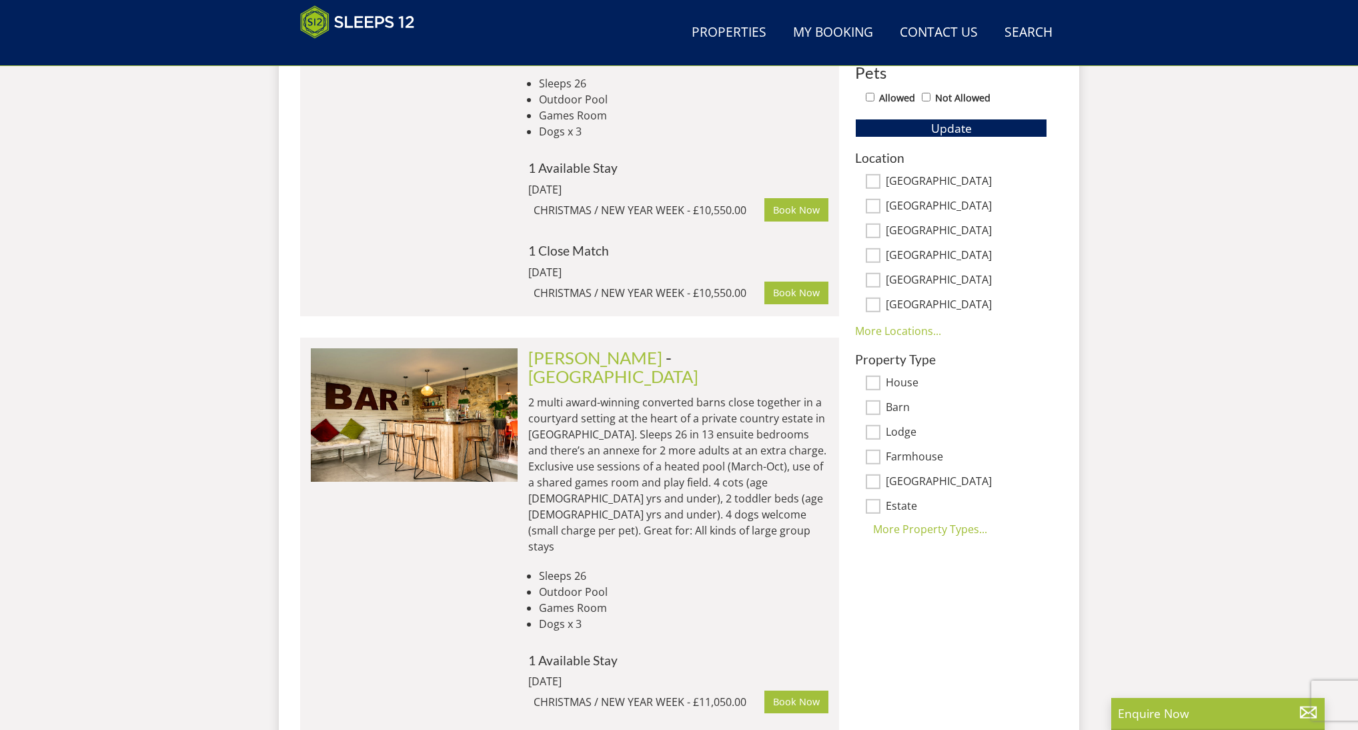
scroll to position [790, 0]
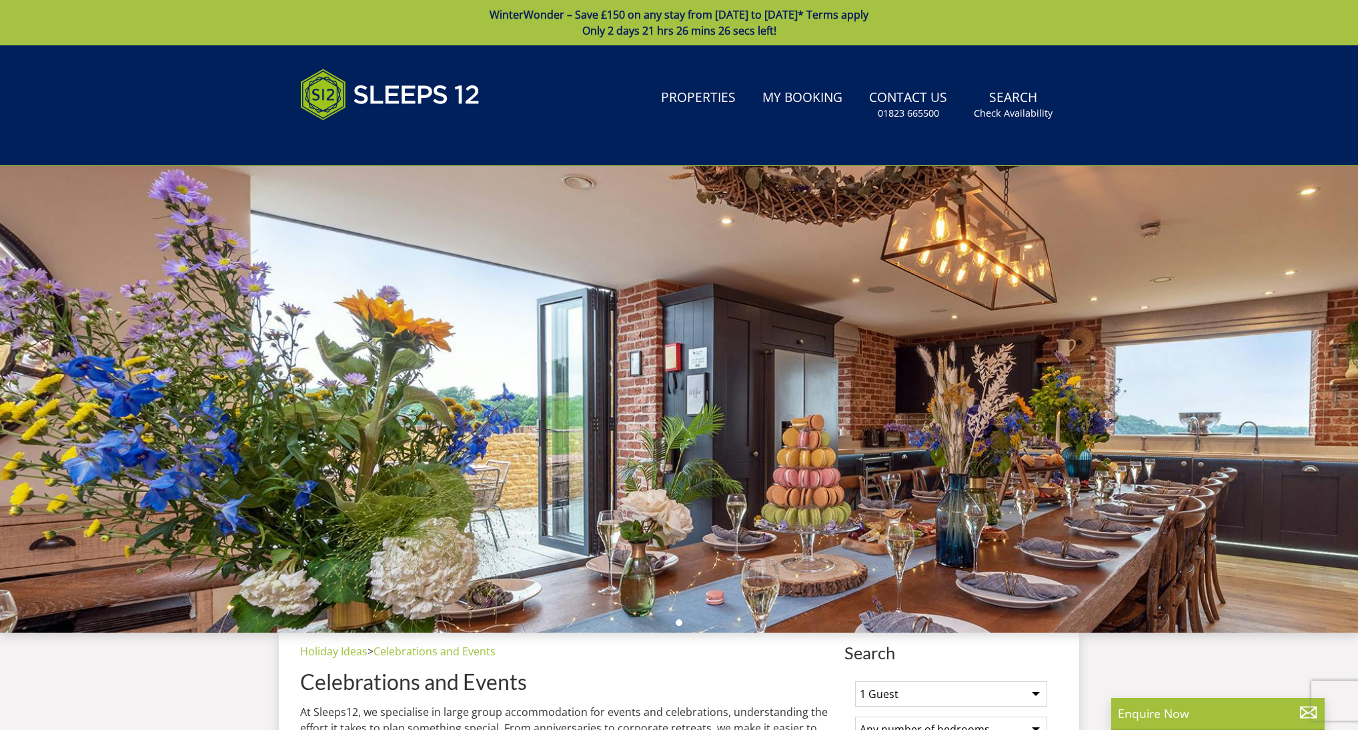
click at [518, 13] on link "WinterWonder – Save £150 on any stay from [DATE] to [DATE]* Terms apply Only 2 …" at bounding box center [679, 22] width 1358 height 45
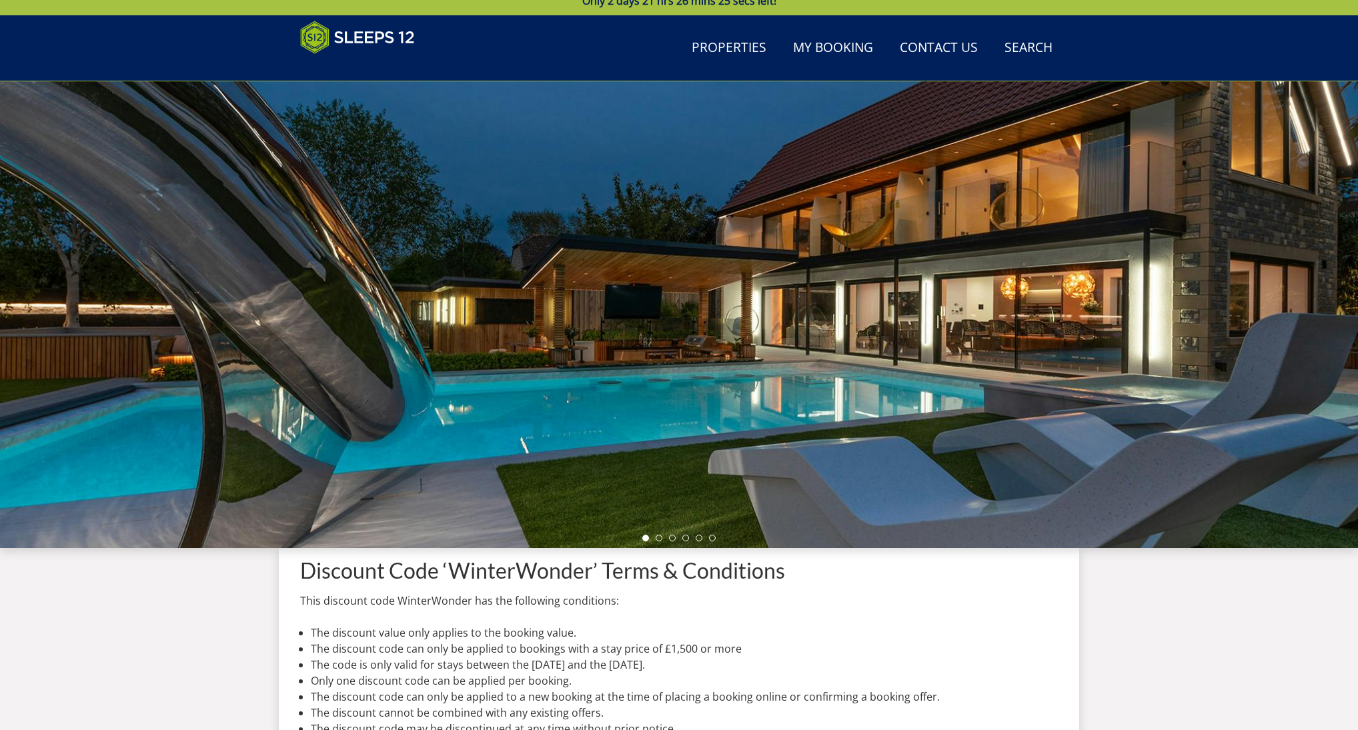
scroll to position [361, 0]
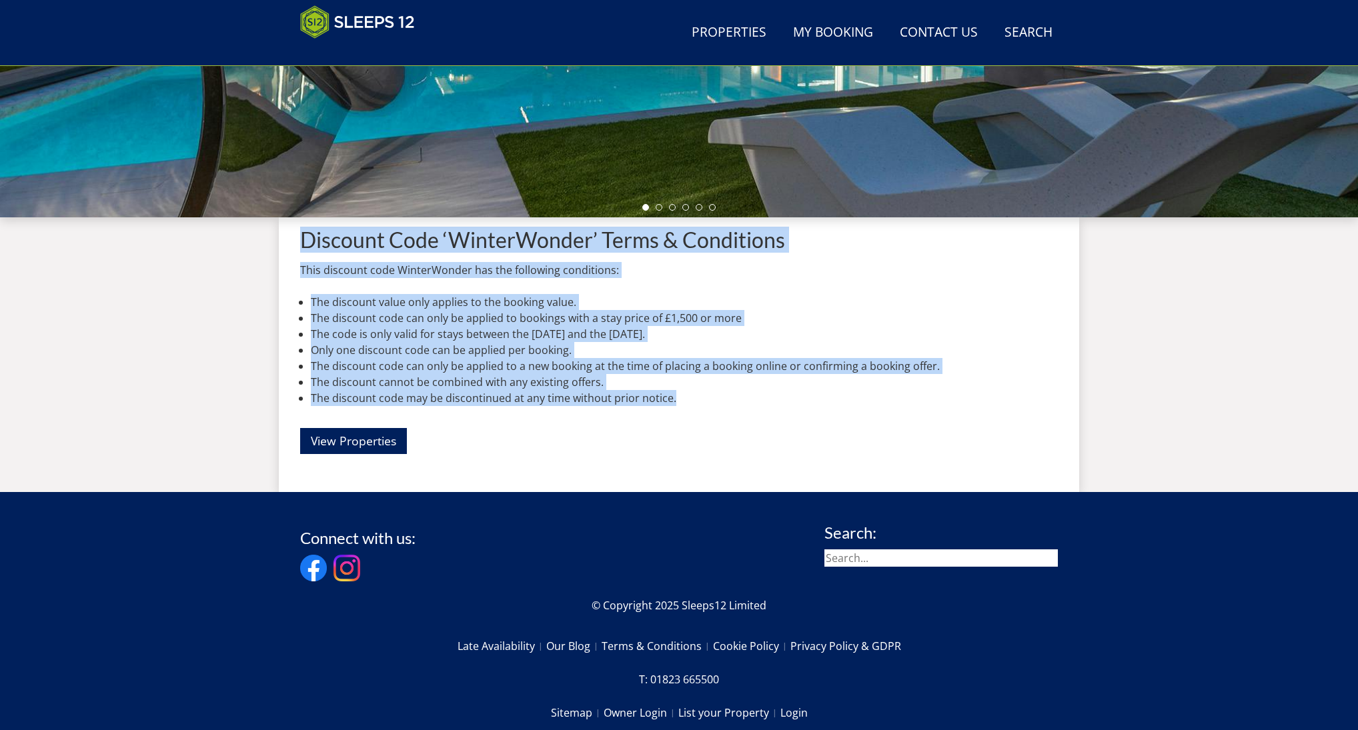
drag, startPoint x: 298, startPoint y: 236, endPoint x: 748, endPoint y: 399, distance: 478.8
click at [748, 399] on div "Discount Code ‘WinterWonder’ Terms & Conditions This discount code WinterWonder…" at bounding box center [679, 343] width 800 height 253
copy div "Discount Code ‘WinterWonder’ Terms & Conditions This discount code WinterWonder…"
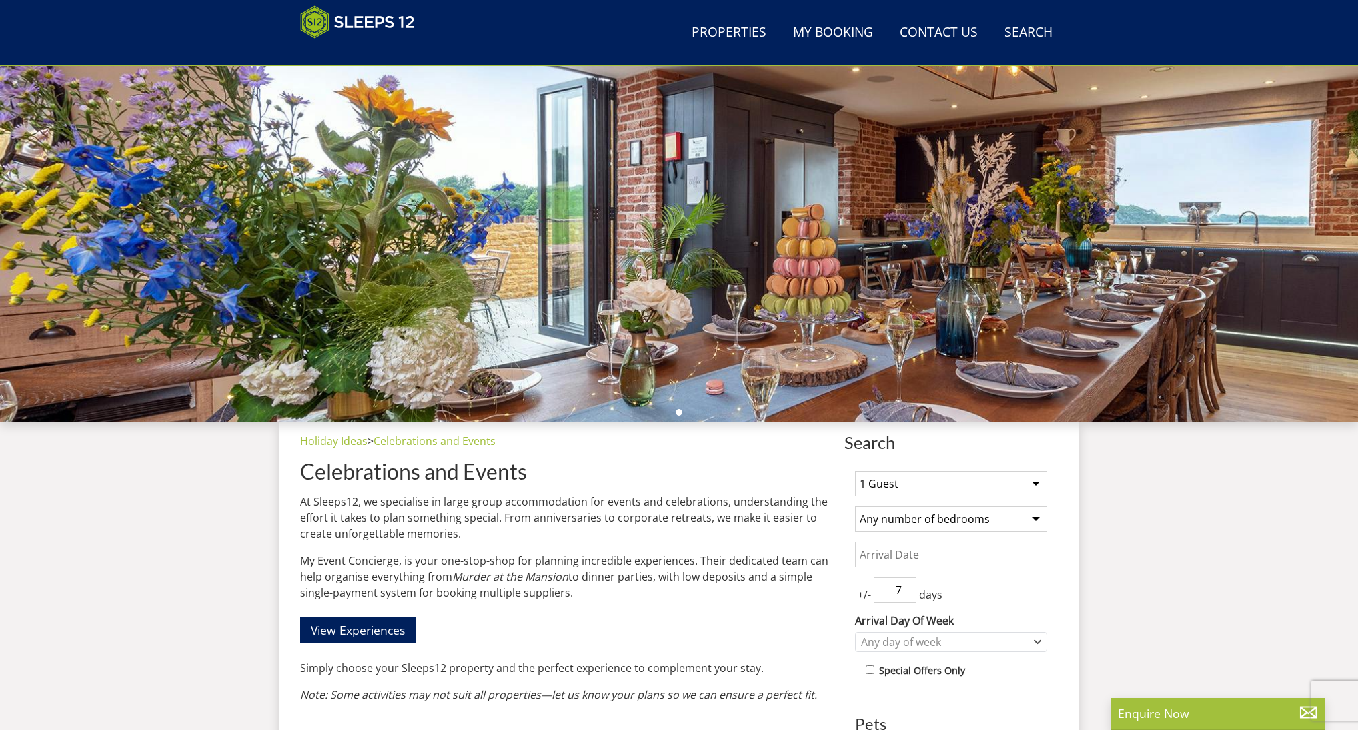
scroll to position [196, 0]
